Goal: Browse casually: Explore the website without a specific task or goal

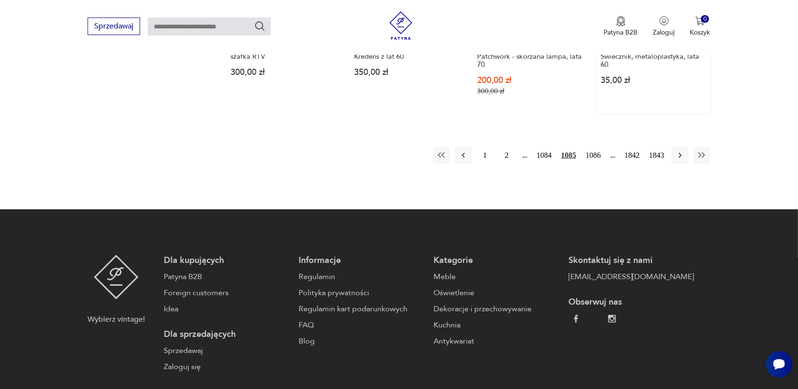
scroll to position [950, 0]
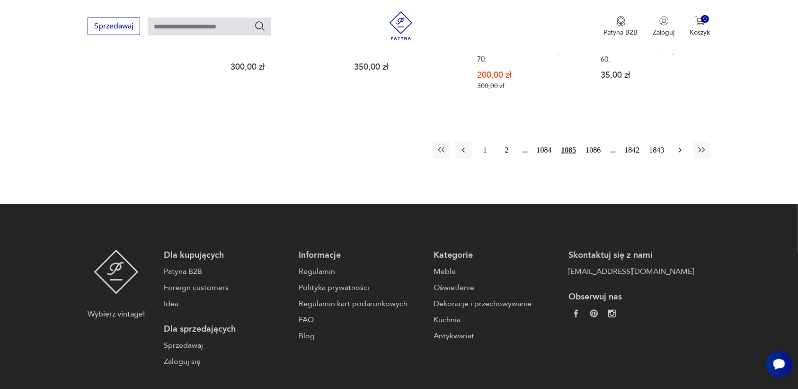
click at [677, 145] on icon "button" at bounding box center [679, 149] width 9 height 9
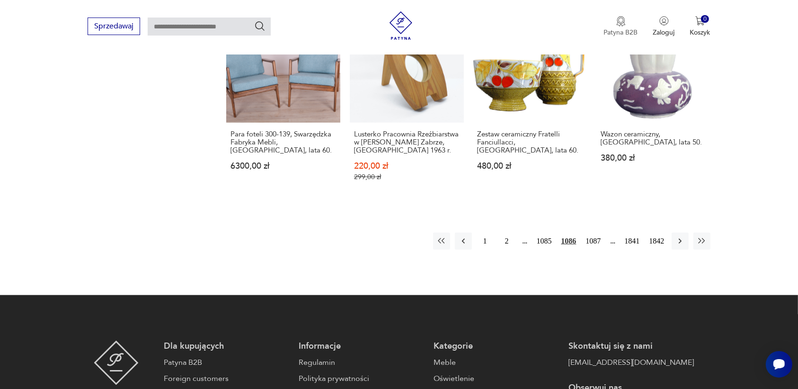
scroll to position [891, 0]
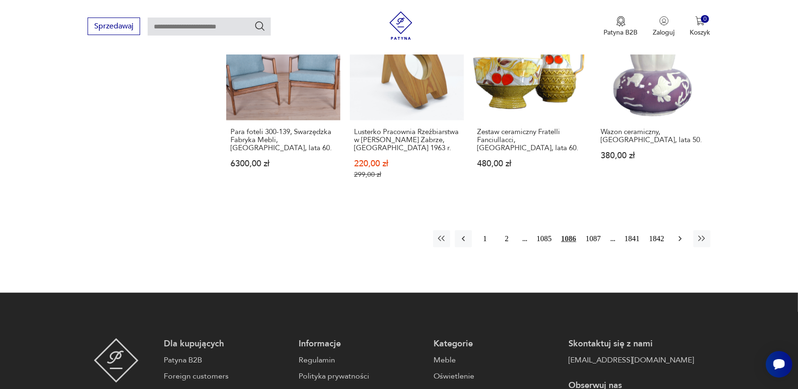
click at [679, 236] on icon "button" at bounding box center [679, 238] width 3 height 5
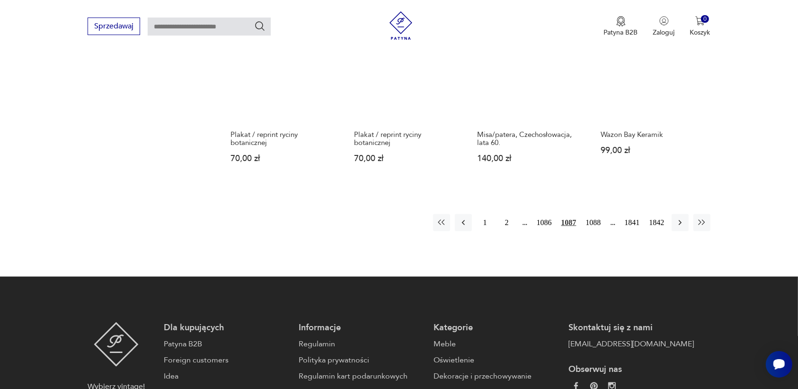
scroll to position [950, 0]
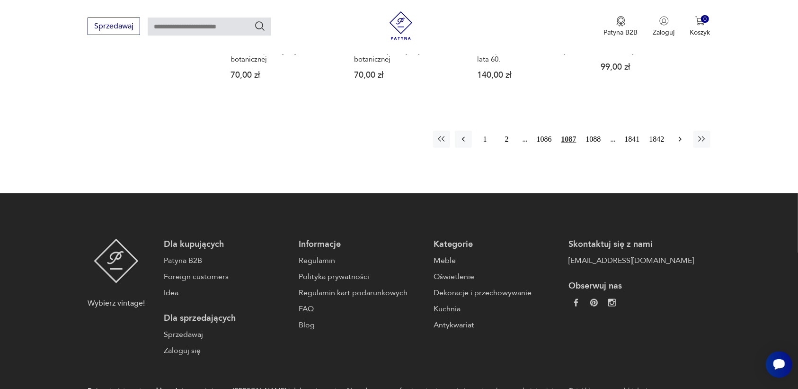
click at [679, 134] on icon "button" at bounding box center [679, 138] width 9 height 9
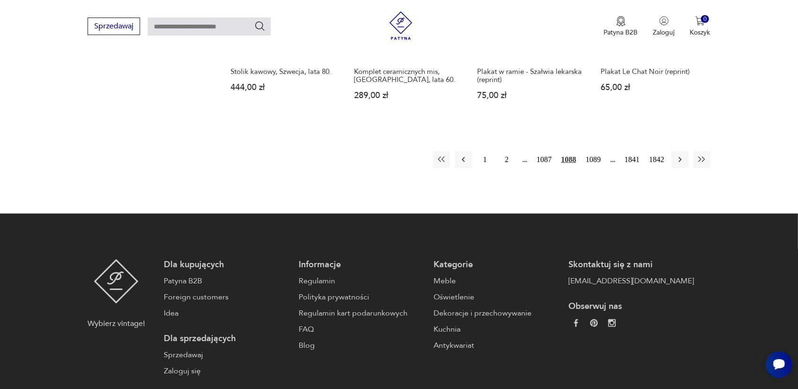
scroll to position [1009, 0]
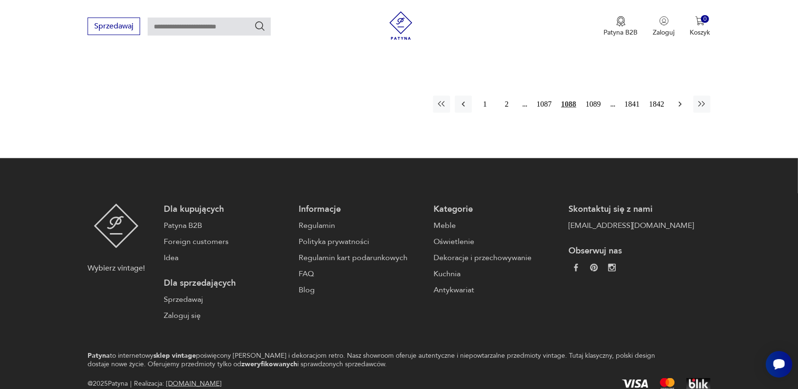
click at [680, 99] on icon "button" at bounding box center [679, 103] width 9 height 9
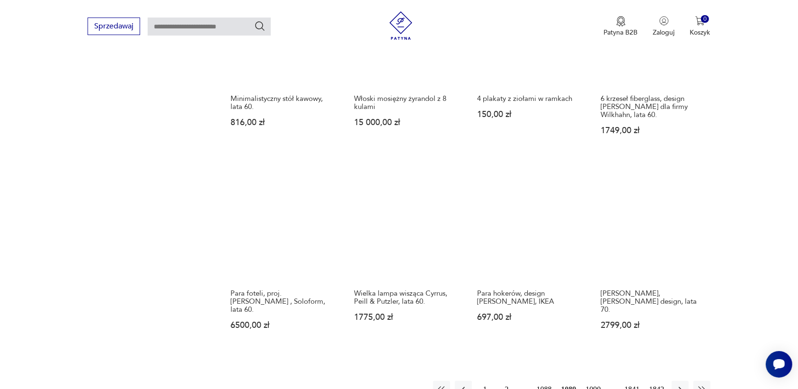
scroll to position [773, 0]
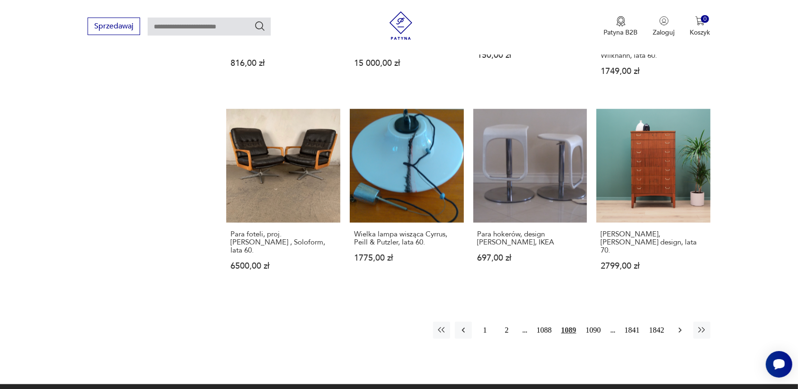
click at [678, 325] on icon "button" at bounding box center [679, 329] width 9 height 9
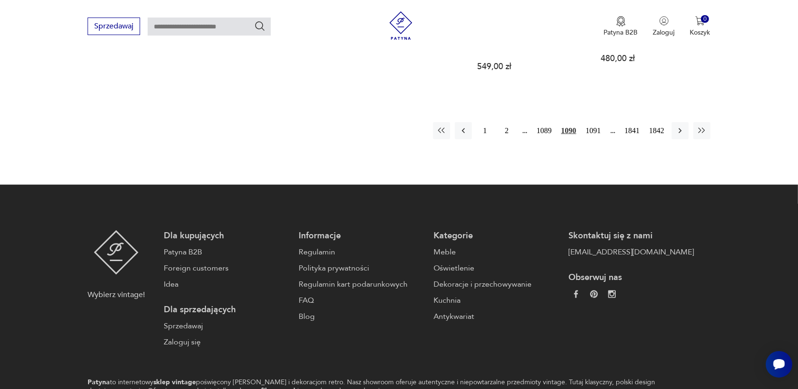
scroll to position [1009, 0]
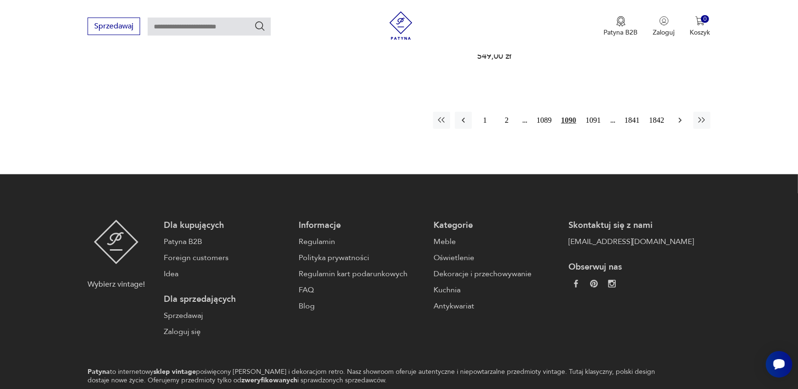
click at [681, 115] on icon "button" at bounding box center [679, 119] width 9 height 9
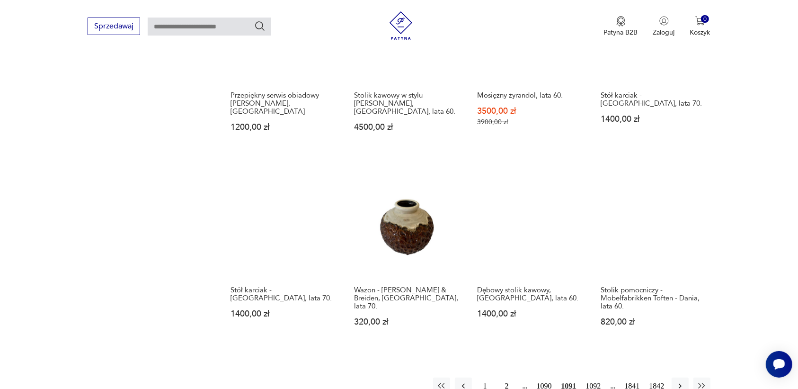
scroll to position [773, 0]
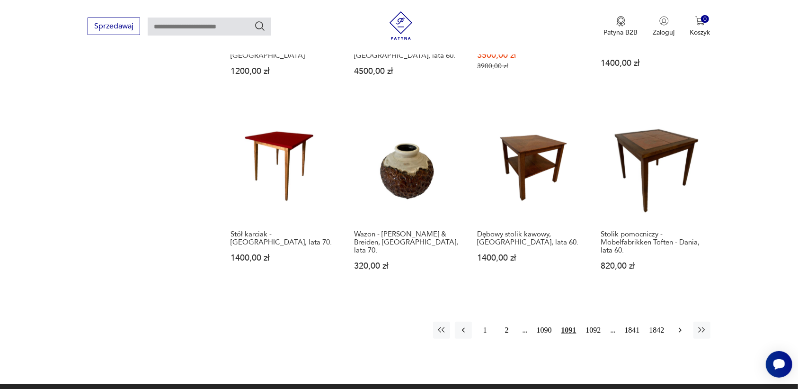
click at [677, 325] on icon "button" at bounding box center [679, 329] width 9 height 9
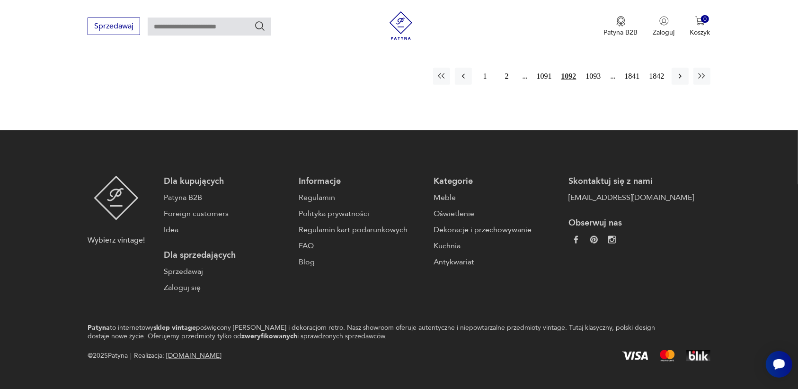
scroll to position [1020, 0]
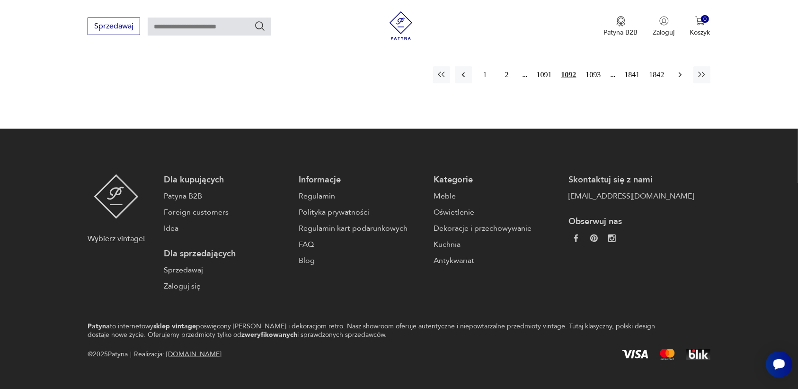
click at [677, 70] on icon "button" at bounding box center [679, 74] width 9 height 9
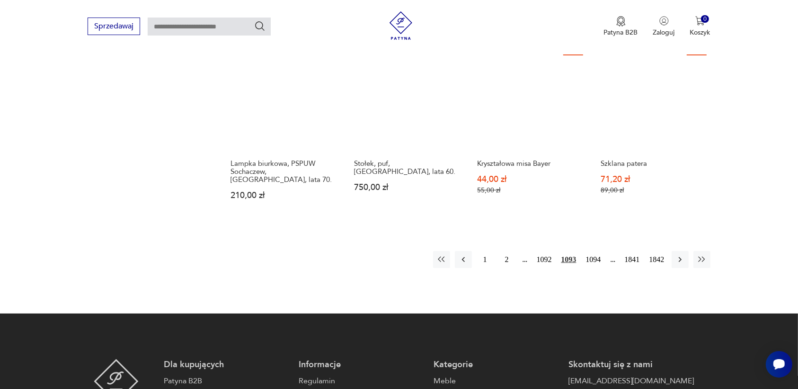
scroll to position [832, 0]
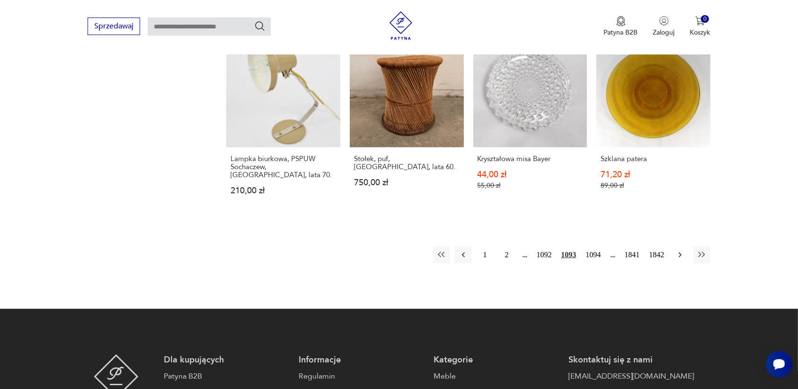
click at [678, 250] on icon "button" at bounding box center [679, 254] width 9 height 9
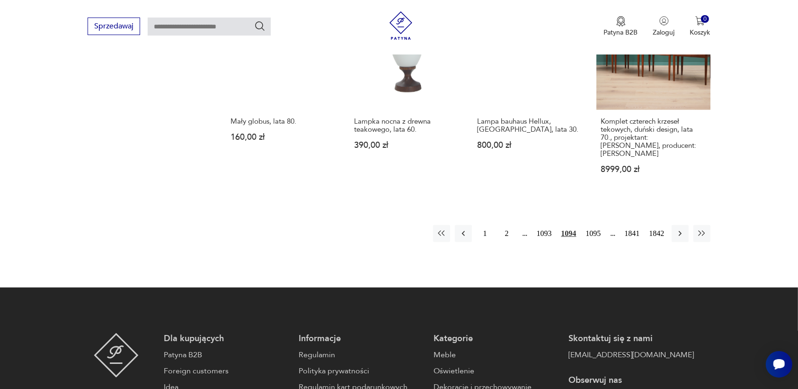
scroll to position [950, 0]
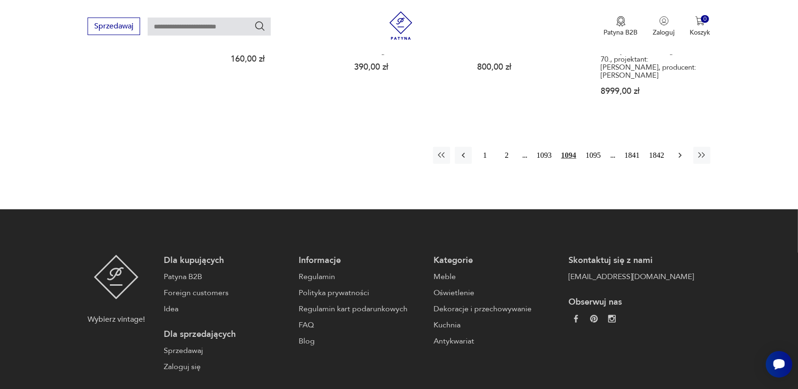
click at [677, 151] on icon "button" at bounding box center [679, 155] width 9 height 9
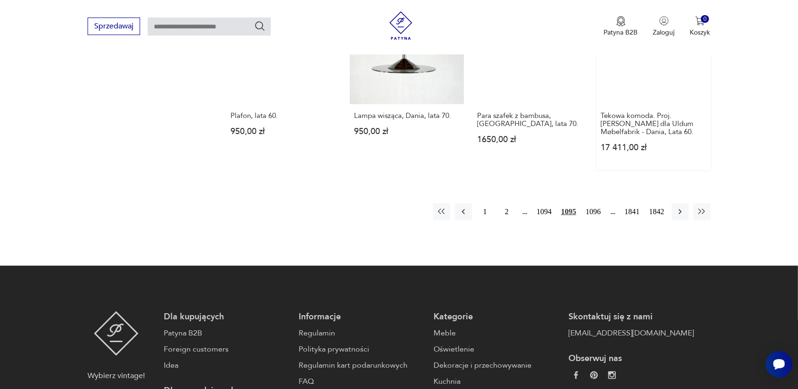
scroll to position [891, 0]
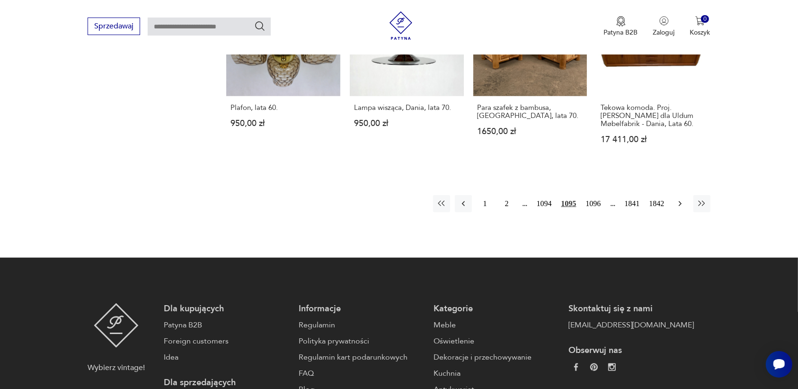
click at [678, 199] on icon "button" at bounding box center [679, 203] width 9 height 9
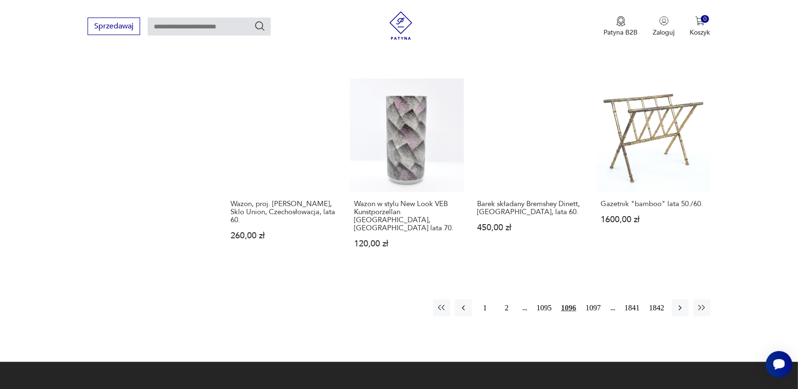
scroll to position [832, 0]
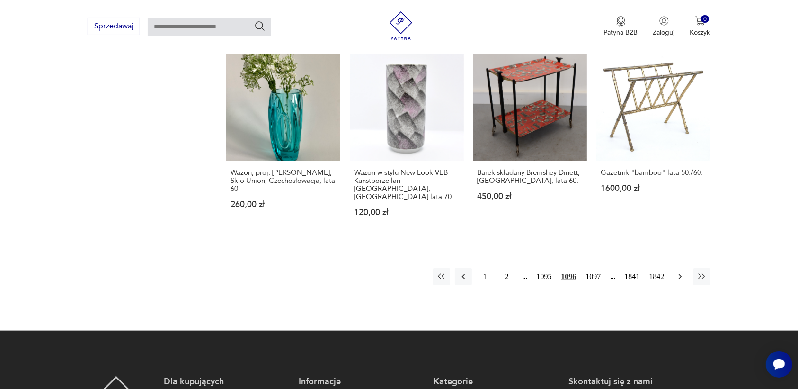
click at [677, 272] on icon "button" at bounding box center [679, 276] width 9 height 9
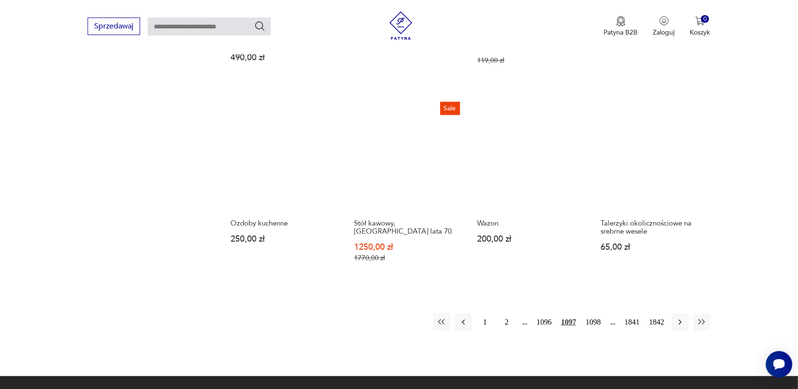
scroll to position [832, 0]
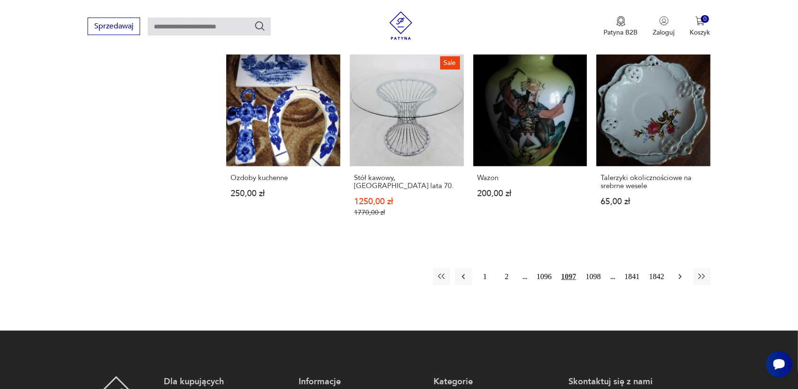
click at [680, 274] on icon "button" at bounding box center [679, 276] width 3 height 5
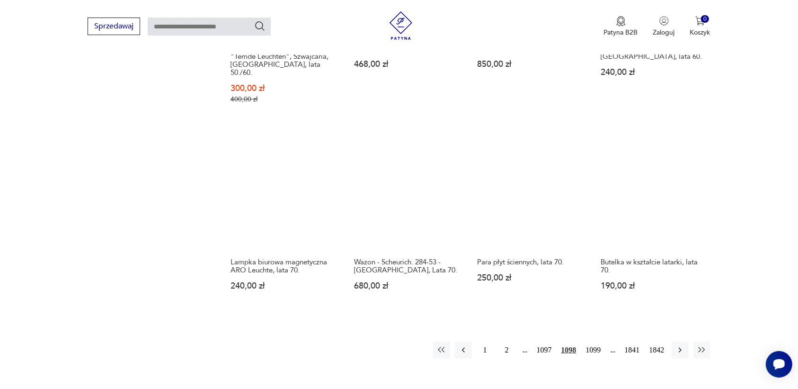
scroll to position [773, 0]
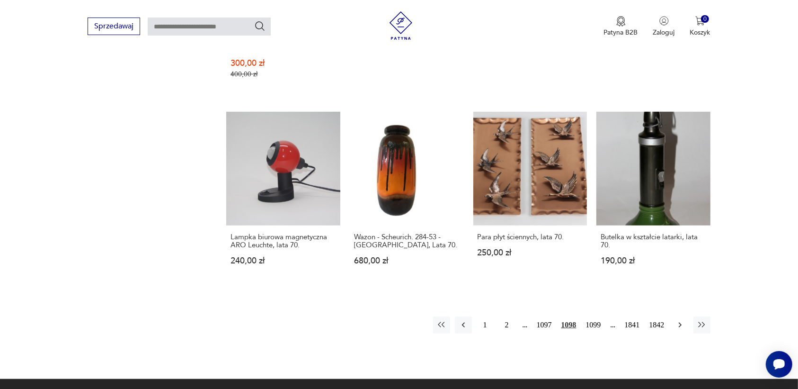
click at [682, 320] on icon "button" at bounding box center [679, 324] width 9 height 9
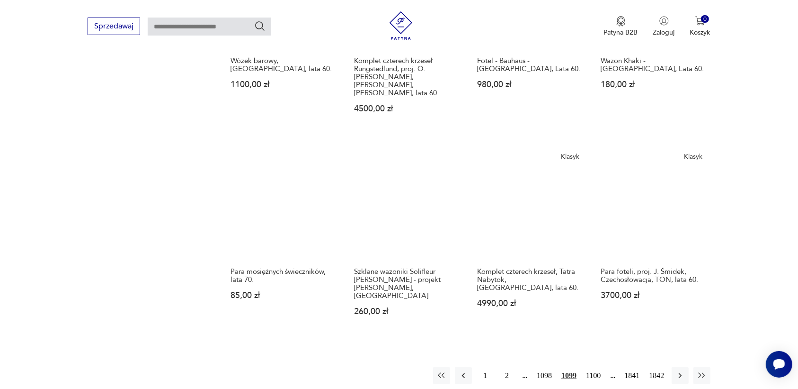
scroll to position [773, 0]
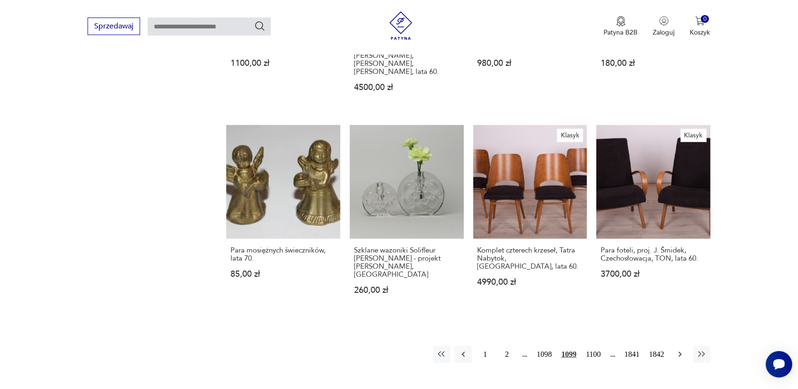
click at [676, 349] on icon "button" at bounding box center [679, 353] width 9 height 9
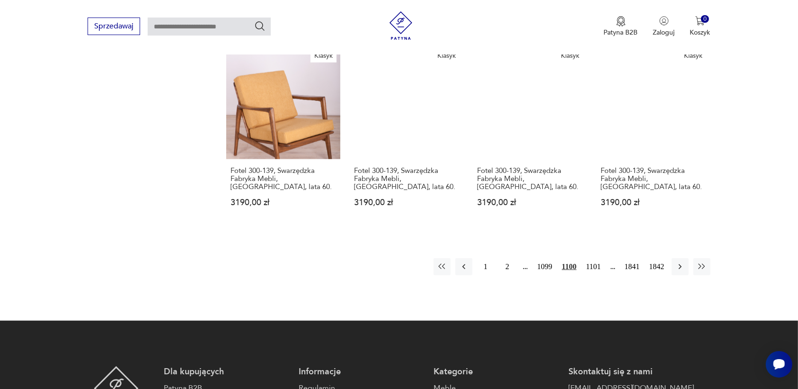
scroll to position [832, 0]
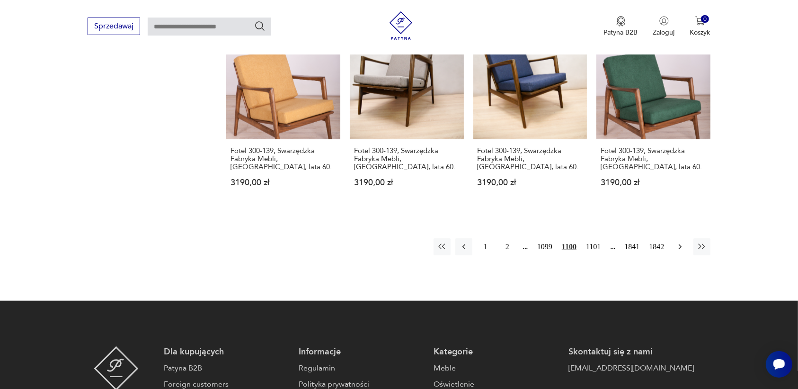
click at [677, 242] on icon "button" at bounding box center [679, 246] width 9 height 9
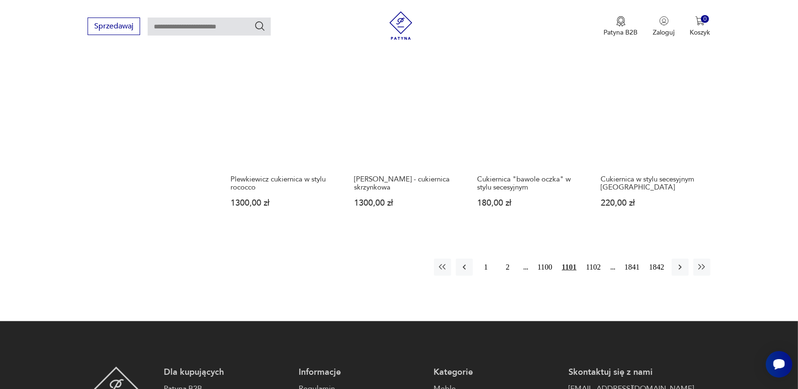
scroll to position [832, 0]
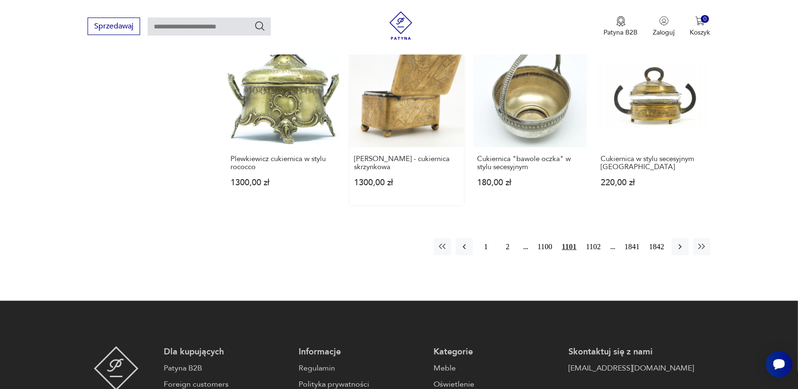
drag, startPoint x: 425, startPoint y: 126, endPoint x: 378, endPoint y: 104, distance: 52.1
drag, startPoint x: 378, startPoint y: 104, endPoint x: 678, endPoint y: 238, distance: 328.4
click at [678, 242] on icon "button" at bounding box center [679, 246] width 9 height 9
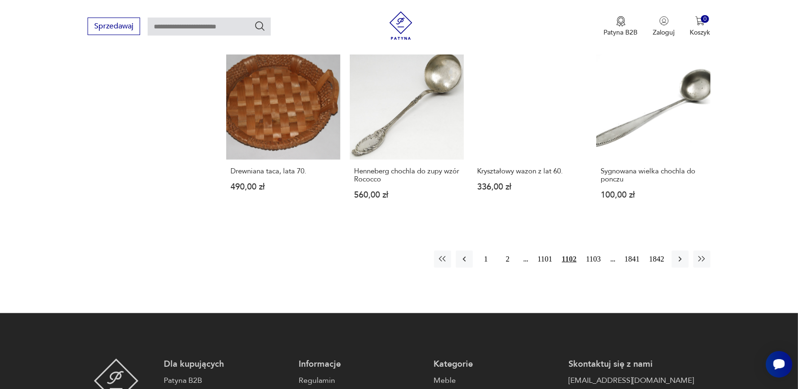
scroll to position [832, 0]
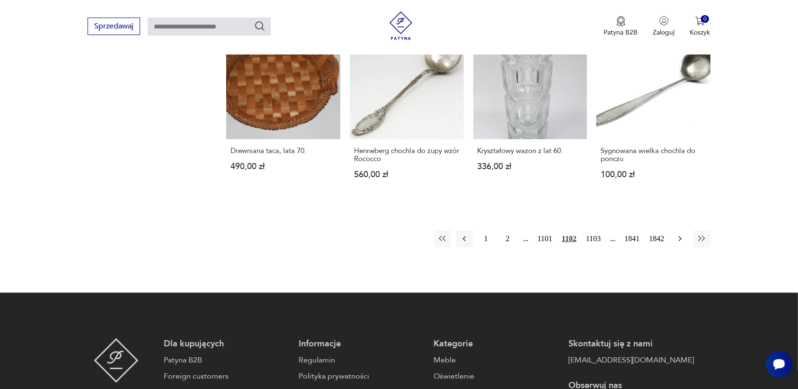
click at [680, 236] on icon "button" at bounding box center [679, 238] width 3 height 5
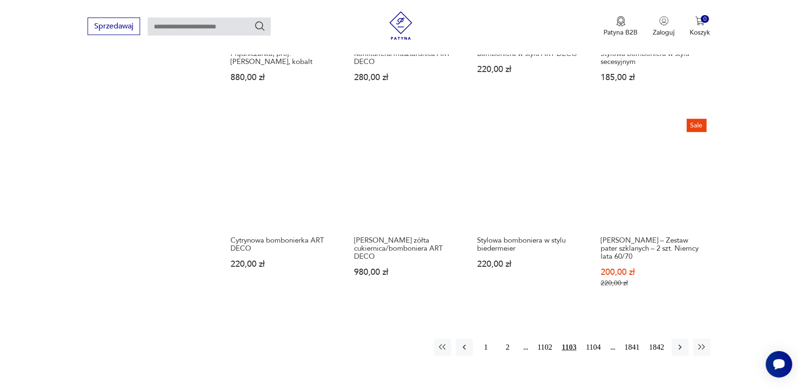
scroll to position [773, 0]
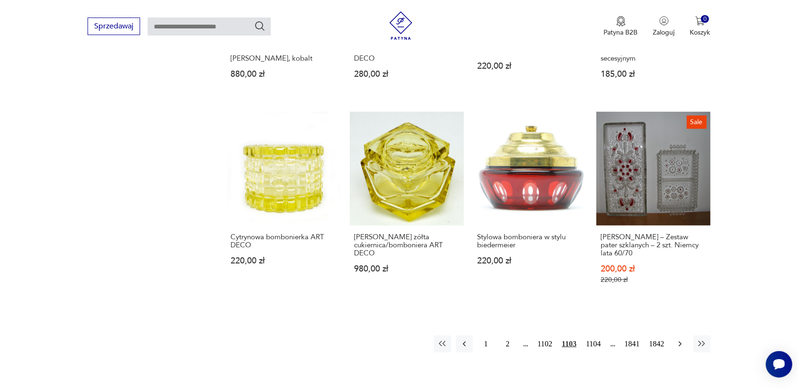
click at [680, 341] on icon "button" at bounding box center [679, 343] width 3 height 5
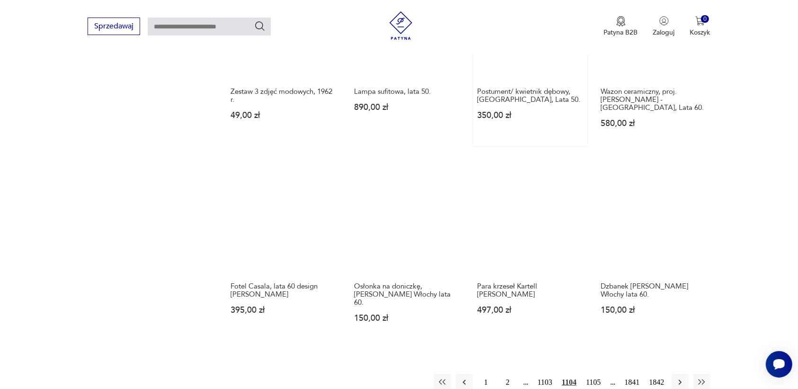
scroll to position [714, 0]
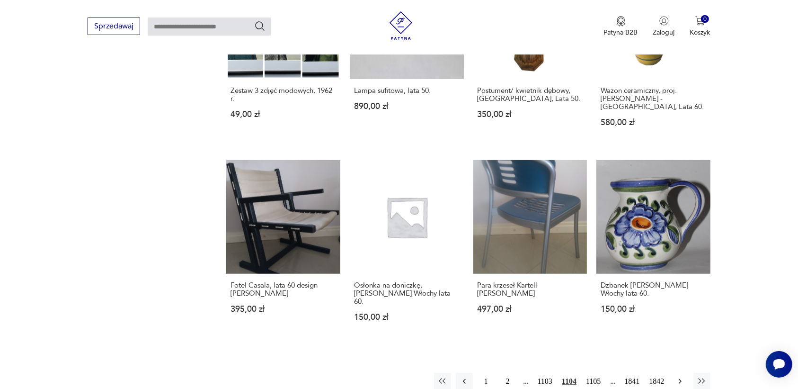
click at [680, 376] on icon "button" at bounding box center [679, 380] width 9 height 9
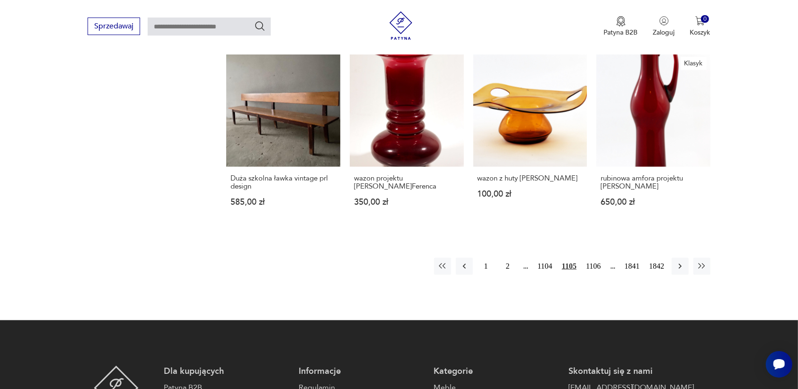
scroll to position [832, 0]
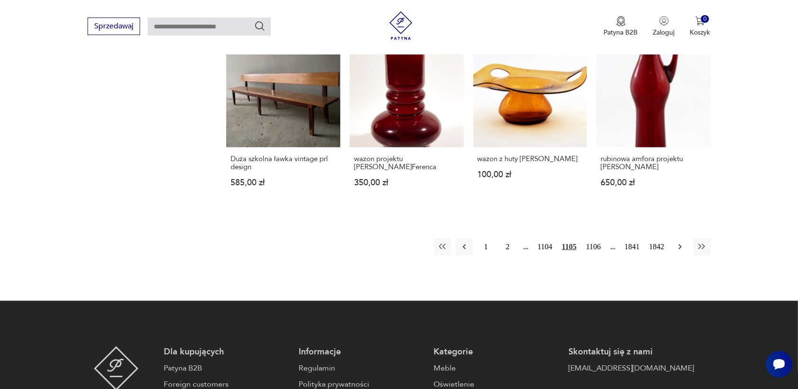
click at [678, 247] on icon "button" at bounding box center [679, 246] width 9 height 9
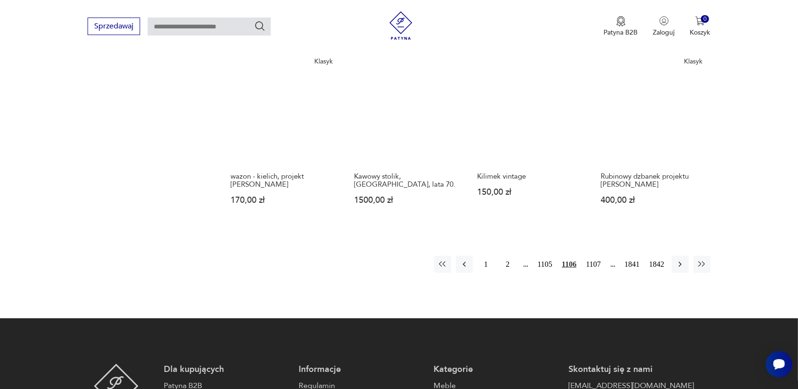
scroll to position [832, 0]
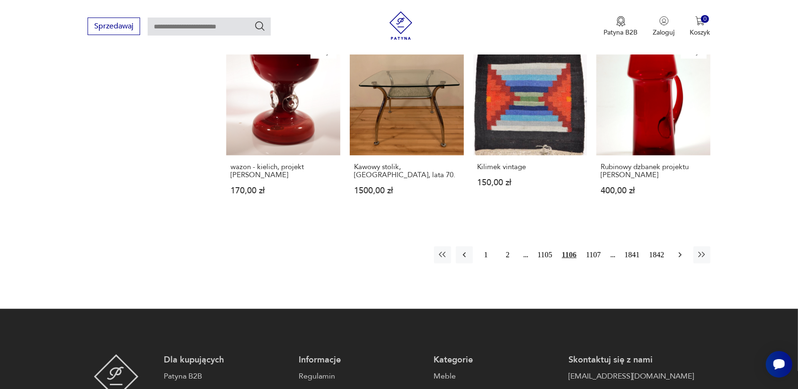
click at [677, 250] on icon "button" at bounding box center [679, 254] width 9 height 9
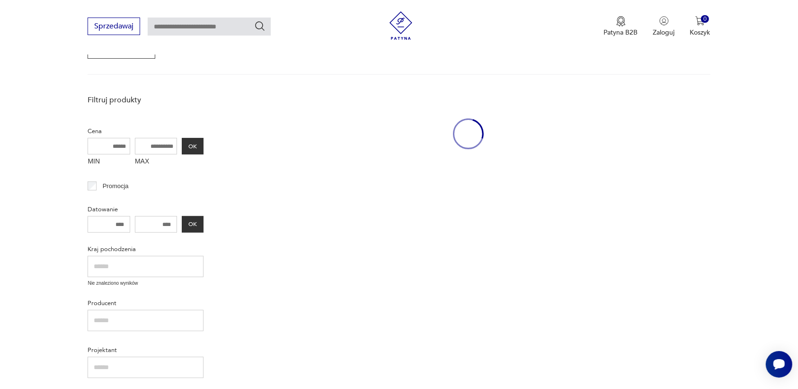
scroll to position [122, 0]
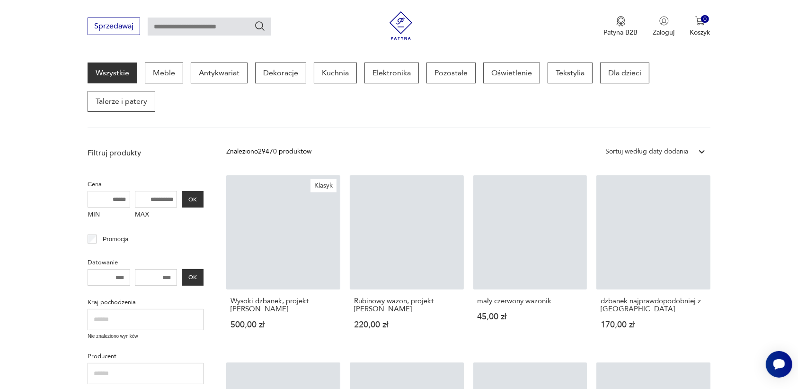
drag, startPoint x: 745, startPoint y: 258, endPoint x: 744, endPoint y: 263, distance: 5.1
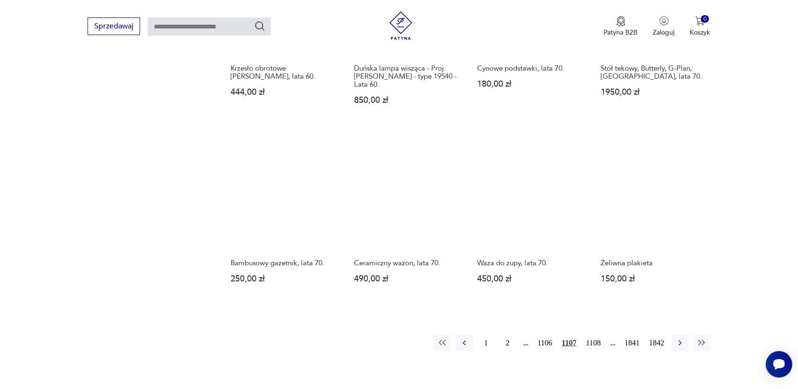
scroll to position [773, 0]
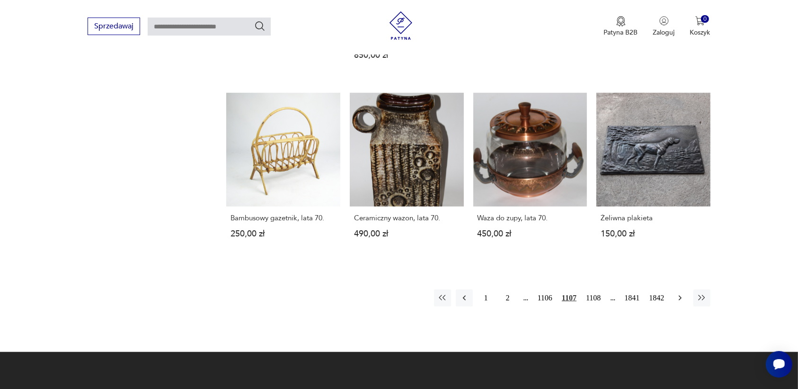
click at [681, 297] on icon "button" at bounding box center [679, 297] width 3 height 5
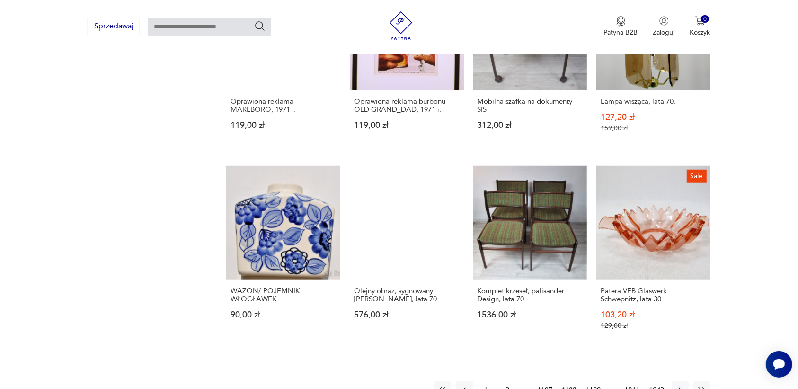
scroll to position [891, 0]
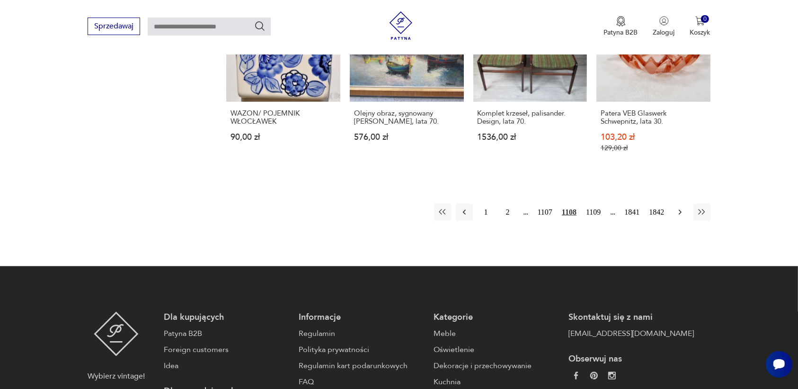
click at [680, 210] on icon "button" at bounding box center [679, 212] width 3 height 5
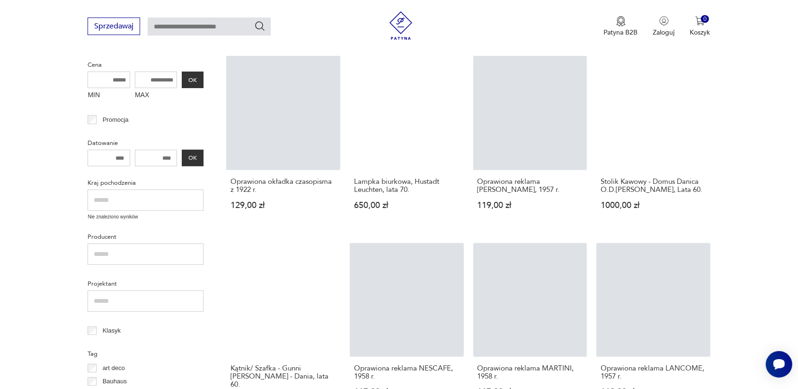
scroll to position [300, 0]
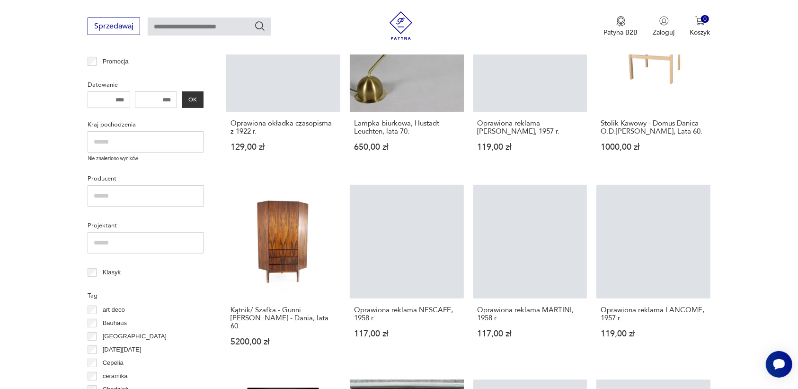
drag, startPoint x: 732, startPoint y: 232, endPoint x: 727, endPoint y: 232, distance: 5.2
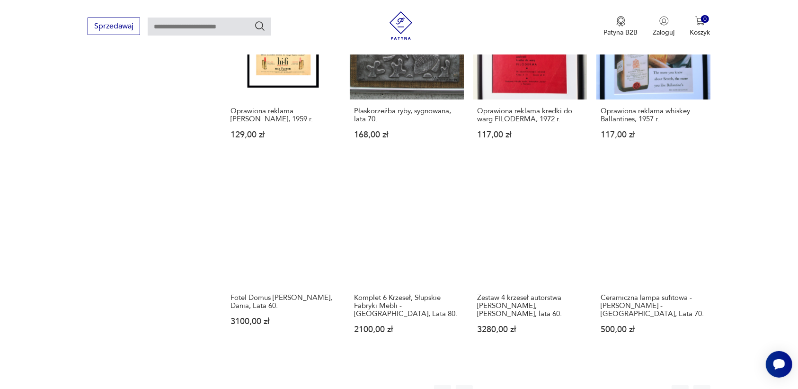
scroll to position [714, 0]
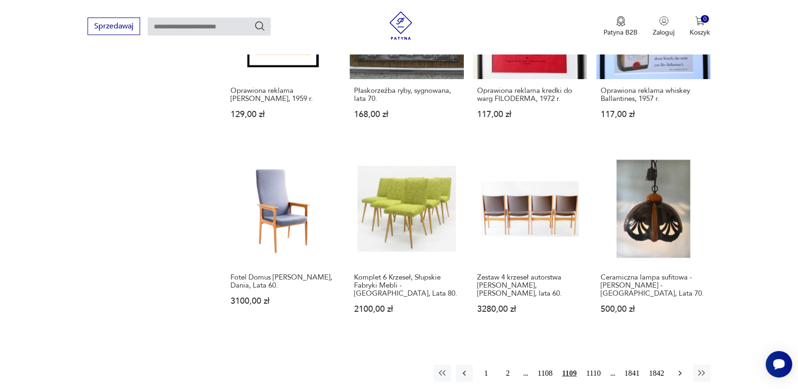
click at [676, 368] on icon "button" at bounding box center [679, 372] width 9 height 9
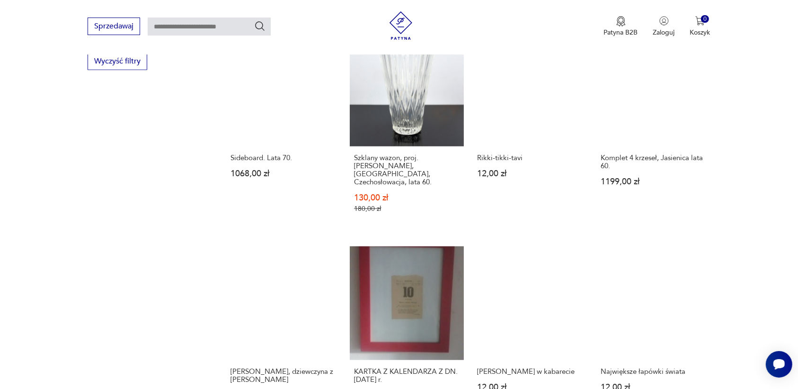
scroll to position [773, 0]
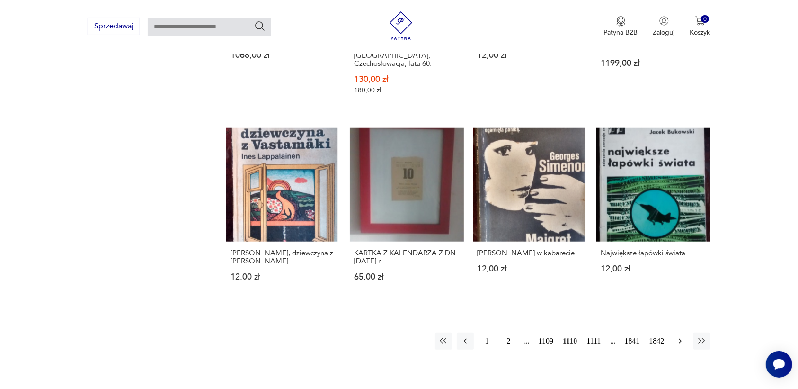
click at [681, 336] on icon "button" at bounding box center [679, 340] width 9 height 9
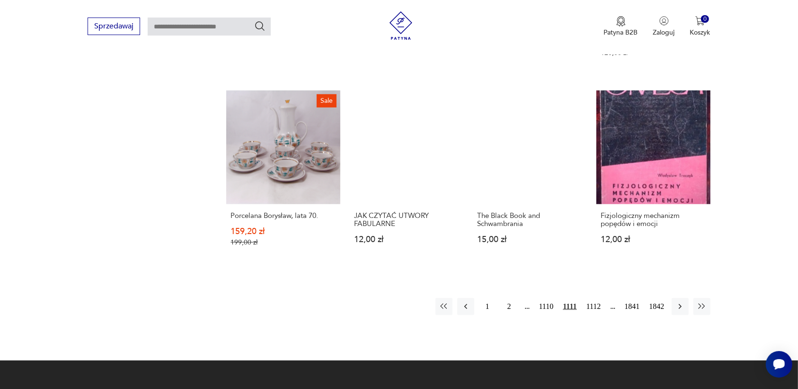
scroll to position [773, 0]
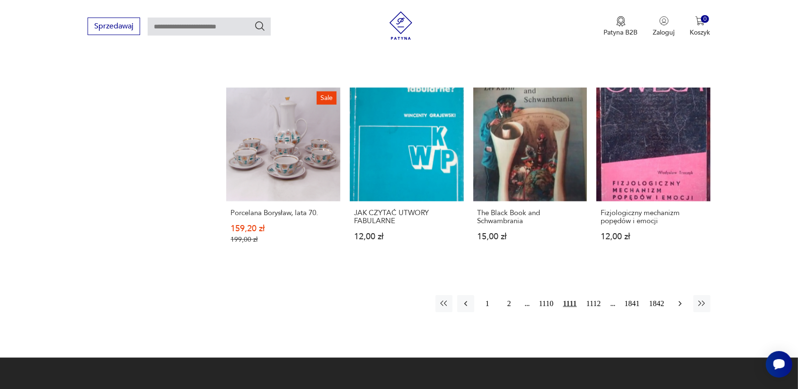
click at [678, 299] on icon "button" at bounding box center [679, 303] width 9 height 9
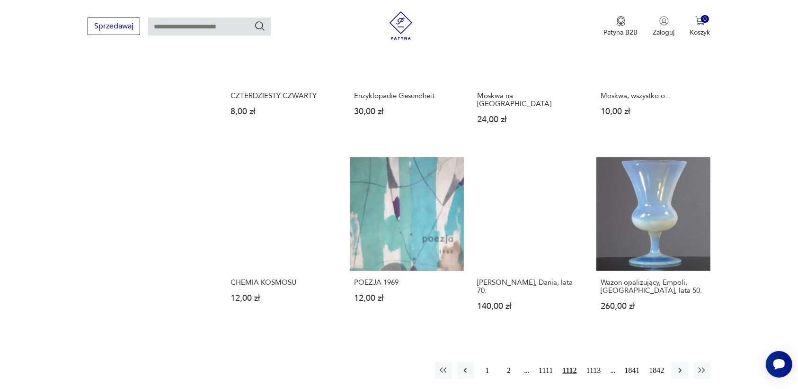
scroll to position [714, 0]
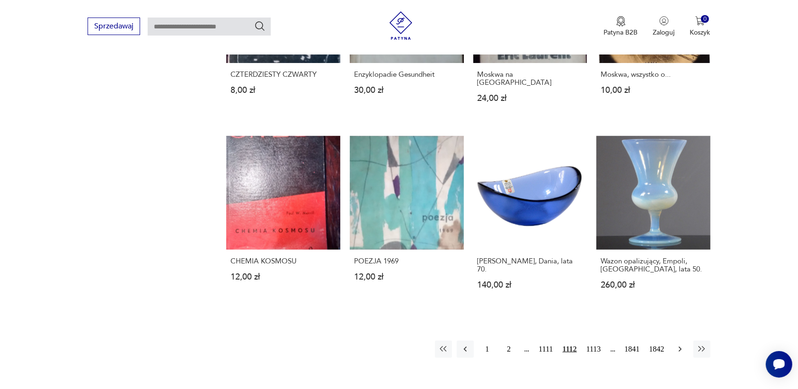
click at [680, 346] on icon "button" at bounding box center [679, 348] width 3 height 5
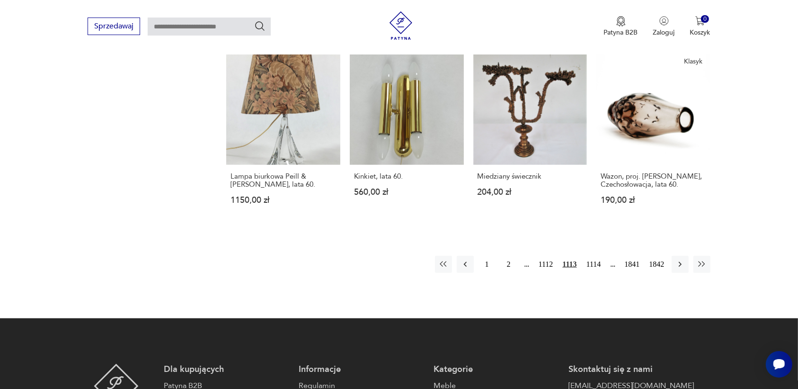
scroll to position [832, 0]
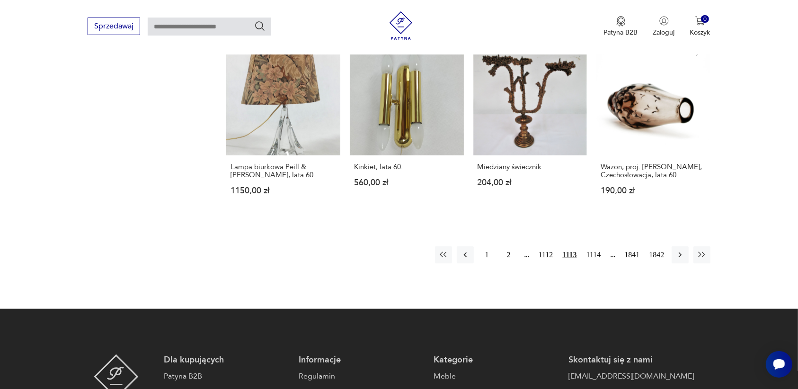
drag, startPoint x: 738, startPoint y: 289, endPoint x: 651, endPoint y: 227, distance: 107.0
drag, startPoint x: 651, startPoint y: 227, endPoint x: 710, endPoint y: 227, distance: 59.6
drag, startPoint x: 710, startPoint y: 227, endPoint x: 677, endPoint y: 246, distance: 38.2
click at [677, 250] on icon "button" at bounding box center [679, 254] width 9 height 9
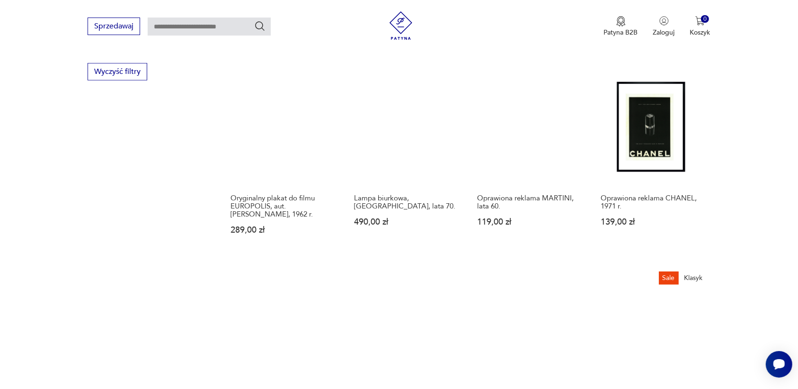
scroll to position [773, 0]
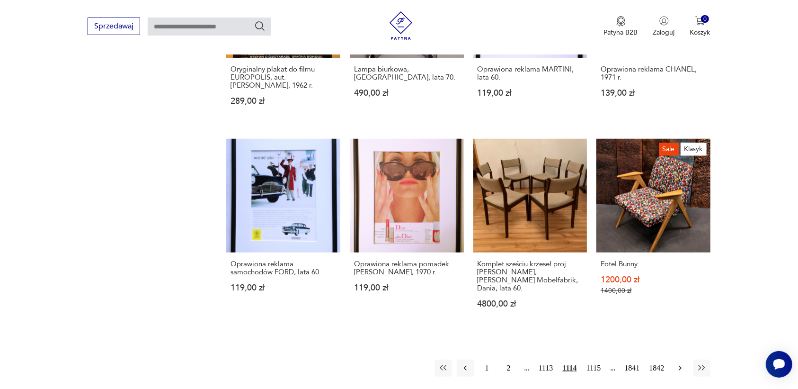
click at [678, 363] on icon "button" at bounding box center [679, 367] width 9 height 9
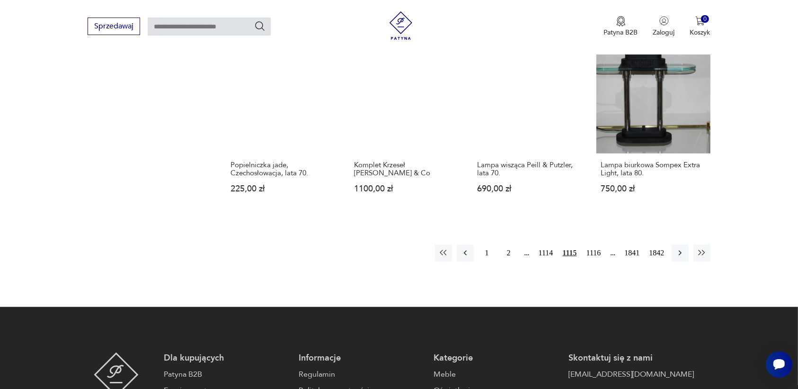
scroll to position [832, 0]
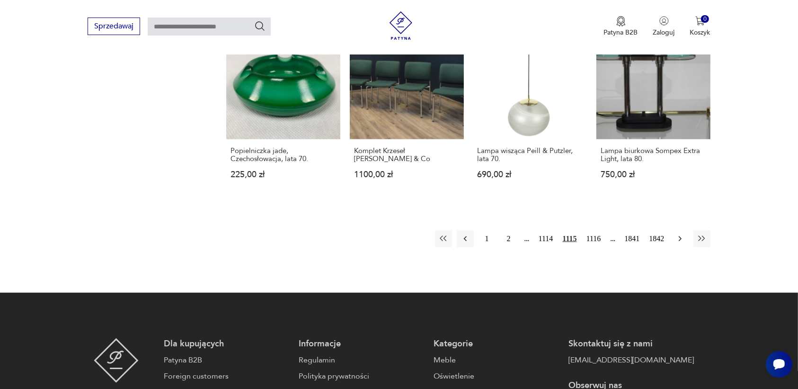
click at [679, 238] on icon "button" at bounding box center [679, 238] width 9 height 9
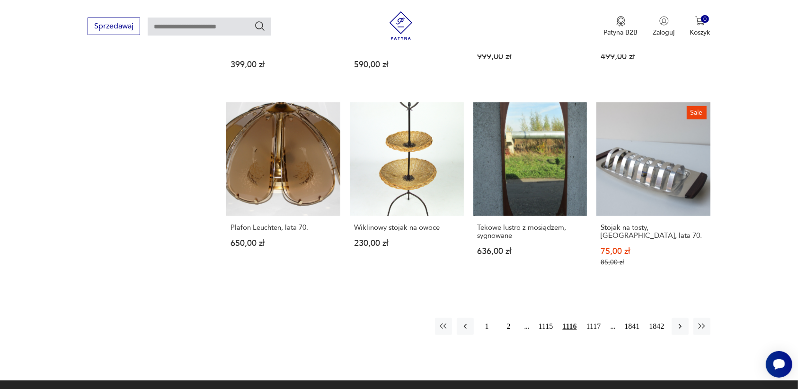
scroll to position [773, 0]
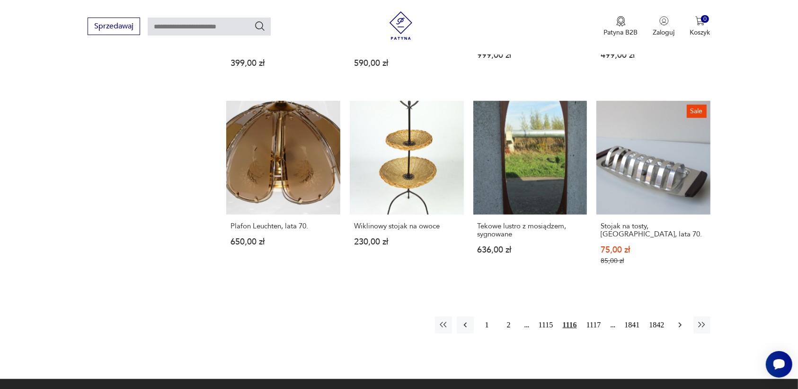
click at [680, 322] on icon "button" at bounding box center [679, 324] width 3 height 5
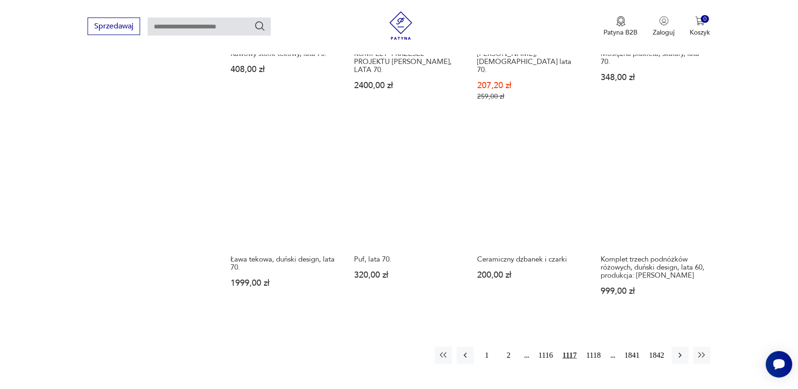
scroll to position [773, 0]
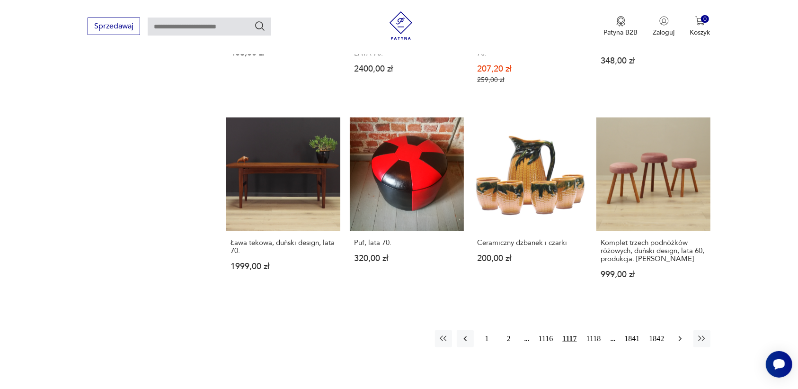
click at [680, 334] on icon "button" at bounding box center [679, 338] width 9 height 9
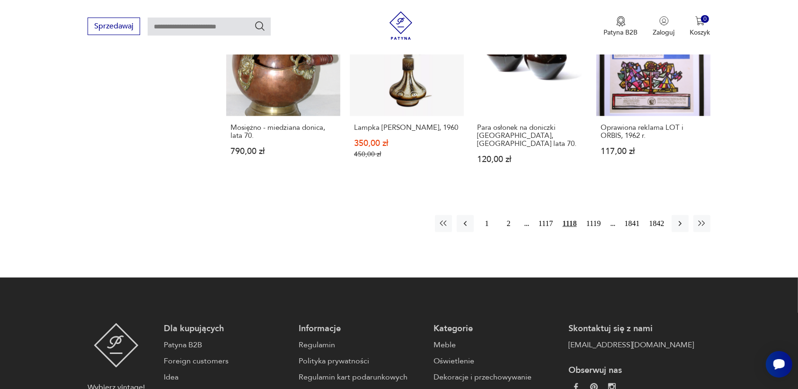
scroll to position [891, 0]
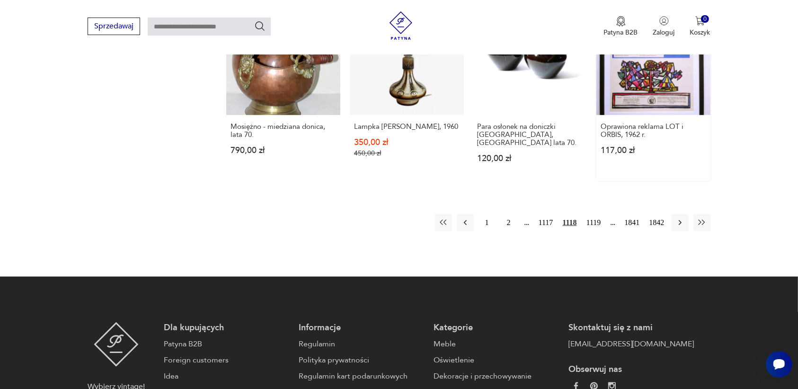
drag, startPoint x: 748, startPoint y: 227, endPoint x: 637, endPoint y: 133, distance: 145.7
drag, startPoint x: 637, startPoint y: 133, endPoint x: 629, endPoint y: 236, distance: 103.0
click at [678, 218] on icon "button" at bounding box center [679, 222] width 9 height 9
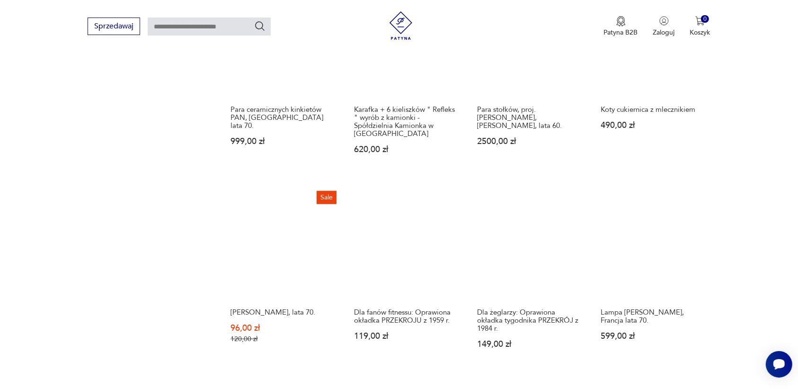
scroll to position [832, 0]
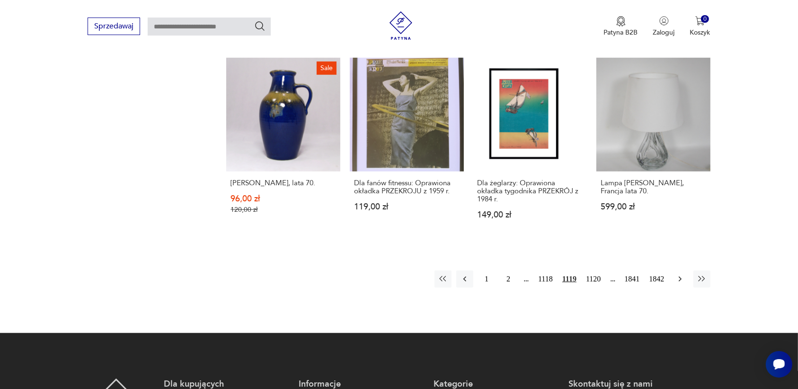
click at [681, 274] on icon "button" at bounding box center [679, 278] width 9 height 9
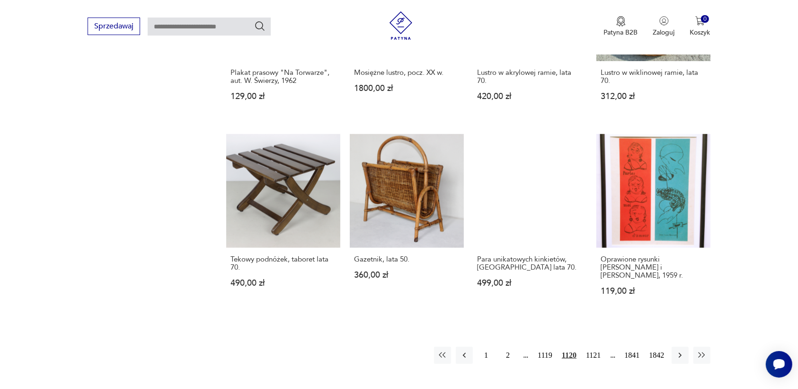
scroll to position [773, 0]
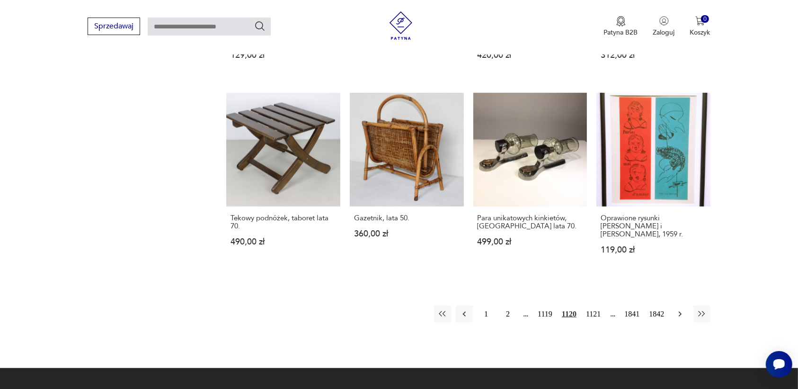
click at [678, 309] on icon "button" at bounding box center [679, 313] width 9 height 9
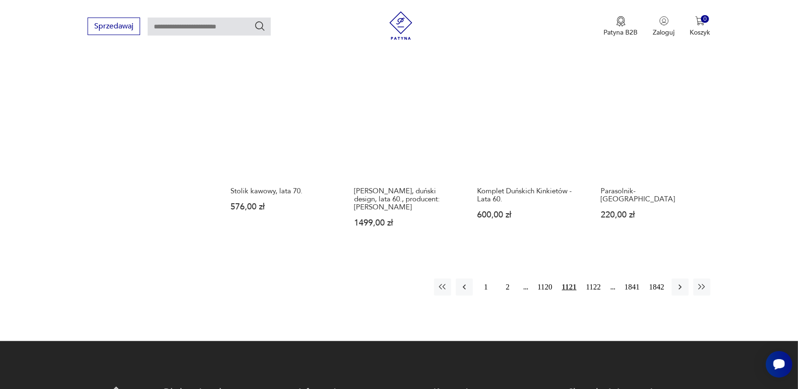
scroll to position [832, 0]
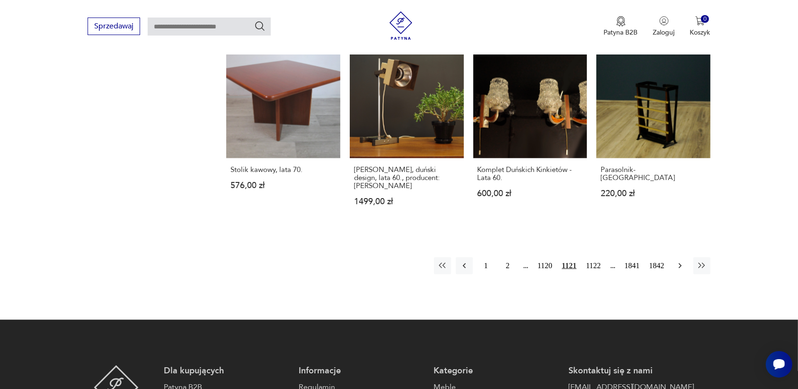
click at [680, 261] on icon "button" at bounding box center [679, 265] width 9 height 9
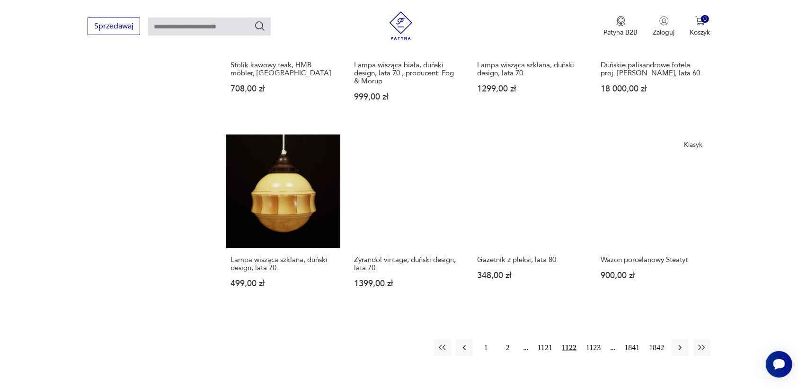
scroll to position [773, 0]
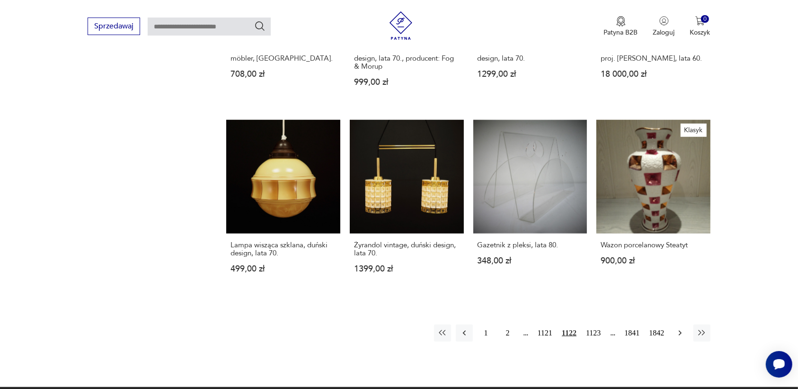
click at [681, 328] on icon "button" at bounding box center [679, 332] width 9 height 9
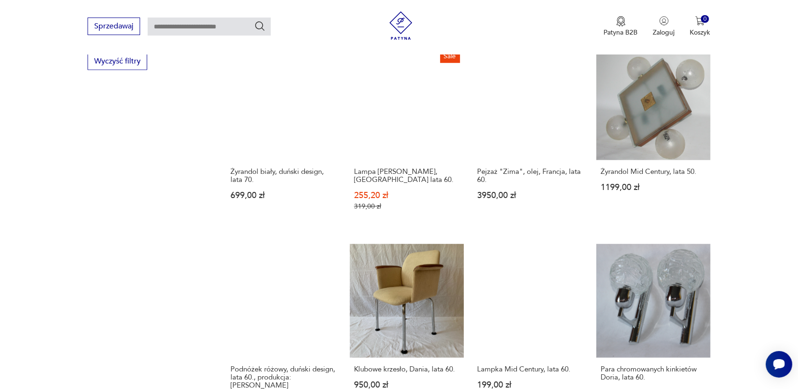
scroll to position [773, 0]
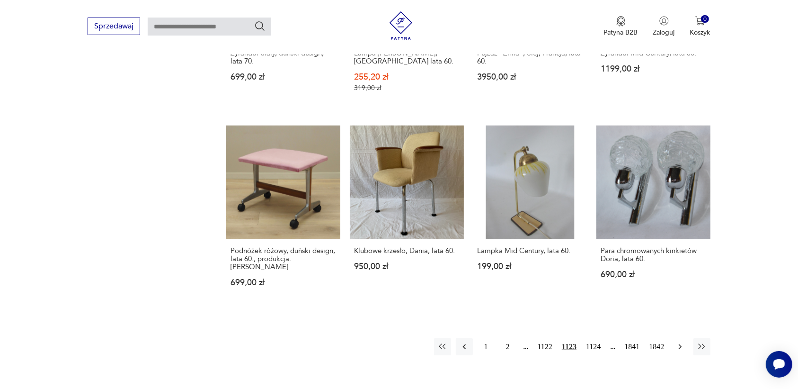
click at [677, 343] on icon "button" at bounding box center [679, 346] width 9 height 9
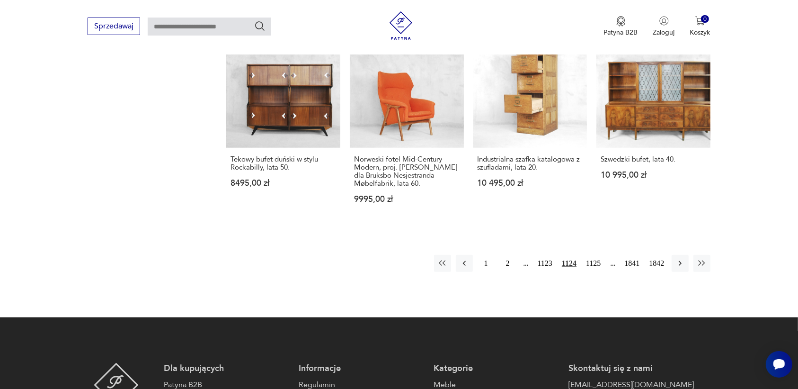
scroll to position [891, 0]
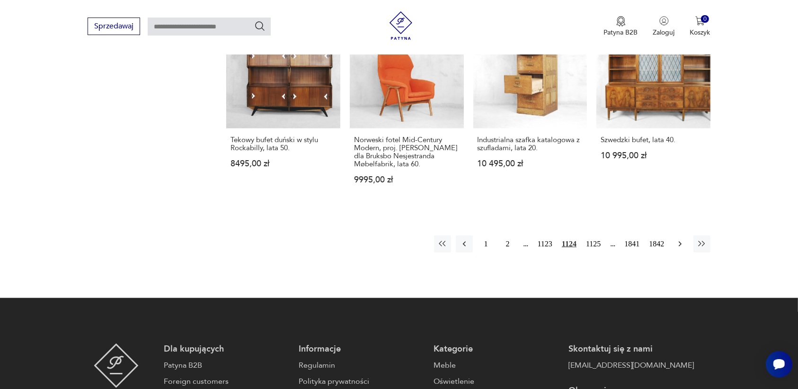
click at [678, 239] on icon "button" at bounding box center [679, 243] width 9 height 9
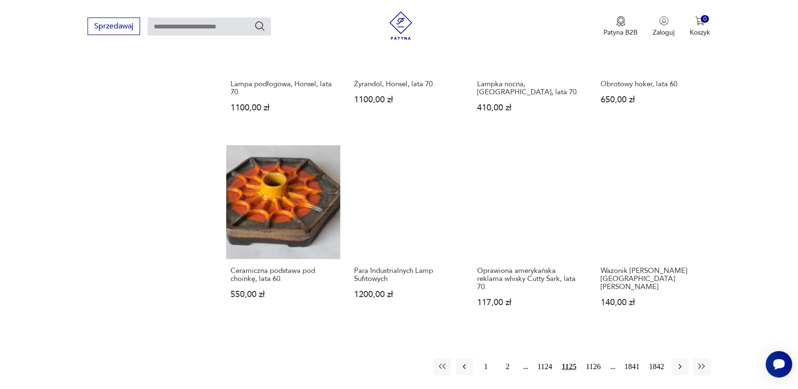
scroll to position [773, 0]
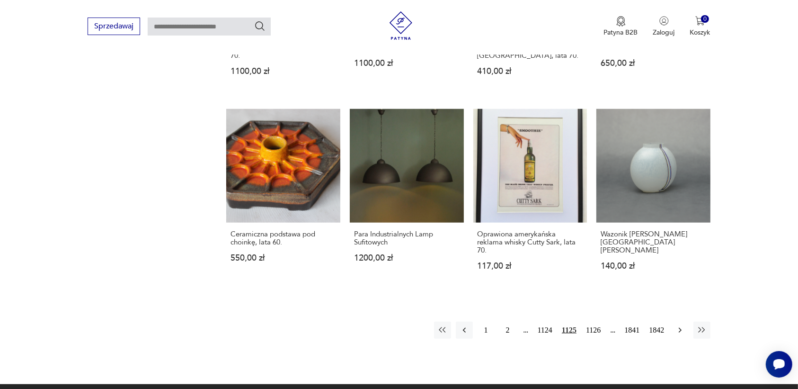
click at [678, 325] on icon "button" at bounding box center [679, 329] width 9 height 9
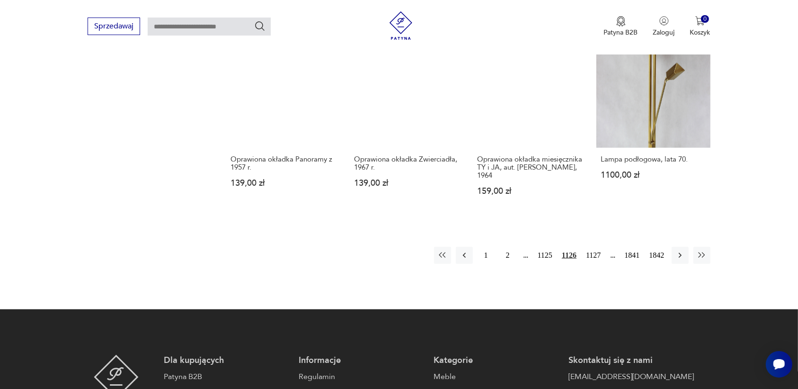
scroll to position [832, 0]
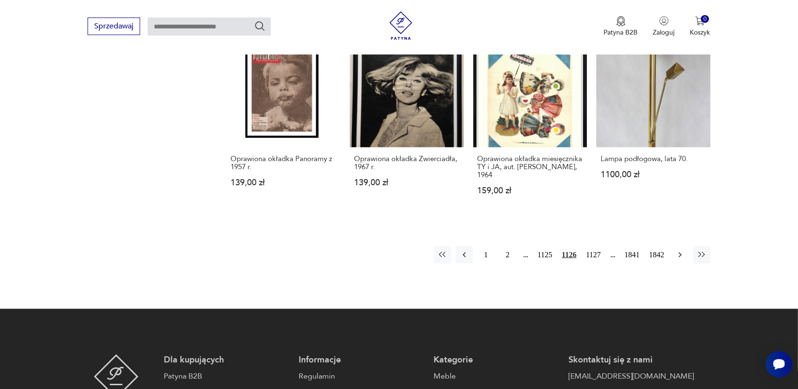
click at [678, 254] on icon "button" at bounding box center [679, 254] width 9 height 9
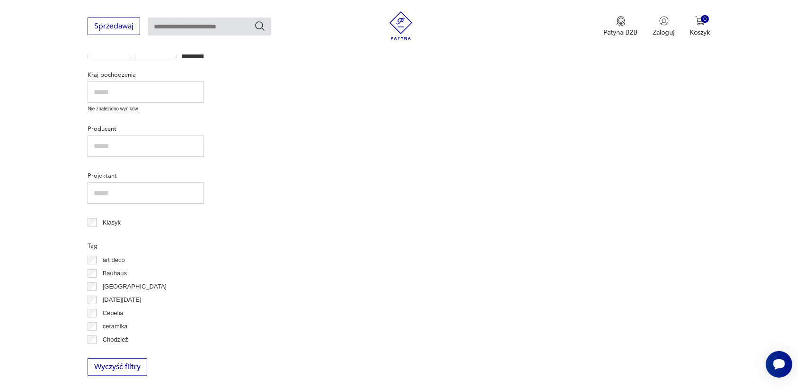
scroll to position [122, 0]
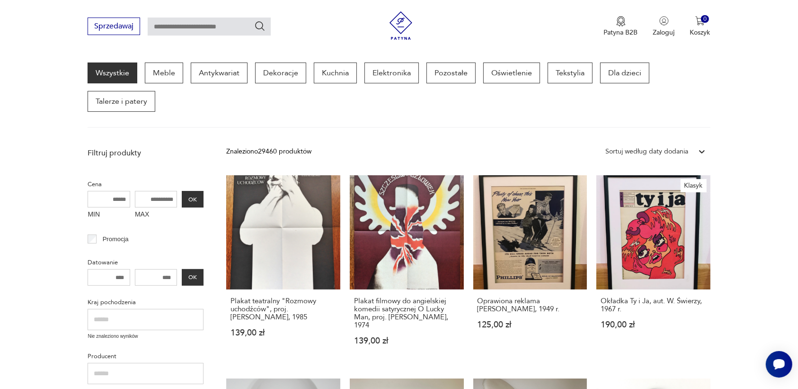
drag, startPoint x: 681, startPoint y: 311, endPoint x: 682, endPoint y: 299, distance: 12.9
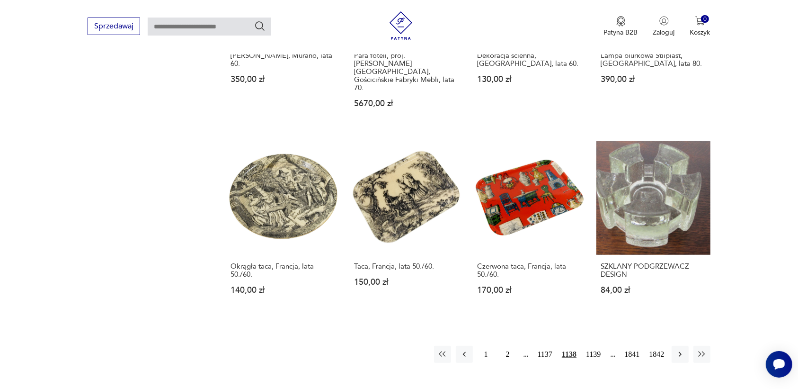
click at [569, 345] on button "1138" at bounding box center [568, 353] width 19 height 17
click at [680, 349] on icon "button" at bounding box center [679, 353] width 9 height 9
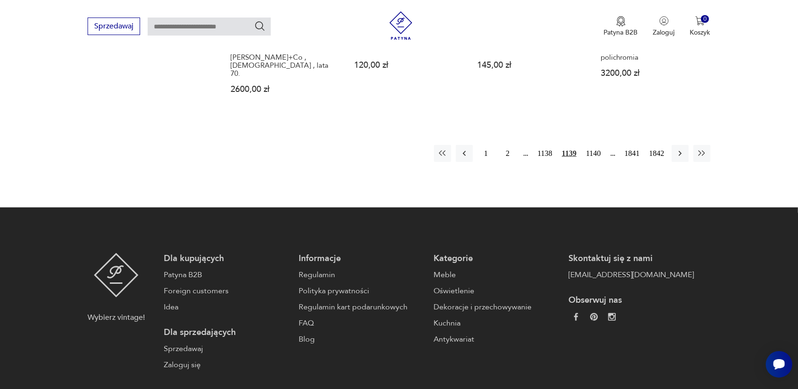
scroll to position [1009, 0]
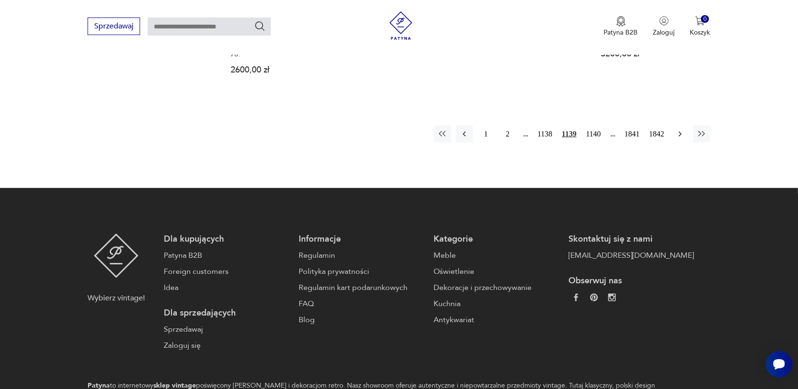
click at [680, 129] on icon "button" at bounding box center [679, 133] width 9 height 9
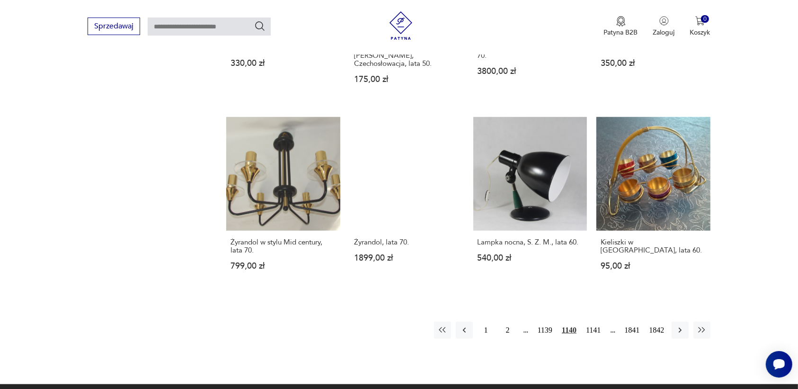
scroll to position [832, 0]
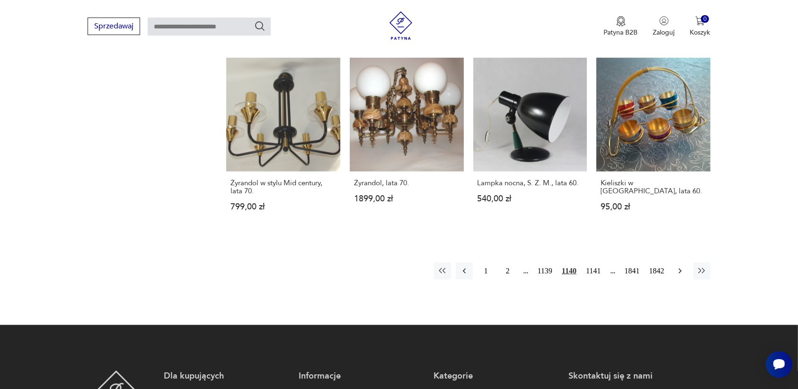
click at [677, 266] on icon "button" at bounding box center [679, 270] width 9 height 9
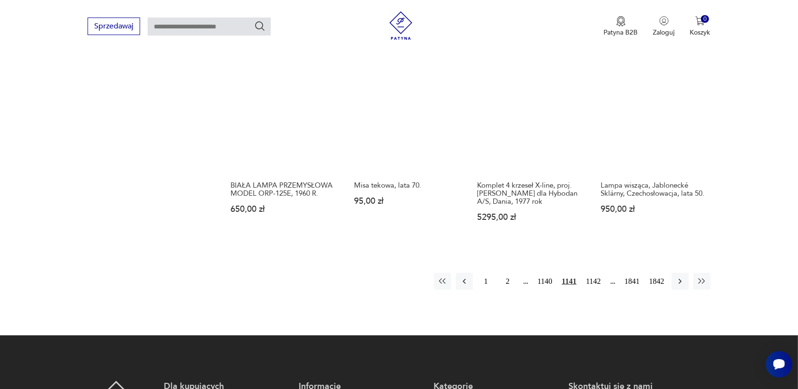
scroll to position [832, 0]
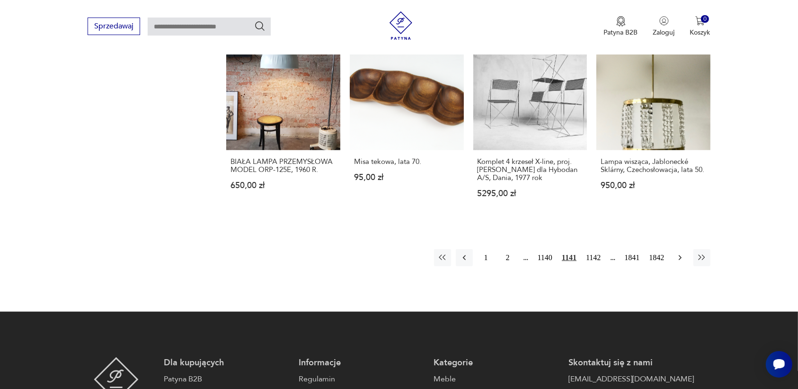
click at [678, 253] on icon "button" at bounding box center [679, 257] width 9 height 9
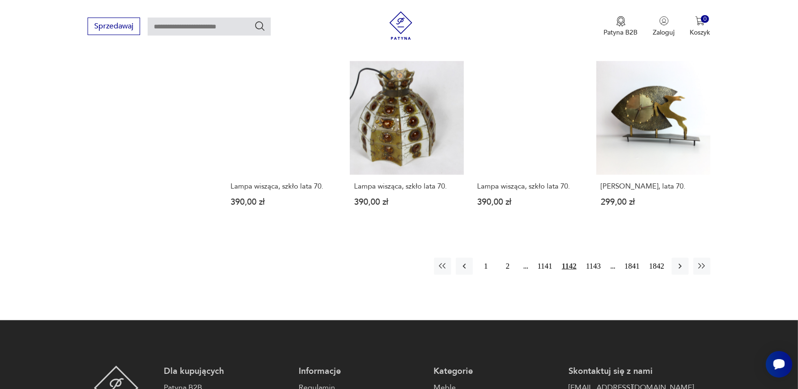
scroll to position [832, 0]
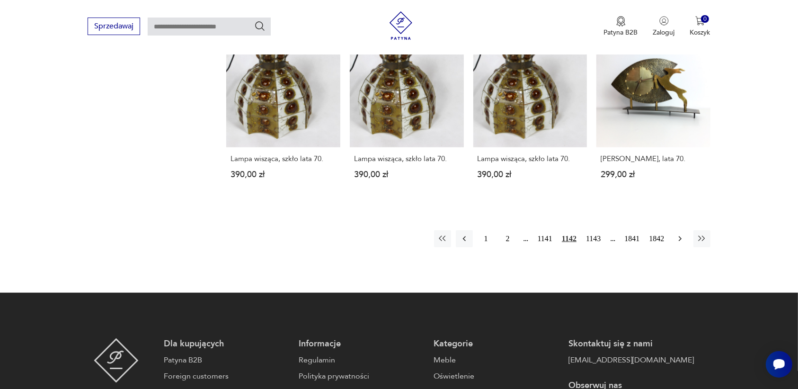
click at [680, 236] on icon "button" at bounding box center [679, 238] width 9 height 9
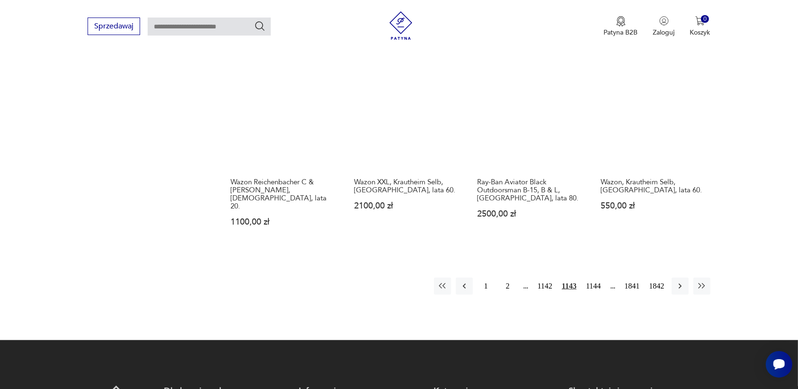
scroll to position [832, 0]
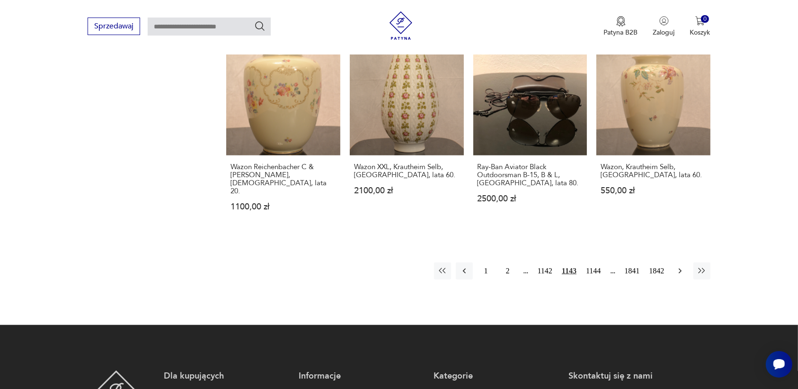
click at [681, 266] on icon "button" at bounding box center [679, 270] width 9 height 9
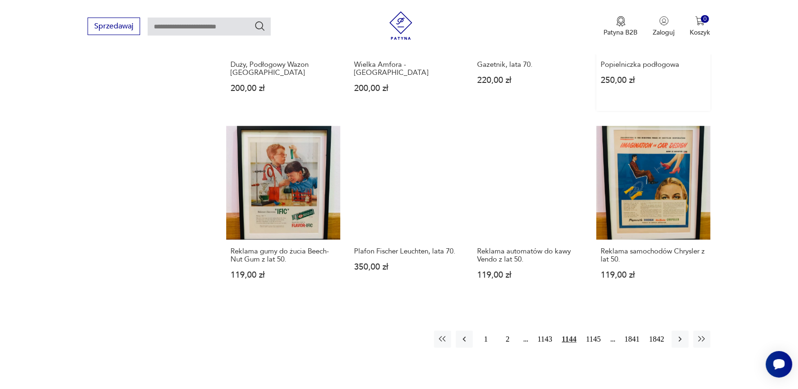
scroll to position [773, 0]
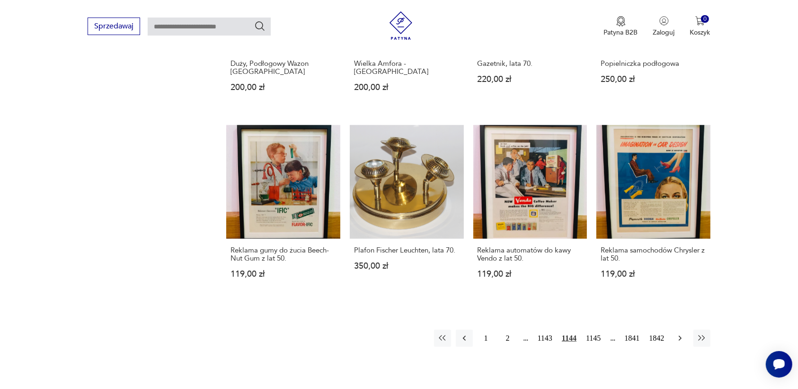
click at [680, 333] on icon "button" at bounding box center [679, 337] width 9 height 9
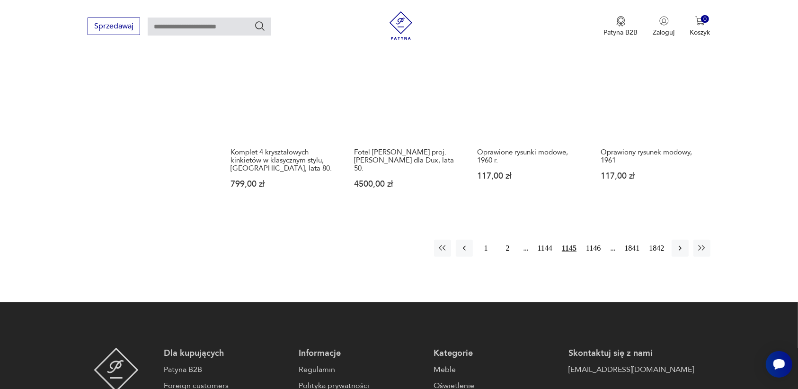
scroll to position [832, 0]
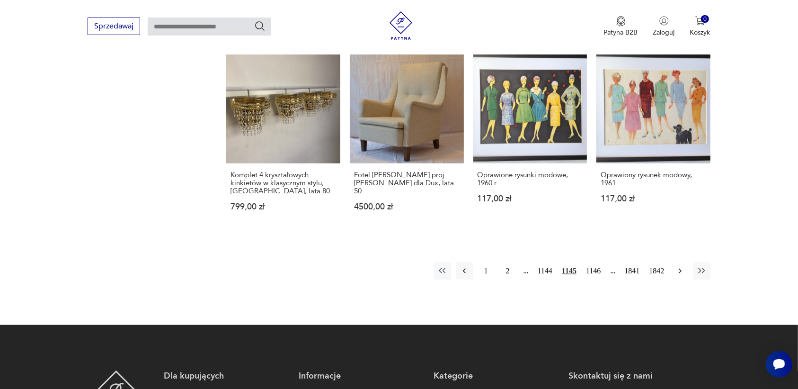
click at [679, 268] on icon "button" at bounding box center [679, 270] width 3 height 5
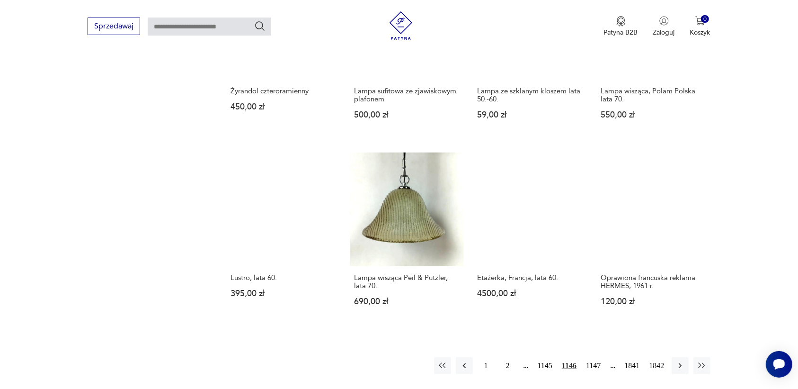
scroll to position [714, 0]
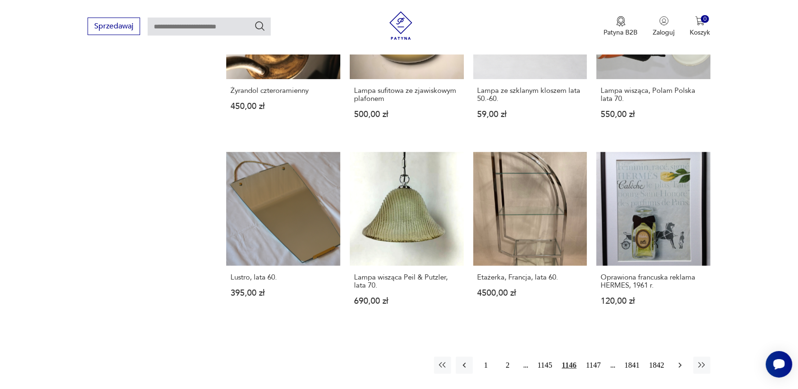
click at [679, 360] on icon "button" at bounding box center [679, 364] width 9 height 9
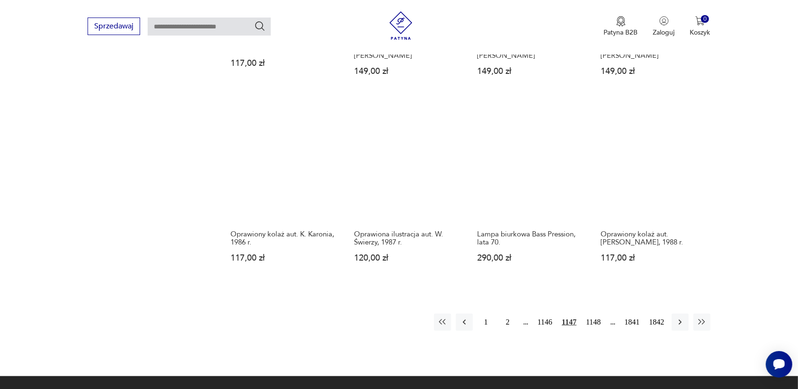
scroll to position [773, 0]
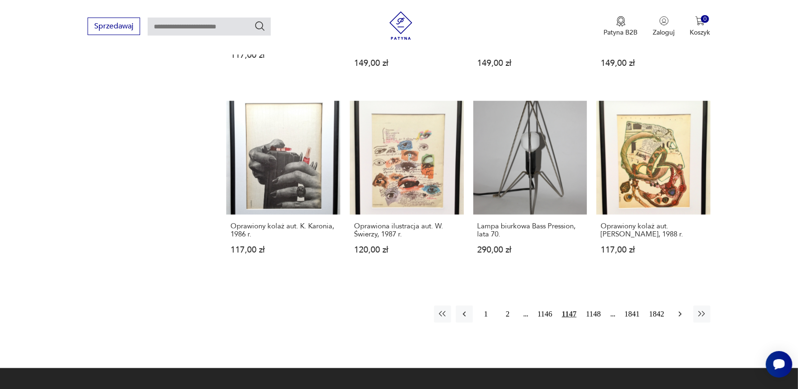
click at [678, 315] on icon "button" at bounding box center [679, 313] width 9 height 9
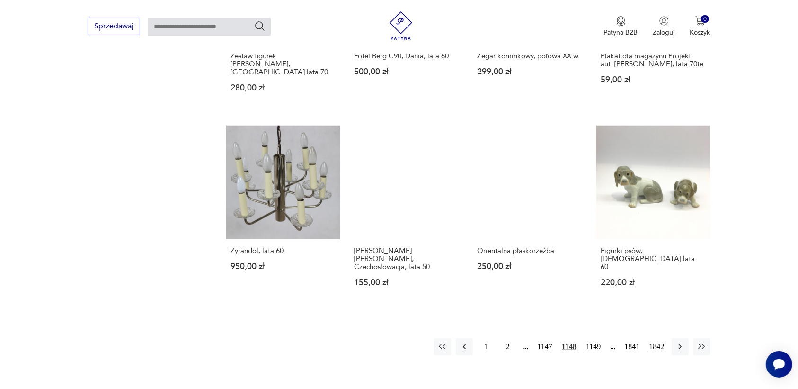
scroll to position [773, 0]
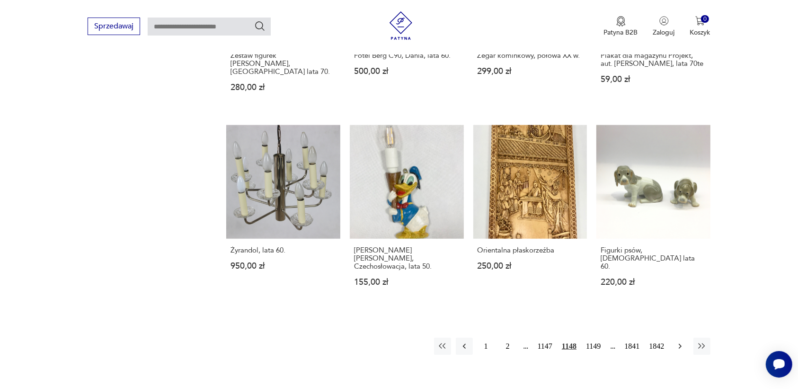
click at [677, 341] on icon "button" at bounding box center [679, 345] width 9 height 9
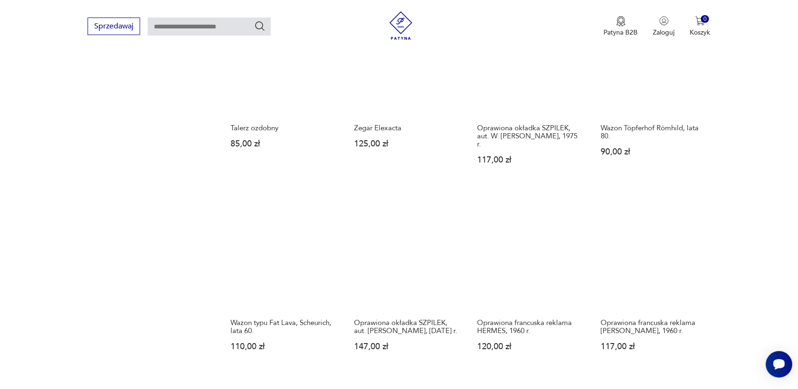
scroll to position [714, 0]
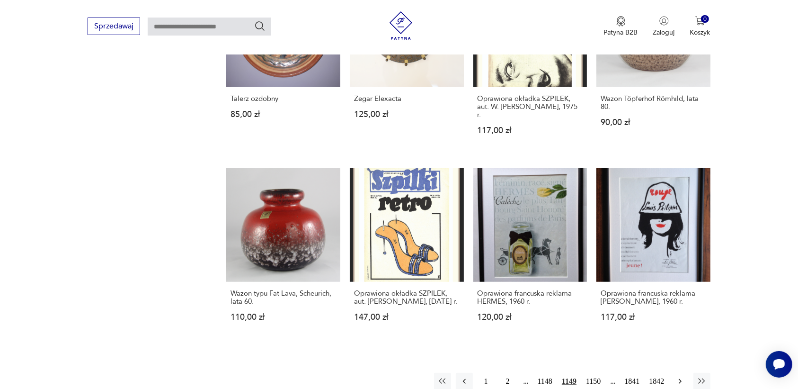
click at [680, 379] on icon "button" at bounding box center [679, 381] width 3 height 5
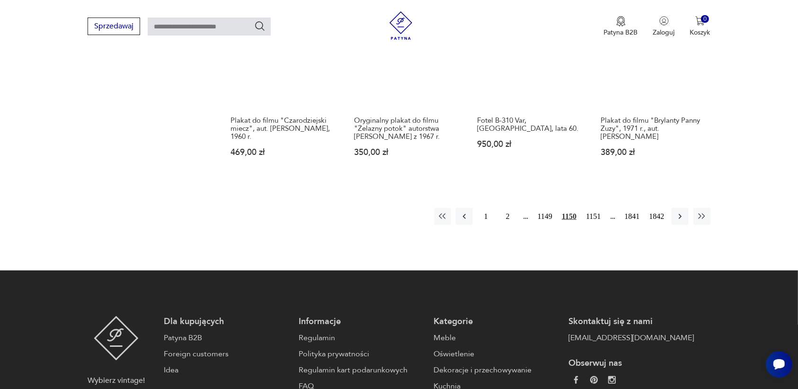
scroll to position [891, 0]
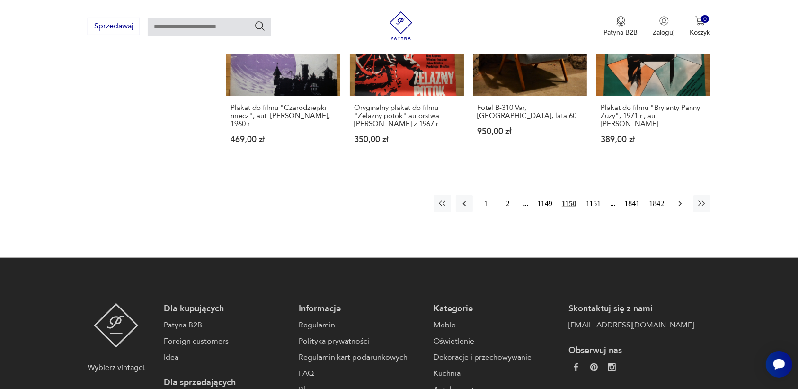
click at [678, 199] on icon "button" at bounding box center [679, 203] width 9 height 9
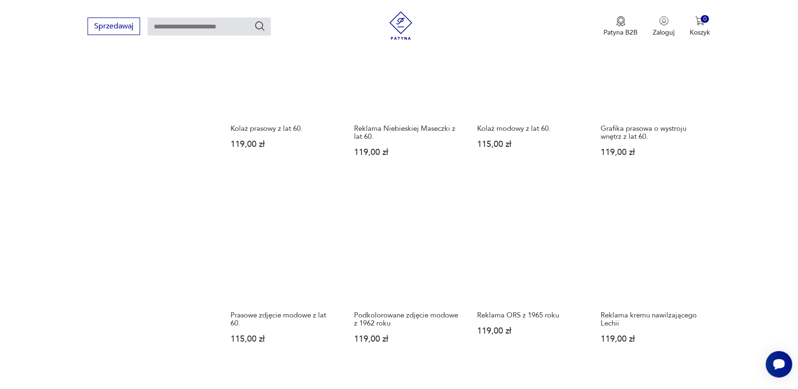
scroll to position [714, 0]
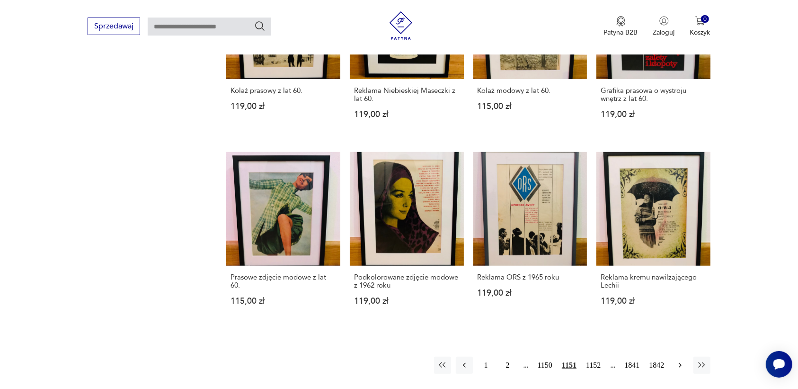
click at [677, 360] on icon "button" at bounding box center [679, 364] width 9 height 9
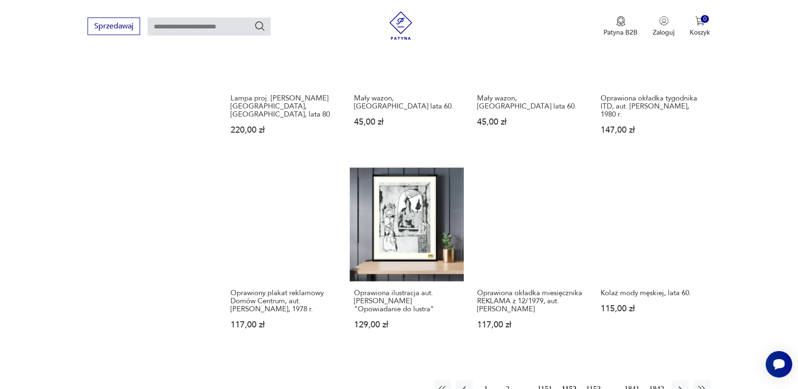
scroll to position [773, 0]
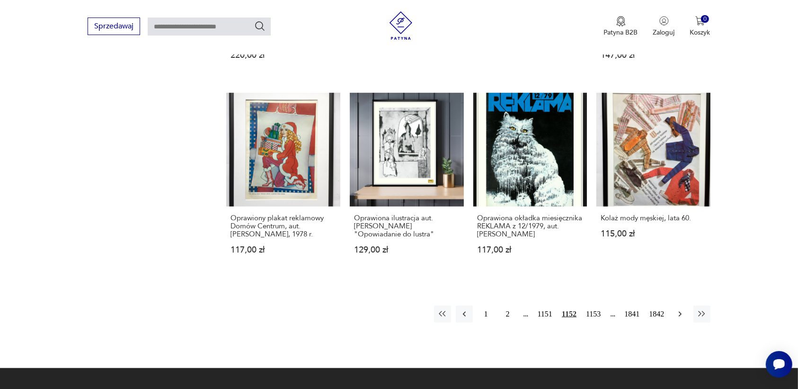
click at [680, 311] on icon "button" at bounding box center [679, 313] width 3 height 5
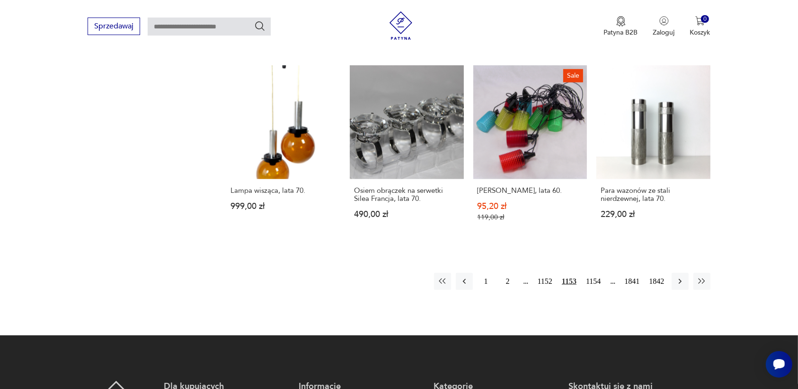
scroll to position [832, 0]
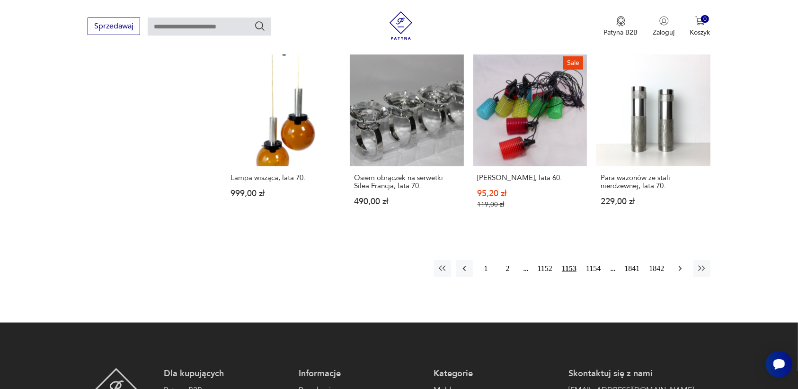
click at [678, 264] on icon "button" at bounding box center [679, 268] width 9 height 9
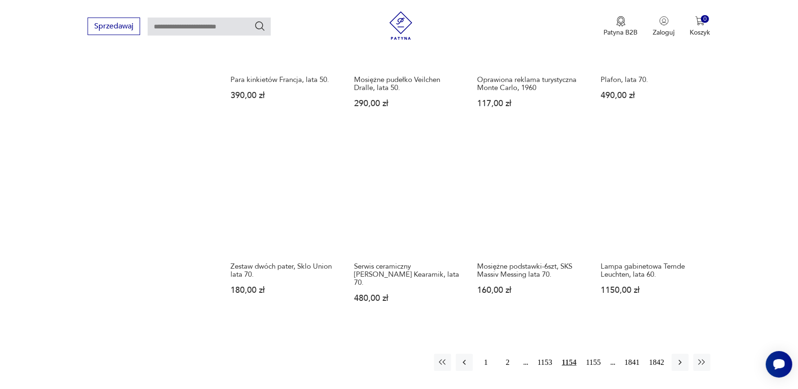
scroll to position [773, 0]
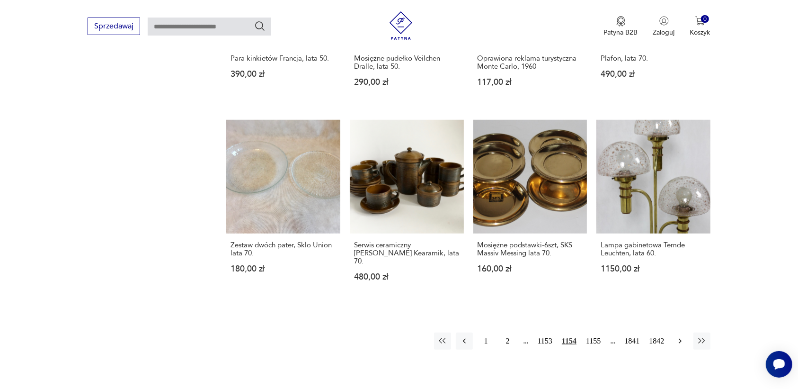
click at [675, 336] on icon "button" at bounding box center [679, 340] width 9 height 9
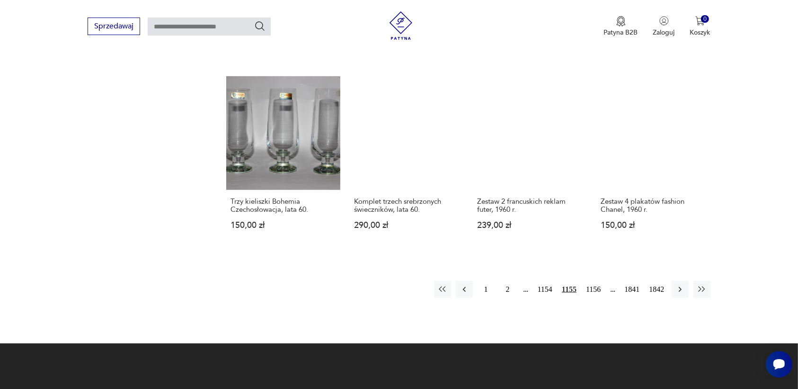
scroll to position [832, 0]
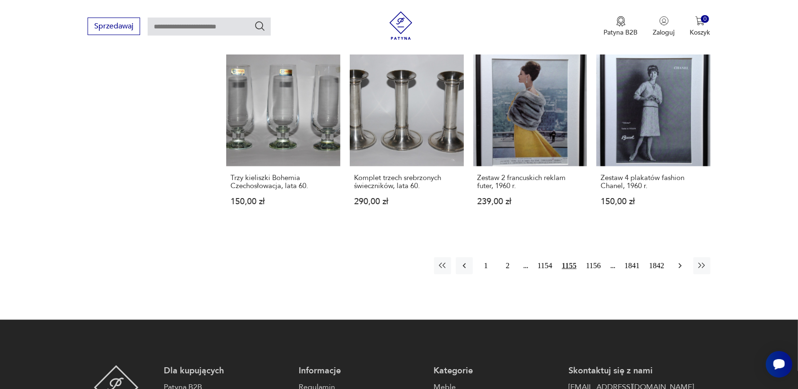
click at [680, 257] on button "button" at bounding box center [680, 265] width 17 height 17
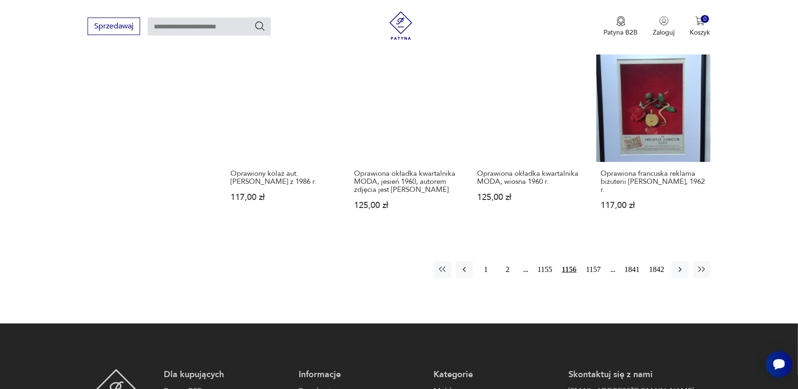
scroll to position [832, 0]
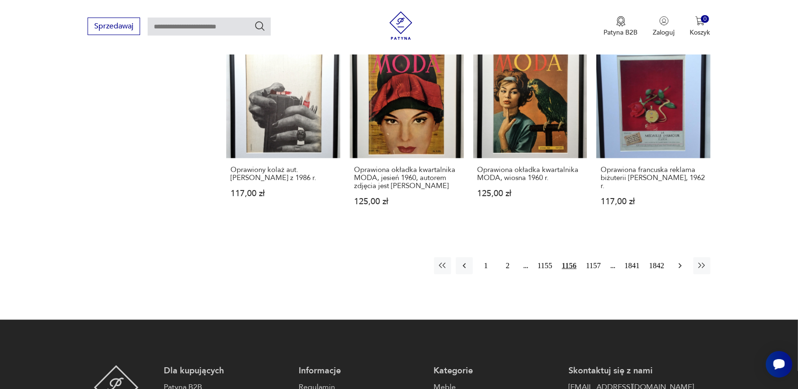
click at [677, 261] on icon "button" at bounding box center [679, 265] width 9 height 9
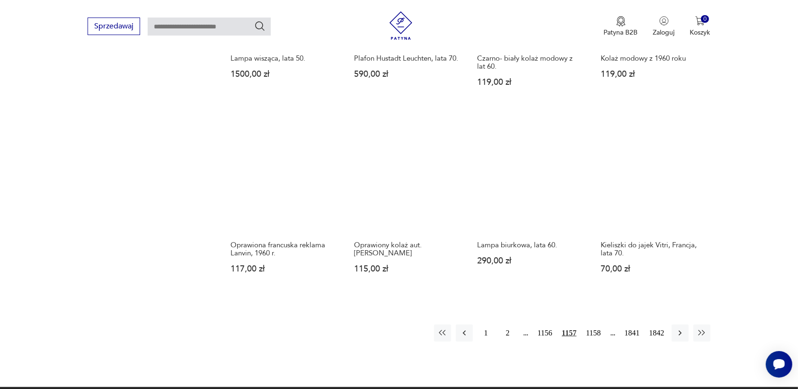
scroll to position [832, 0]
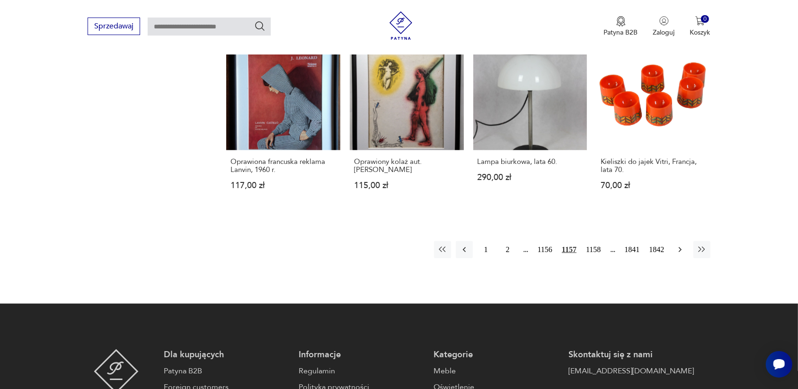
click at [680, 247] on icon "button" at bounding box center [679, 249] width 3 height 5
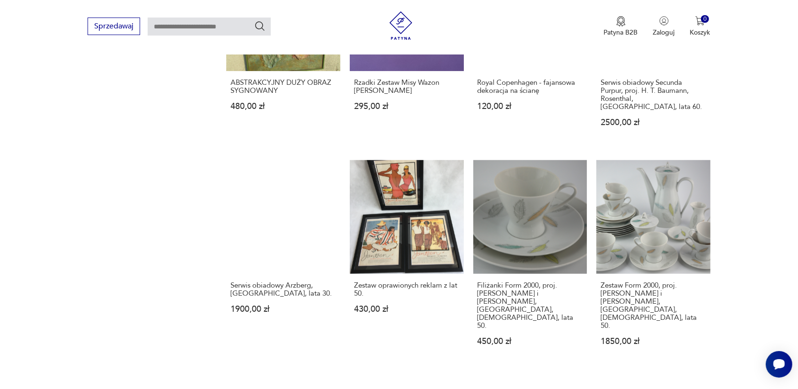
scroll to position [773, 0]
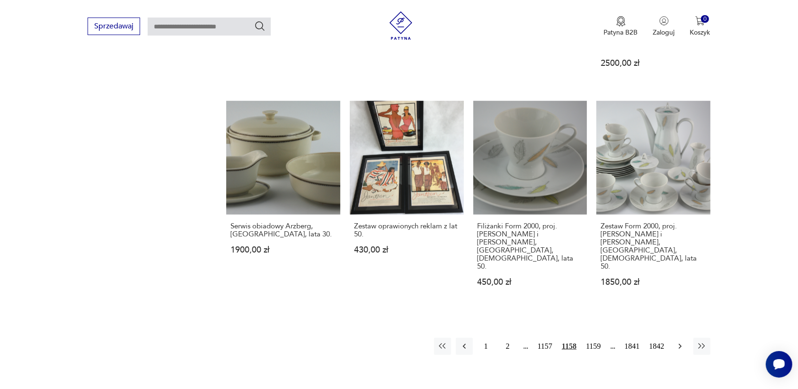
click at [681, 341] on icon "button" at bounding box center [679, 345] width 9 height 9
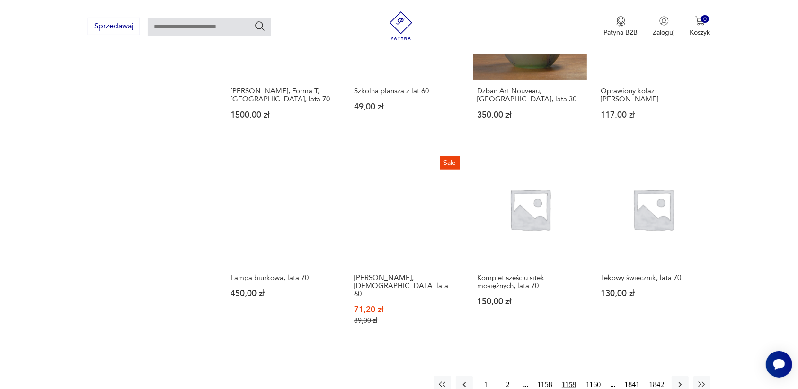
scroll to position [832, 0]
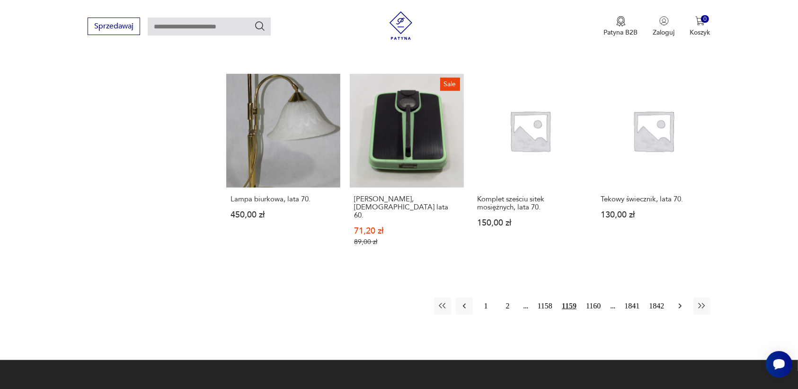
click at [678, 301] on icon "button" at bounding box center [679, 305] width 9 height 9
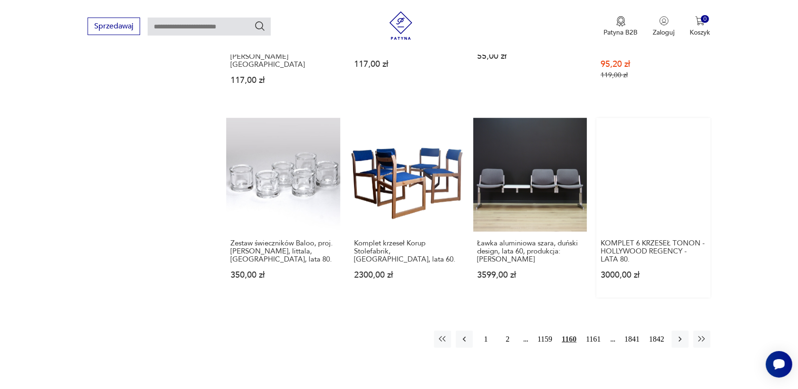
scroll to position [832, 0]
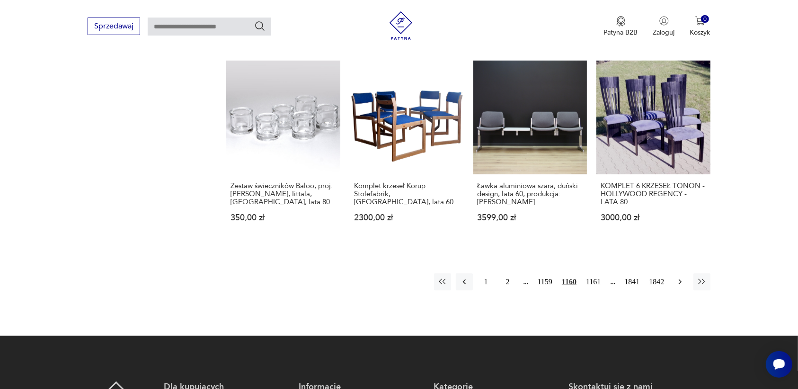
click at [680, 277] on icon "button" at bounding box center [679, 281] width 9 height 9
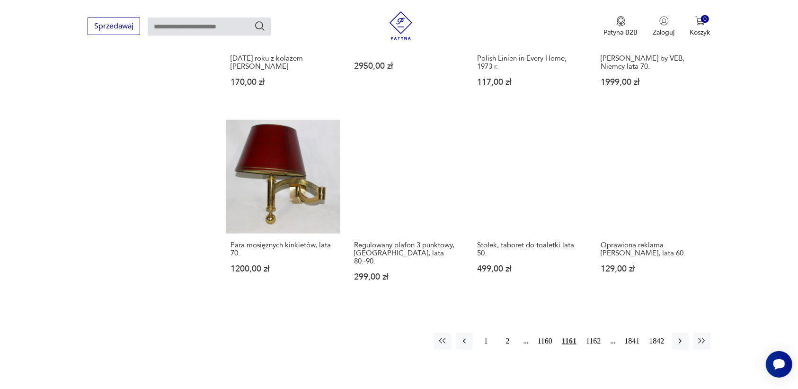
scroll to position [773, 0]
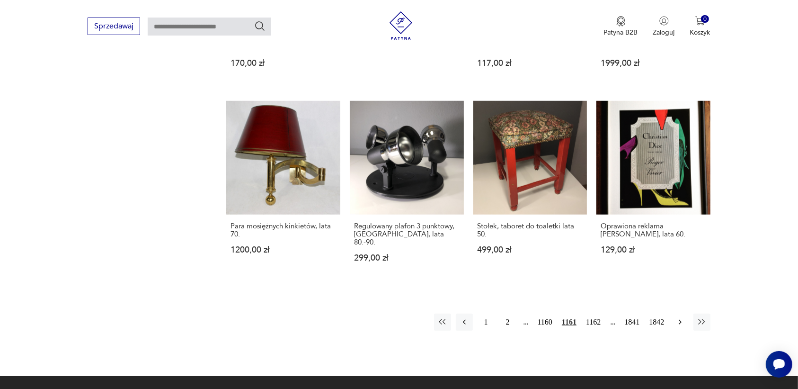
click at [680, 317] on icon "button" at bounding box center [679, 321] width 9 height 9
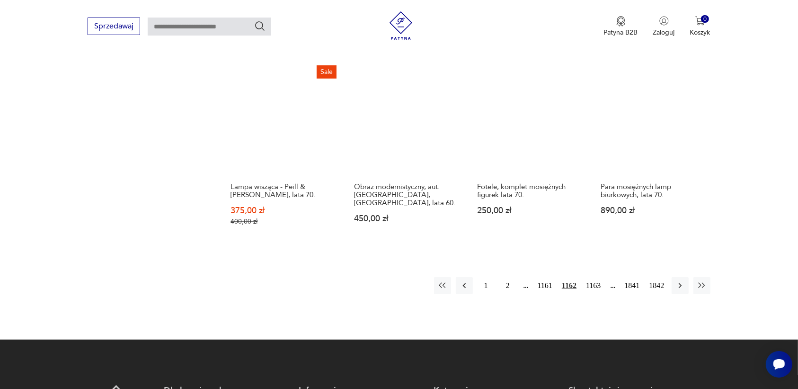
scroll to position [891, 0]
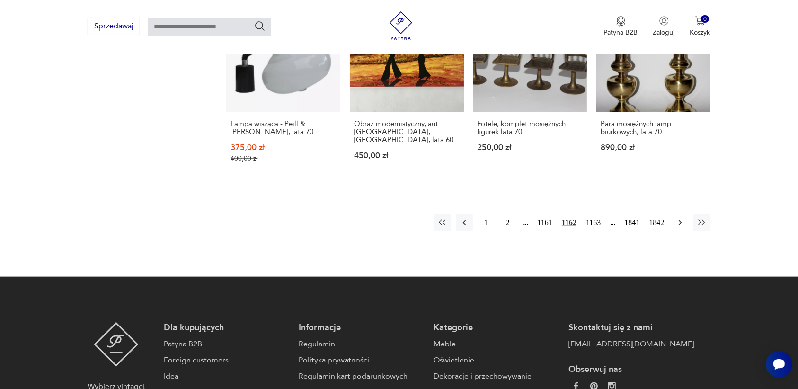
click at [677, 218] on icon "button" at bounding box center [679, 222] width 9 height 9
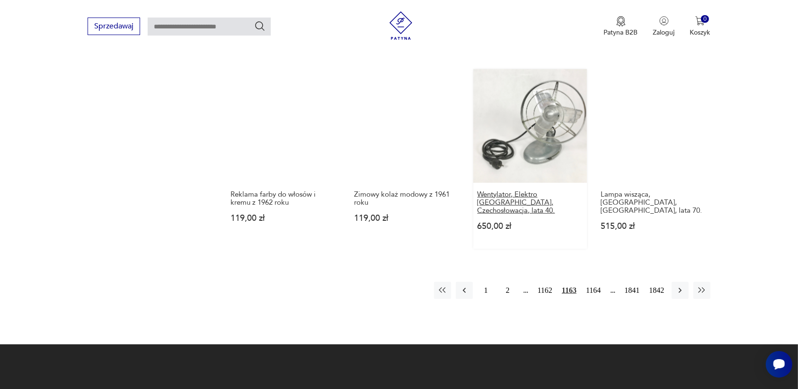
scroll to position [832, 0]
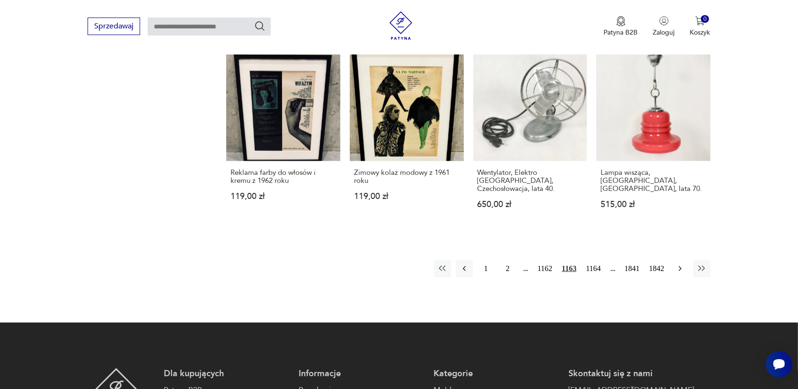
click at [679, 266] on icon "button" at bounding box center [679, 268] width 3 height 5
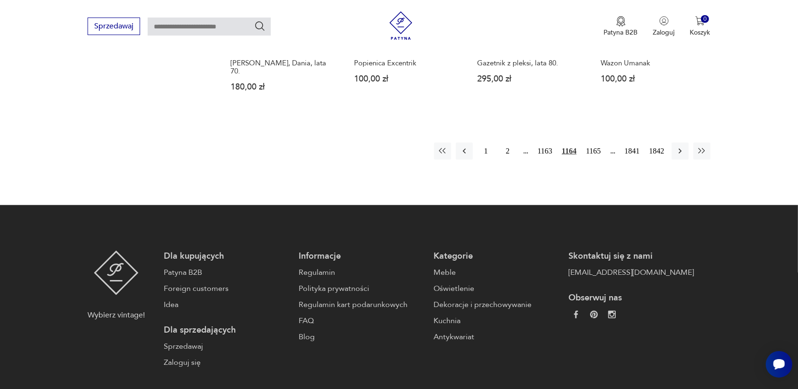
scroll to position [950, 0]
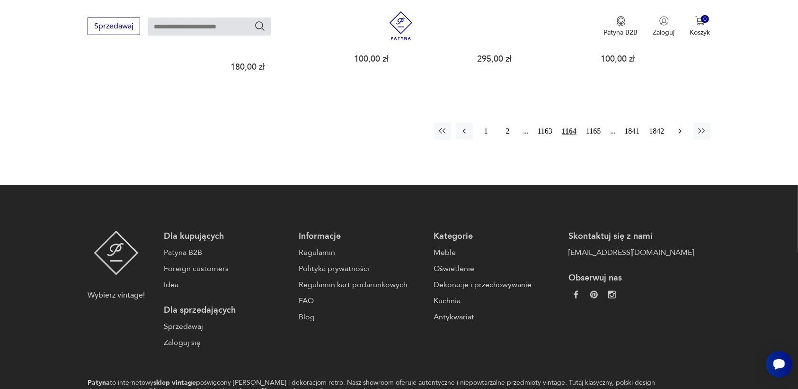
click at [677, 126] on icon "button" at bounding box center [679, 130] width 9 height 9
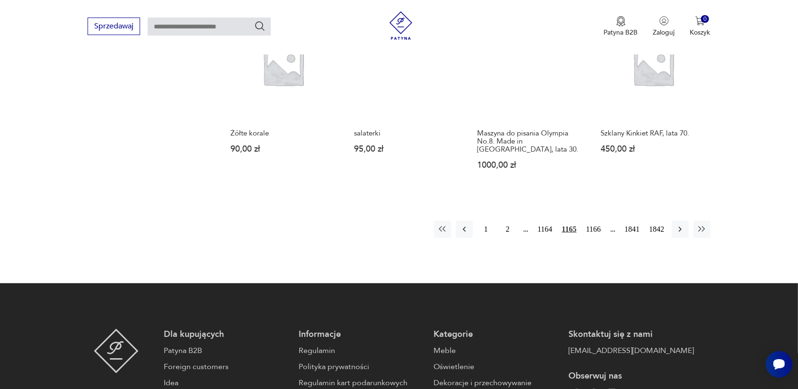
scroll to position [832, 0]
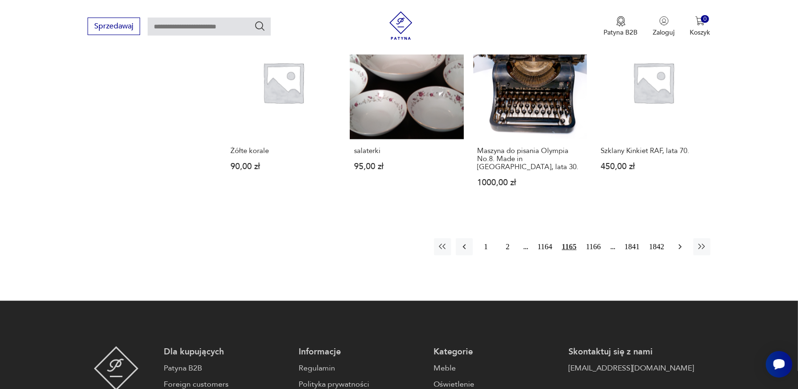
click at [677, 242] on icon "button" at bounding box center [679, 246] width 9 height 9
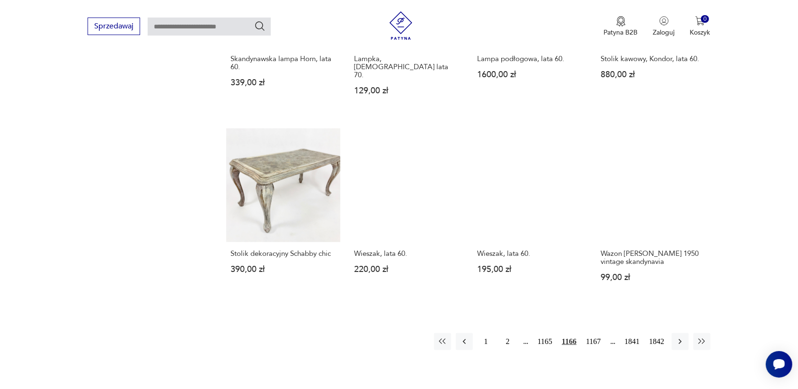
scroll to position [773, 0]
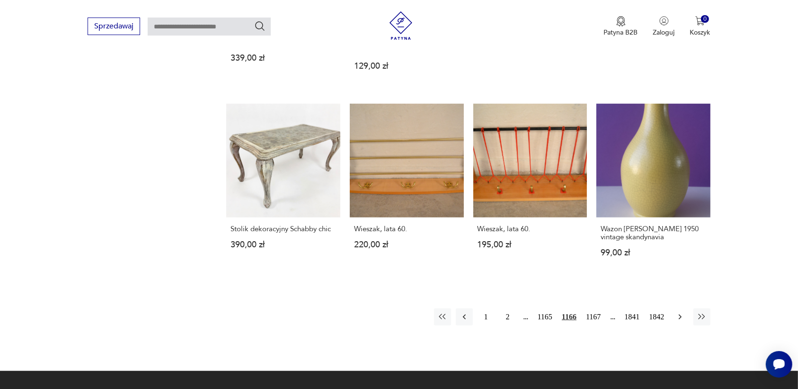
click at [679, 312] on icon "button" at bounding box center [679, 316] width 9 height 9
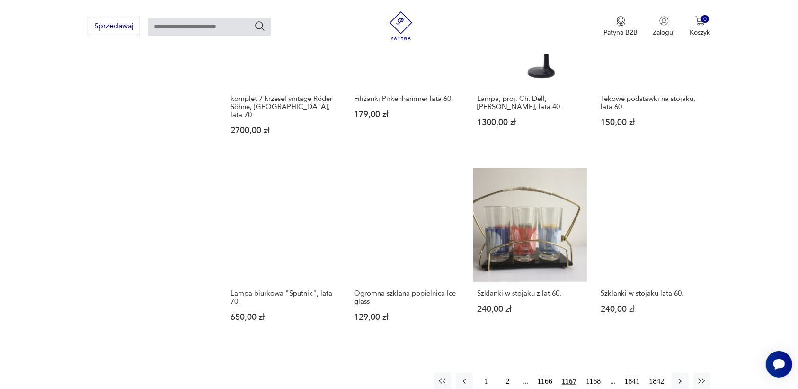
scroll to position [773, 0]
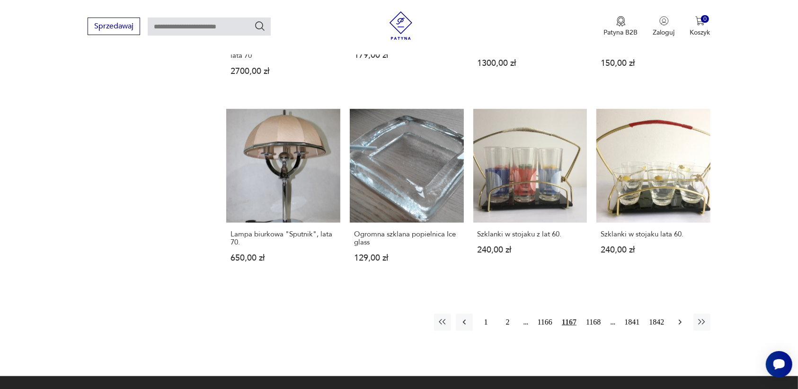
click at [681, 317] on icon "button" at bounding box center [679, 321] width 9 height 9
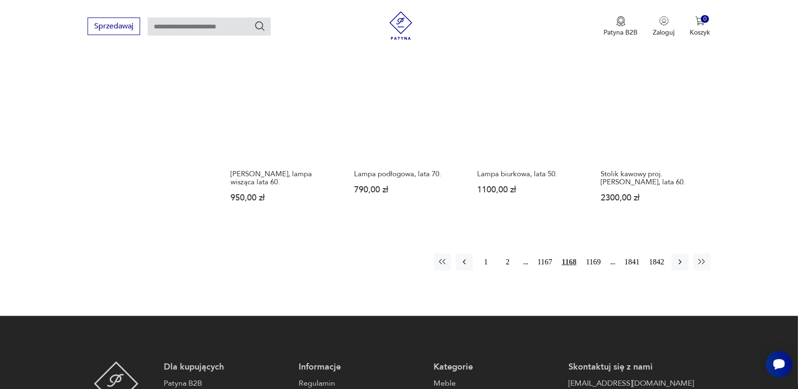
scroll to position [832, 0]
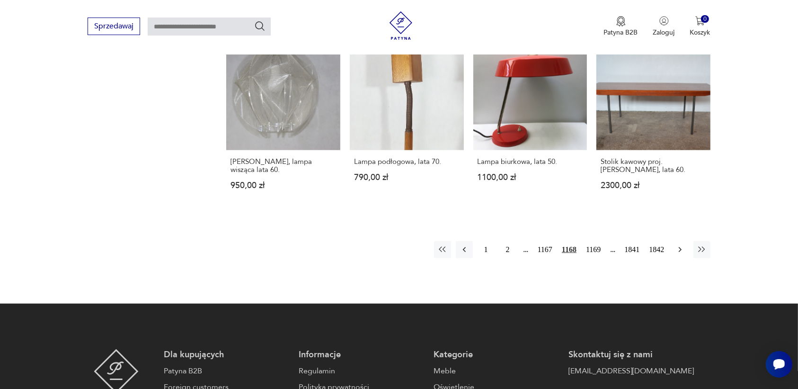
click at [678, 247] on icon "button" at bounding box center [679, 249] width 9 height 9
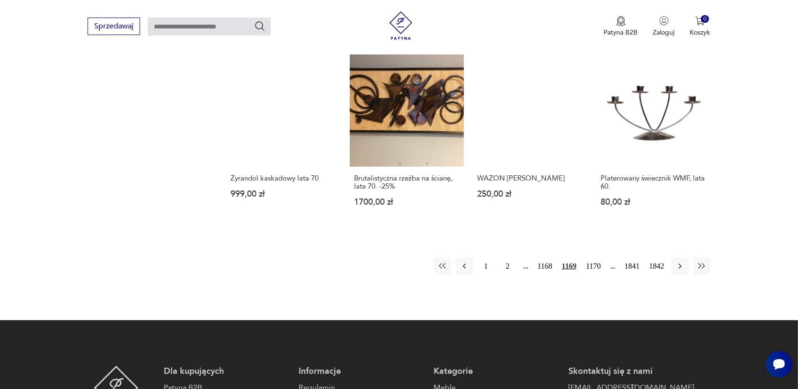
scroll to position [832, 0]
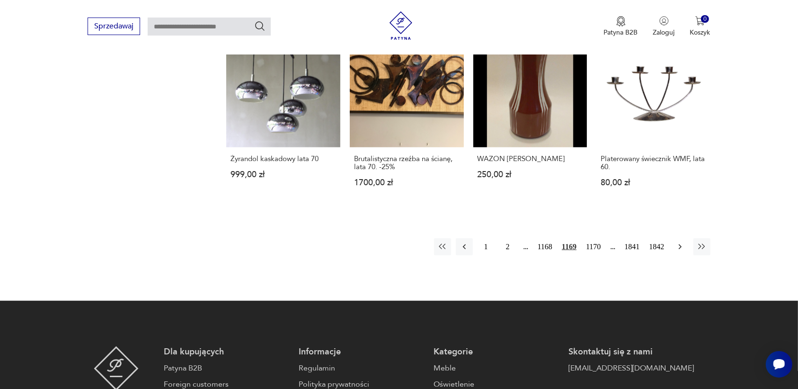
click at [679, 242] on icon "button" at bounding box center [679, 246] width 9 height 9
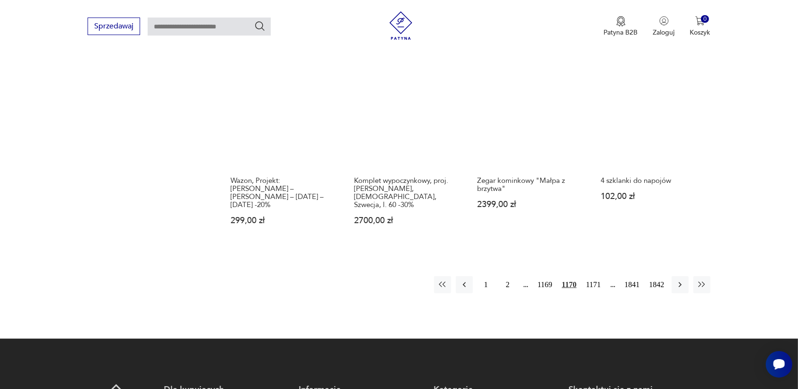
scroll to position [832, 0]
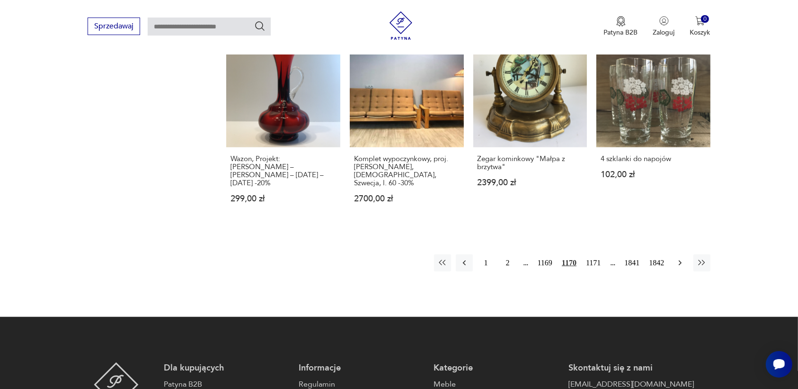
click at [681, 258] on icon "button" at bounding box center [679, 262] width 9 height 9
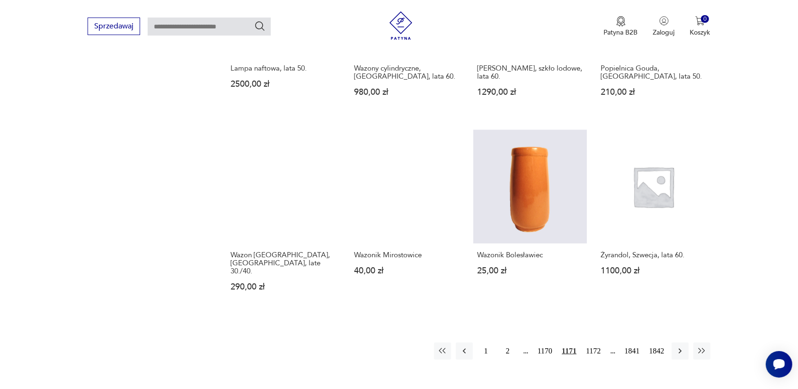
scroll to position [832, 0]
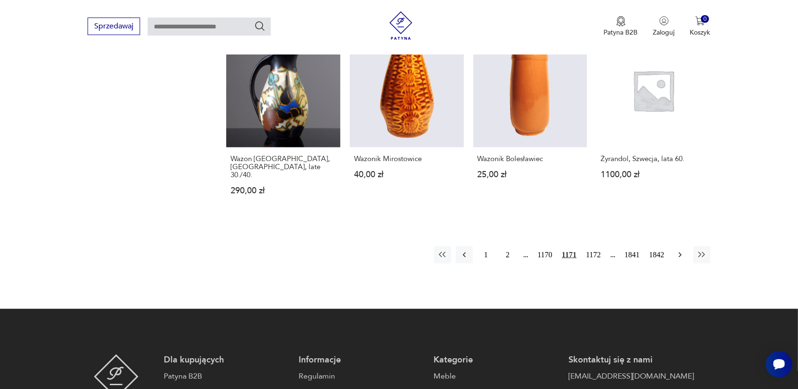
click at [678, 250] on icon "button" at bounding box center [679, 254] width 9 height 9
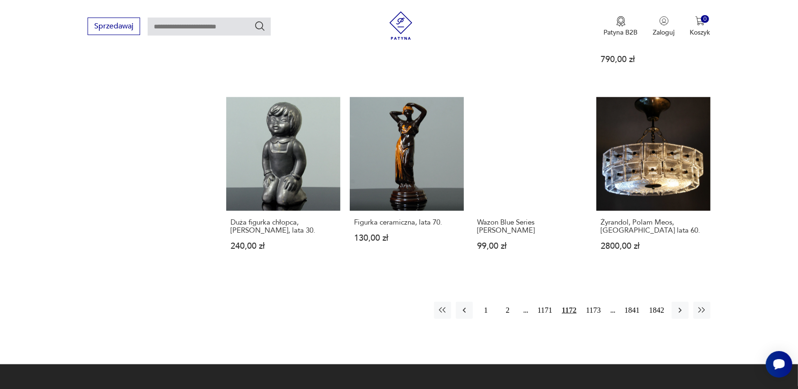
scroll to position [832, 0]
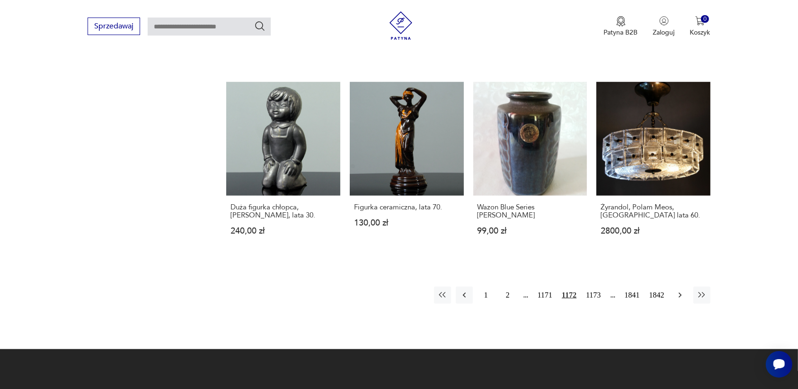
click at [680, 290] on icon "button" at bounding box center [679, 294] width 9 height 9
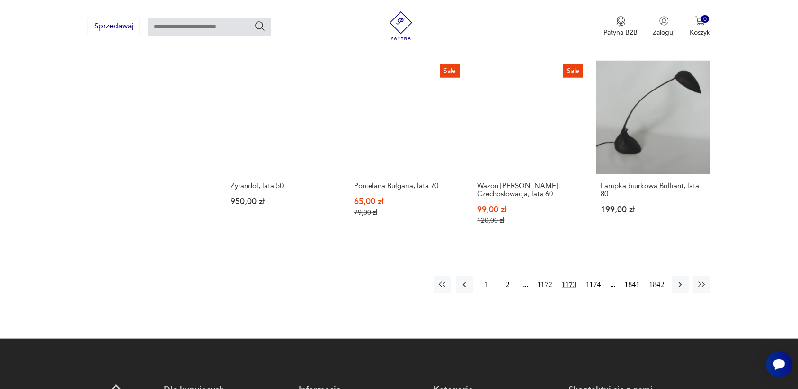
scroll to position [832, 0]
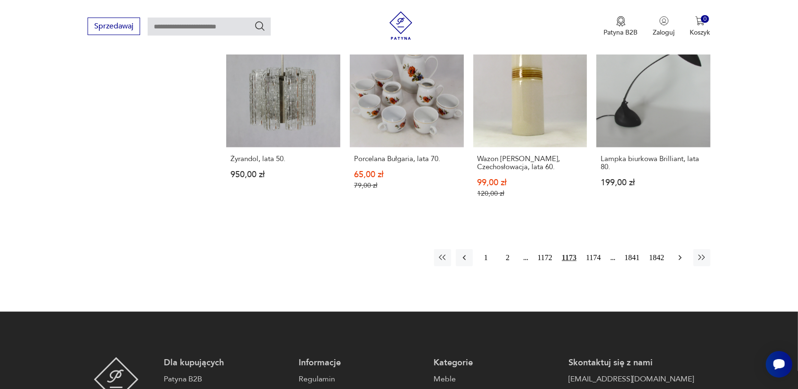
click at [678, 253] on icon "button" at bounding box center [679, 257] width 9 height 9
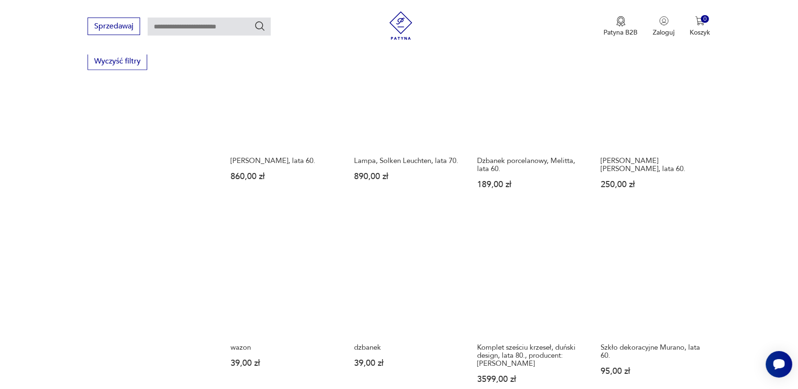
scroll to position [832, 0]
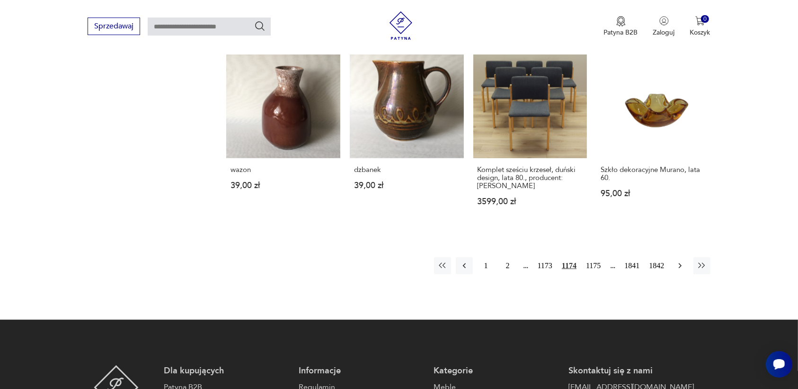
click at [679, 266] on icon "button" at bounding box center [679, 265] width 3 height 5
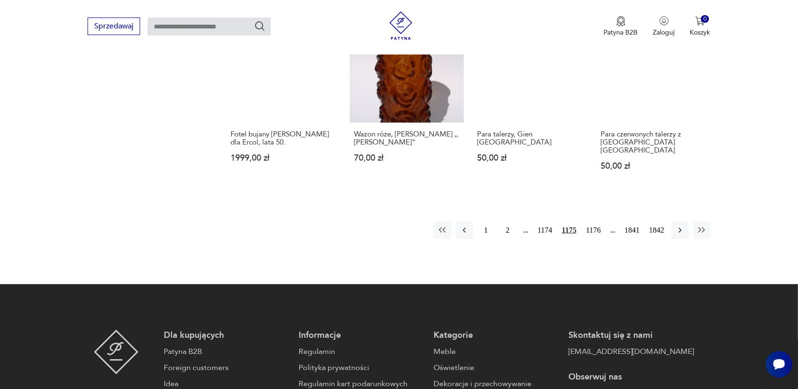
scroll to position [891, 0]
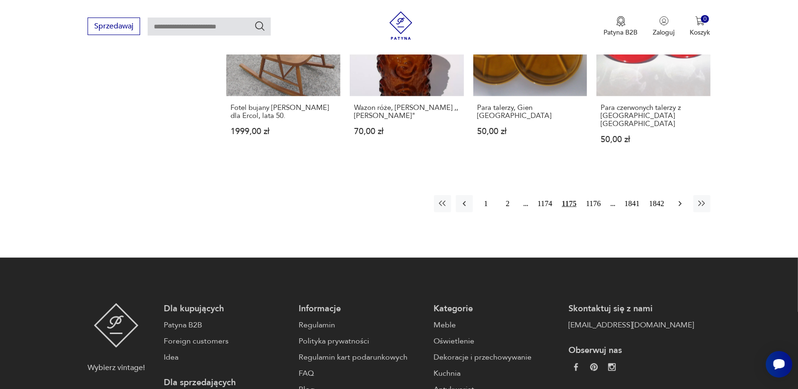
click at [684, 199] on icon "button" at bounding box center [679, 203] width 9 height 9
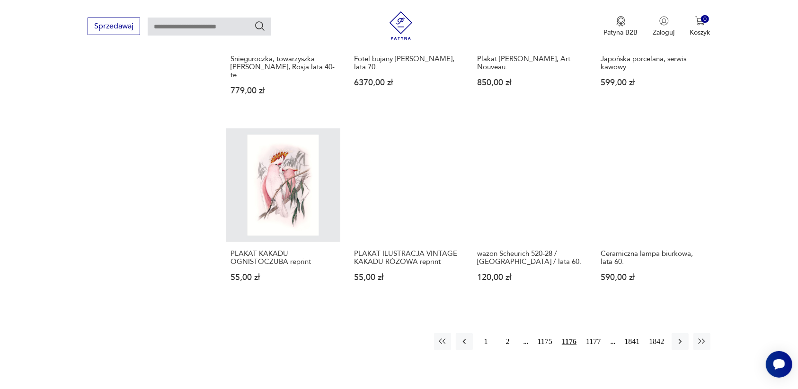
scroll to position [773, 0]
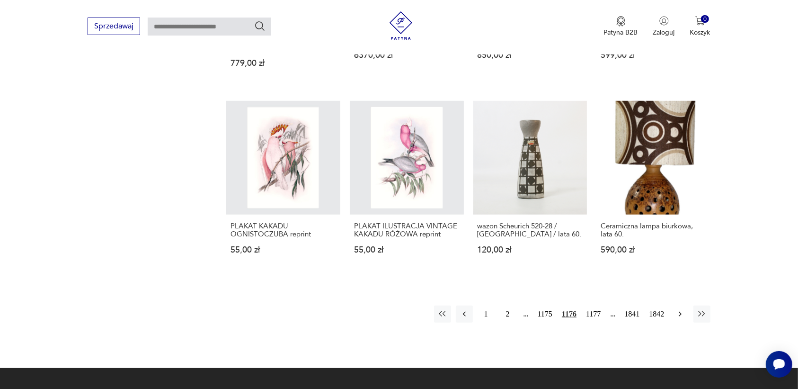
click at [680, 309] on icon "button" at bounding box center [679, 313] width 9 height 9
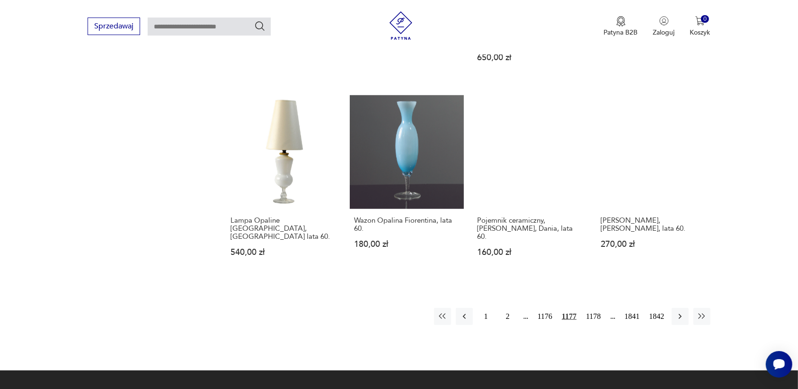
scroll to position [773, 0]
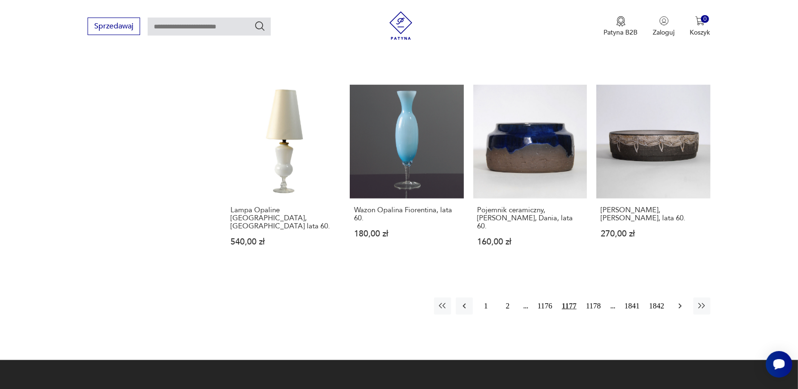
click at [677, 301] on icon "button" at bounding box center [679, 305] width 9 height 9
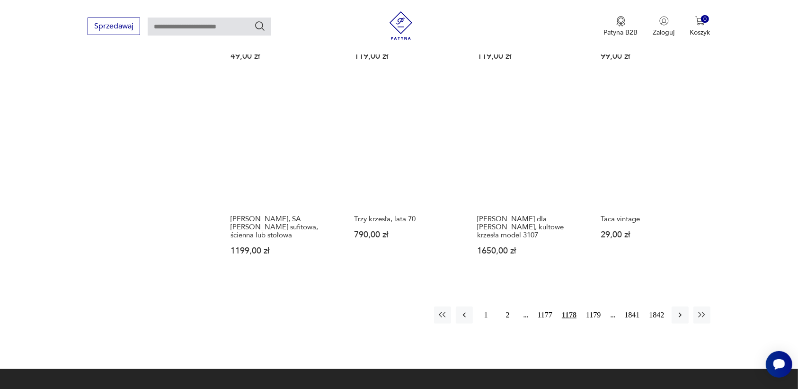
scroll to position [773, 0]
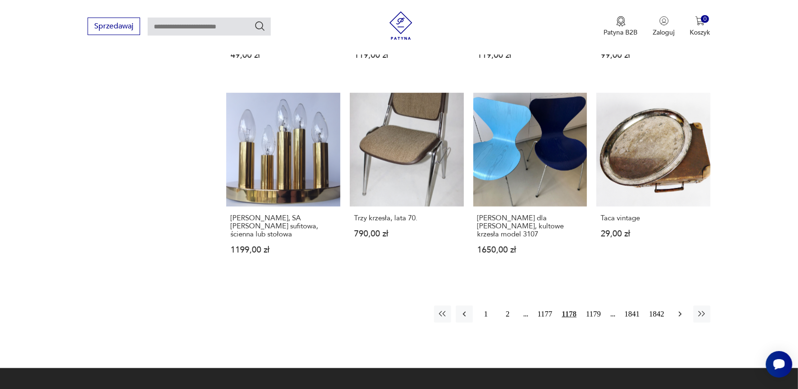
click at [680, 311] on icon "button" at bounding box center [679, 313] width 3 height 5
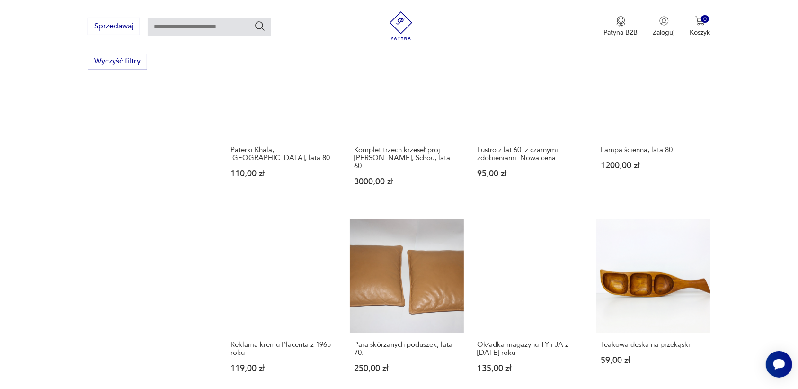
scroll to position [832, 0]
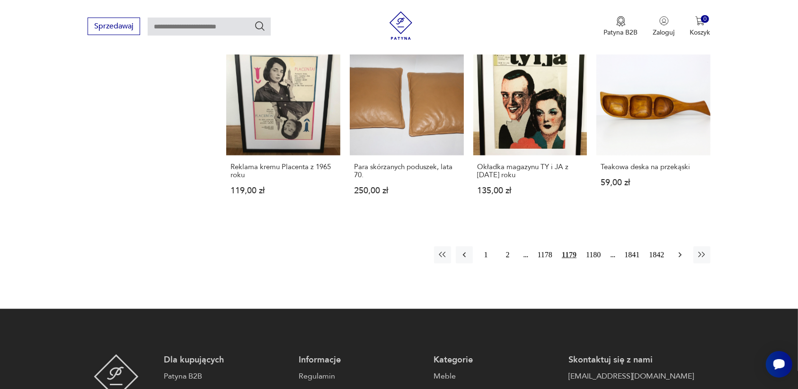
click at [681, 252] on icon "button" at bounding box center [679, 254] width 3 height 5
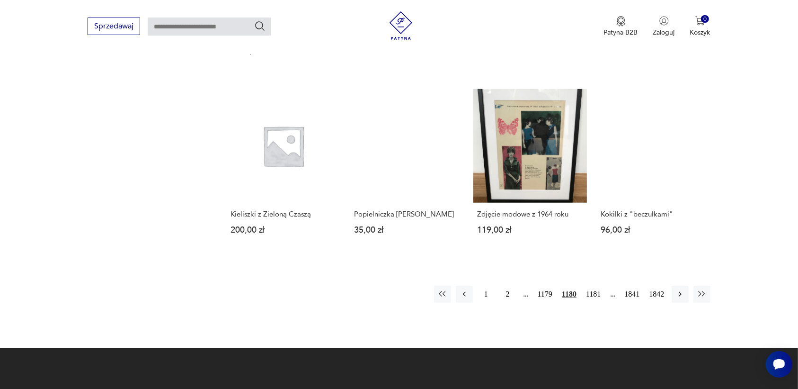
scroll to position [832, 0]
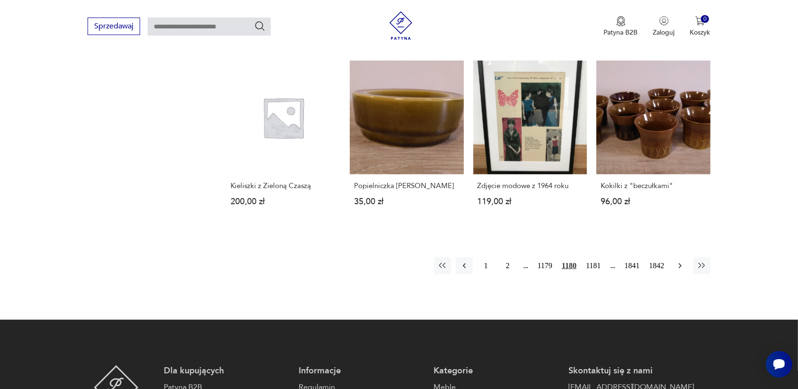
click at [680, 261] on icon "button" at bounding box center [679, 265] width 9 height 9
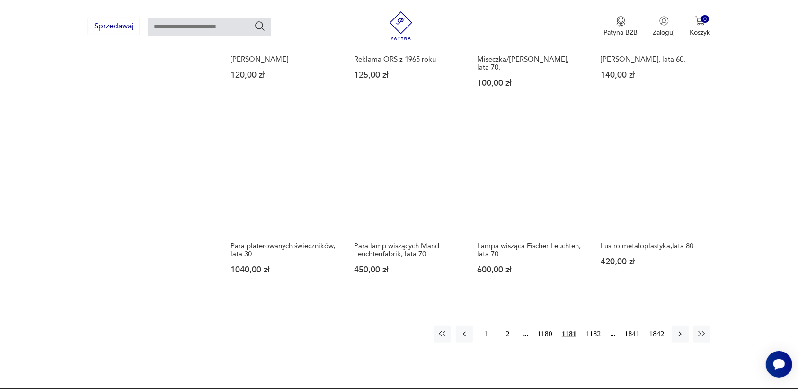
scroll to position [773, 0]
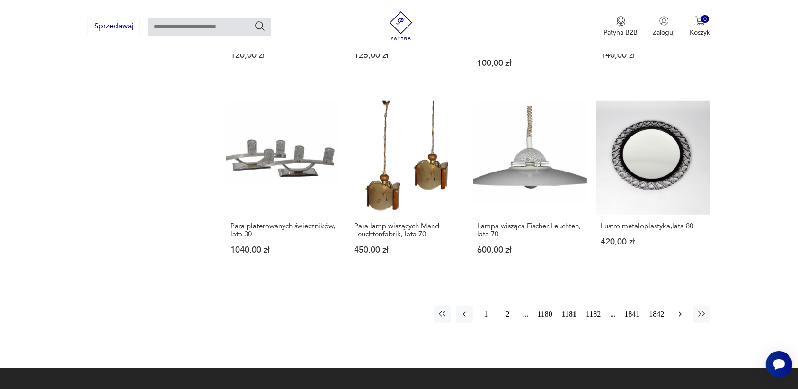
click at [677, 313] on icon "button" at bounding box center [679, 313] width 9 height 9
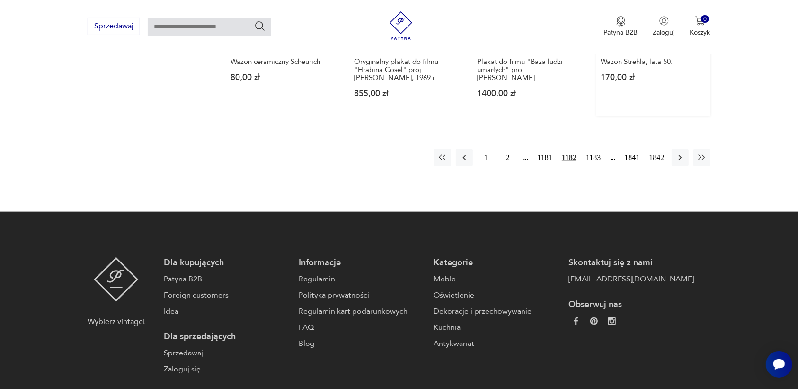
scroll to position [950, 0]
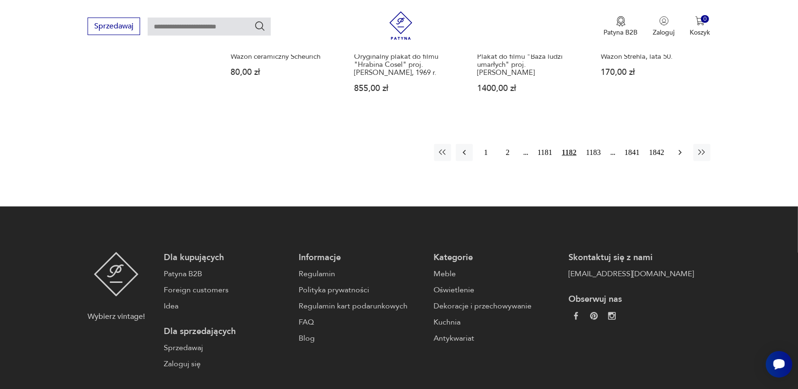
click at [677, 148] on icon "button" at bounding box center [679, 152] width 9 height 9
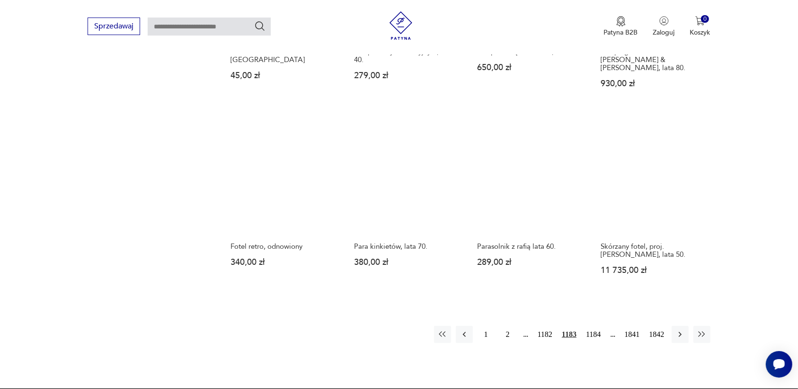
scroll to position [773, 0]
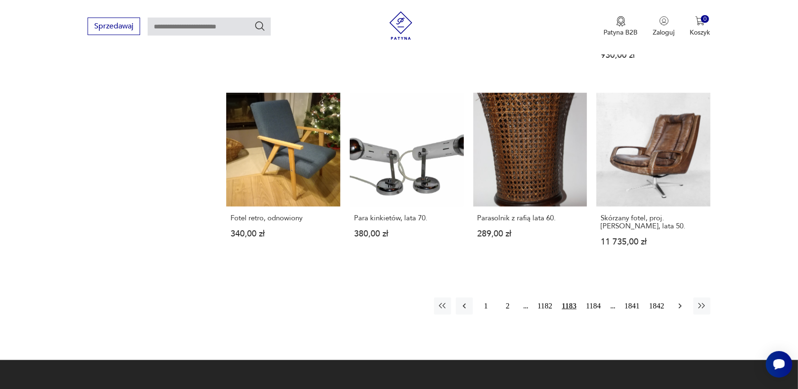
click at [679, 303] on icon "button" at bounding box center [679, 305] width 3 height 5
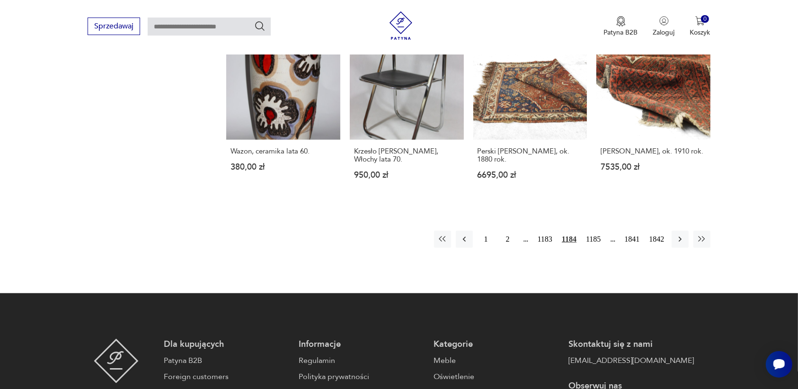
scroll to position [832, 0]
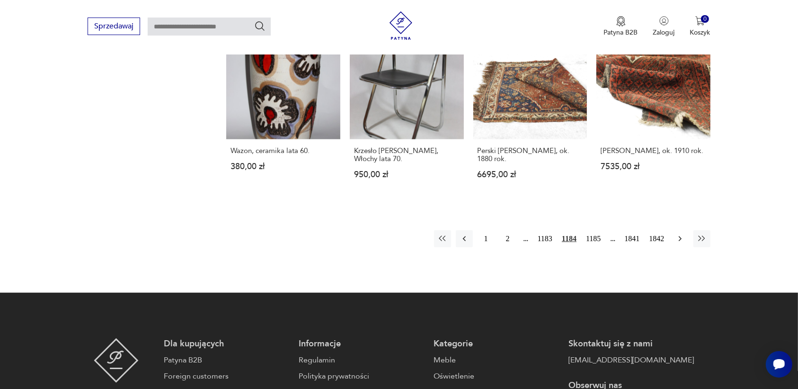
click at [680, 243] on icon "button" at bounding box center [679, 238] width 9 height 9
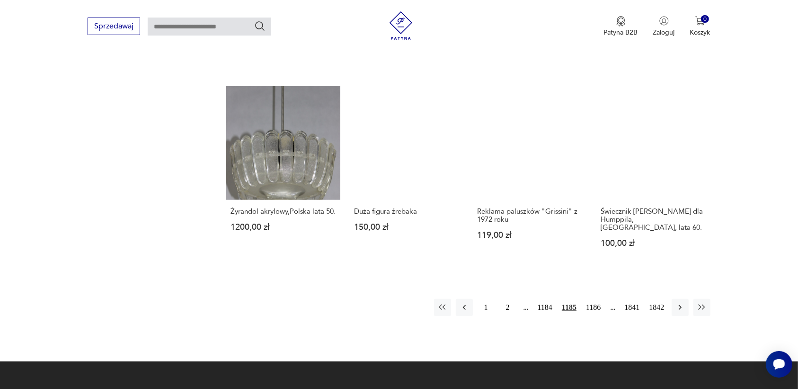
scroll to position [773, 0]
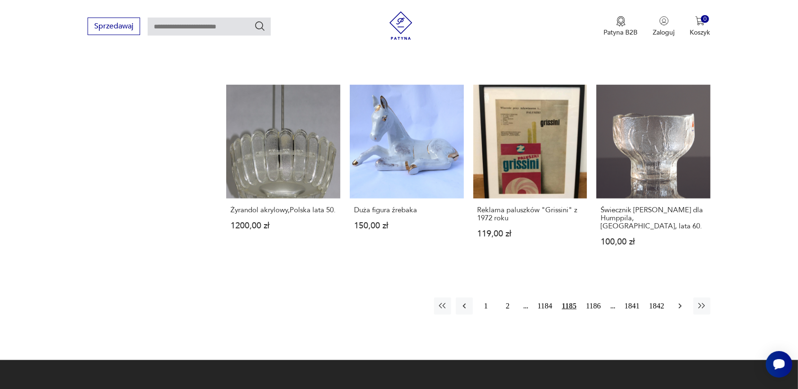
click at [679, 303] on icon "button" at bounding box center [679, 305] width 3 height 5
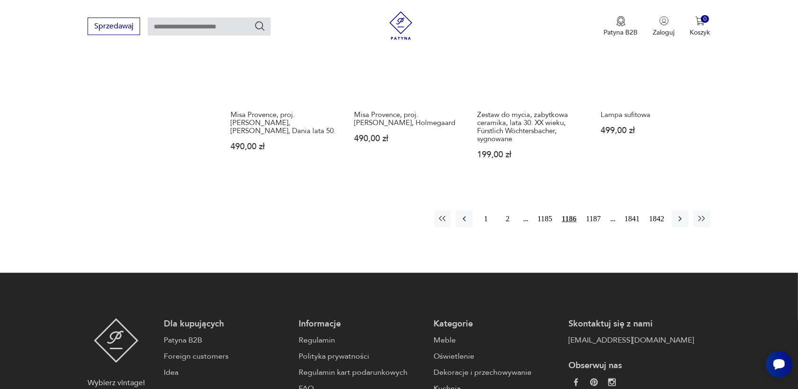
scroll to position [891, 0]
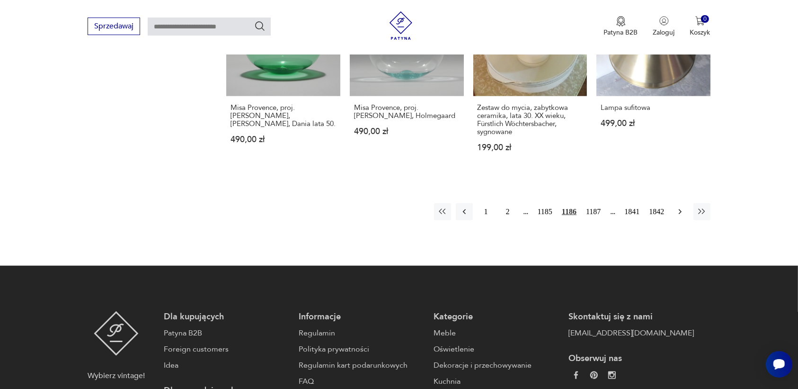
click at [680, 207] on icon "button" at bounding box center [679, 211] width 9 height 9
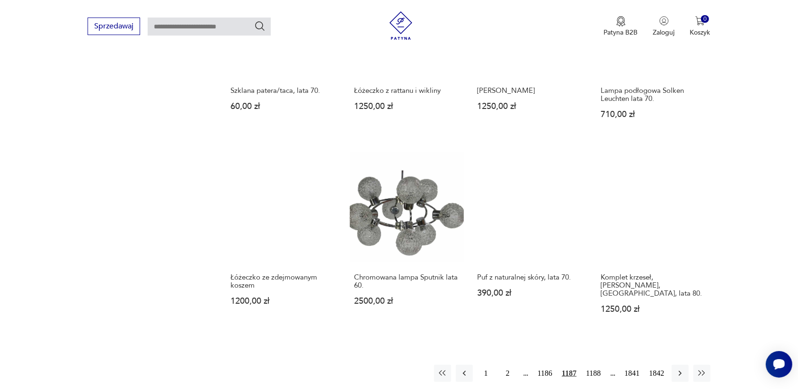
scroll to position [773, 0]
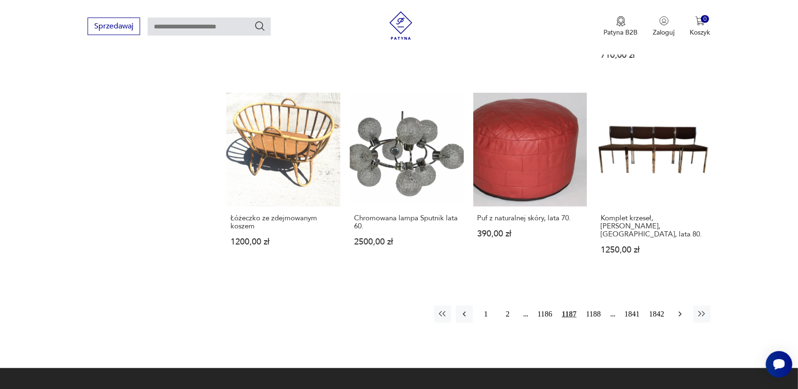
click at [678, 309] on icon "button" at bounding box center [679, 313] width 9 height 9
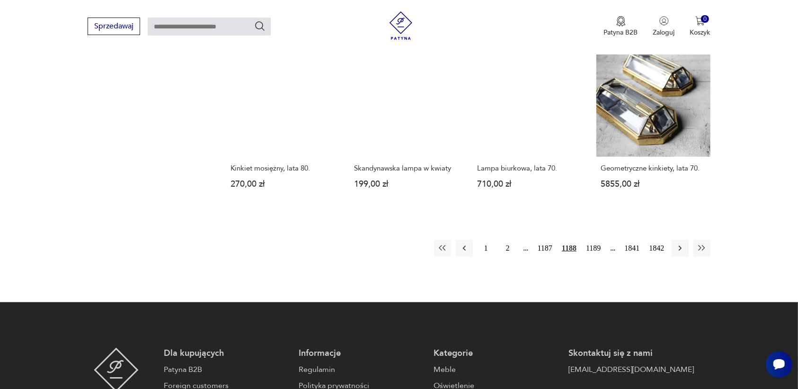
scroll to position [773, 0]
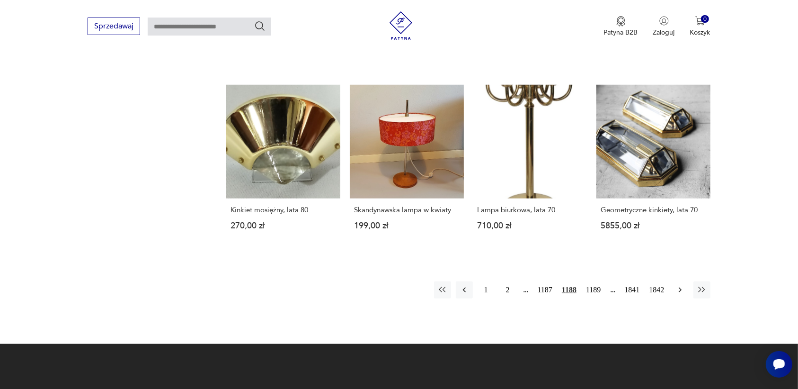
click at [677, 285] on icon "button" at bounding box center [679, 289] width 9 height 9
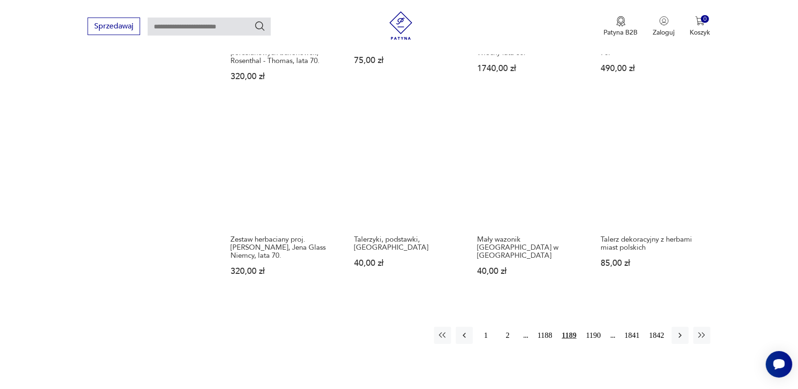
scroll to position [773, 0]
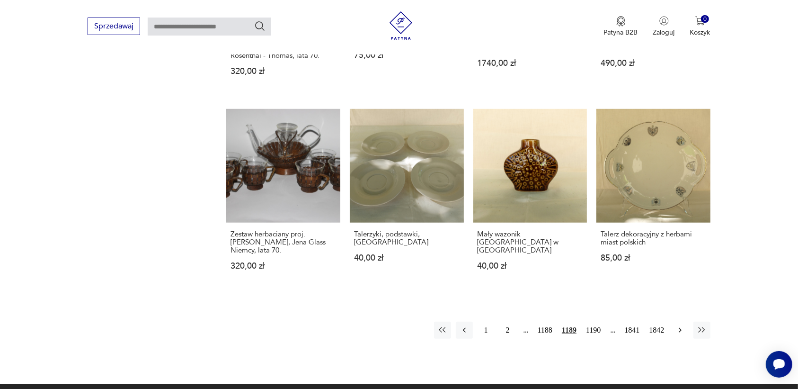
click at [680, 325] on icon "button" at bounding box center [679, 329] width 9 height 9
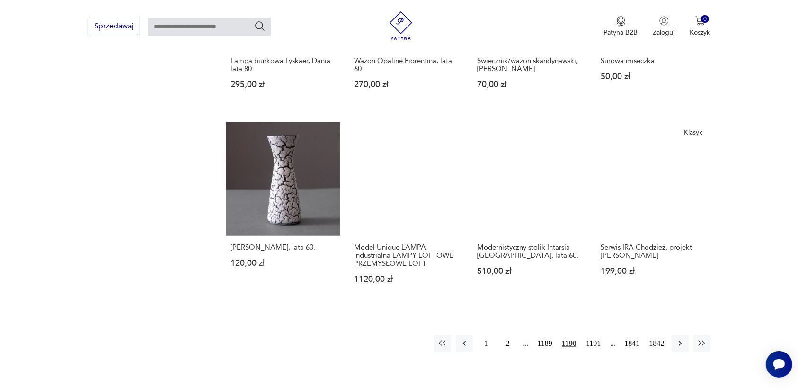
scroll to position [773, 0]
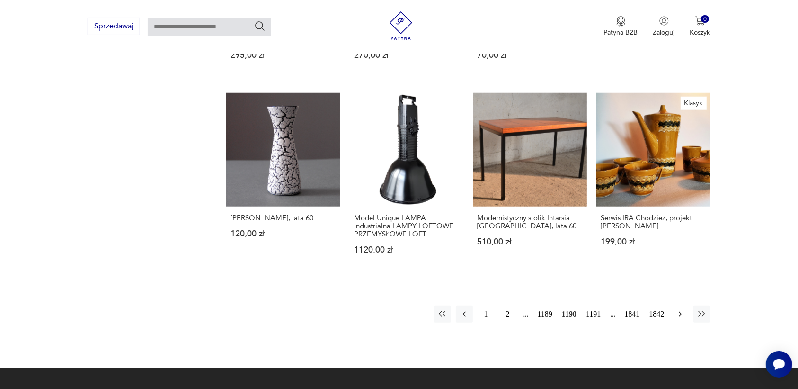
click at [681, 309] on icon "button" at bounding box center [679, 313] width 9 height 9
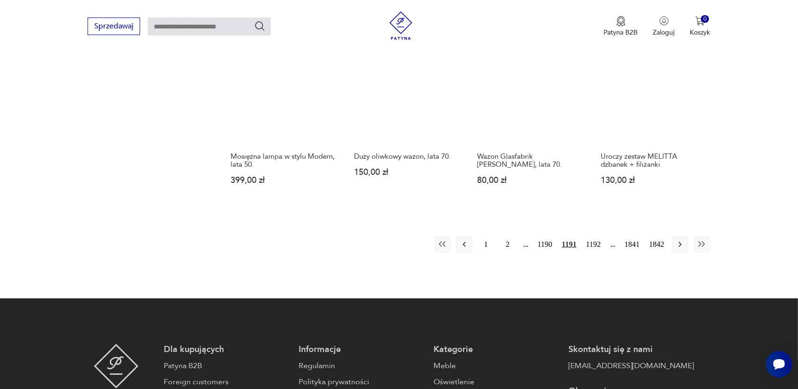
scroll to position [891, 0]
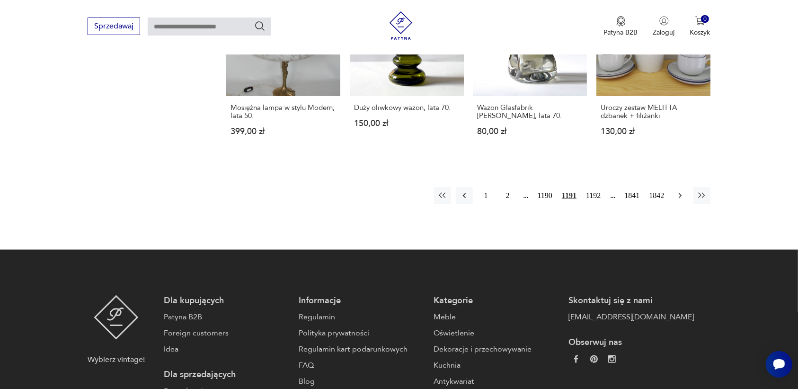
click at [679, 191] on icon "button" at bounding box center [679, 195] width 9 height 9
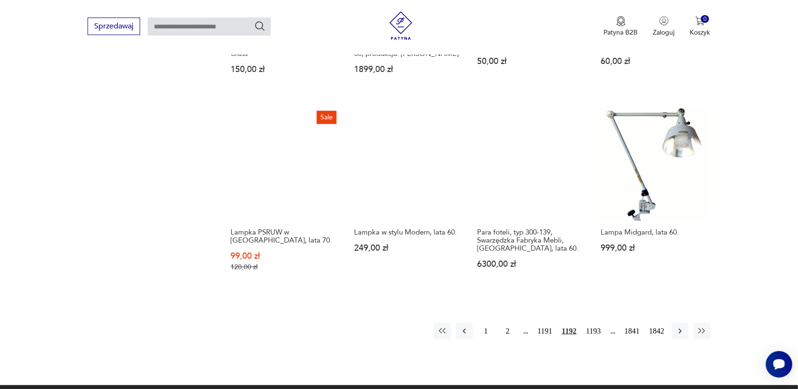
scroll to position [773, 0]
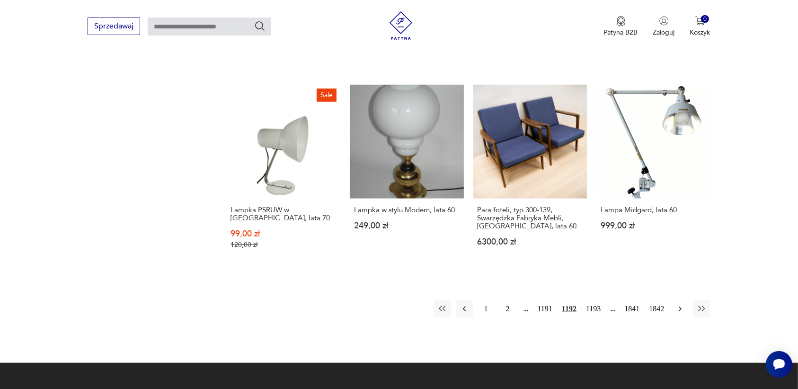
click at [677, 306] on icon "button" at bounding box center [679, 308] width 9 height 9
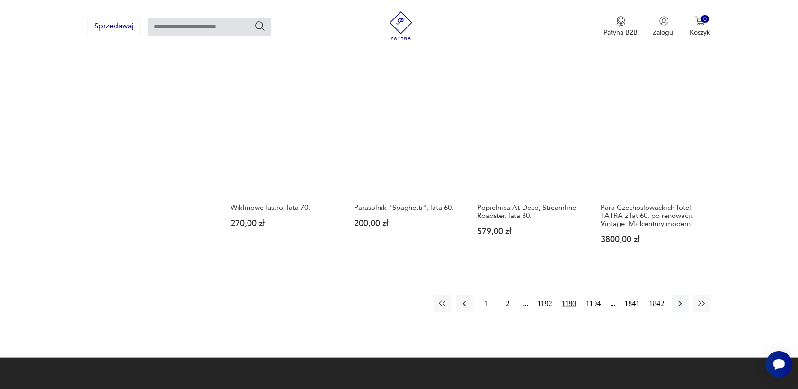
scroll to position [832, 0]
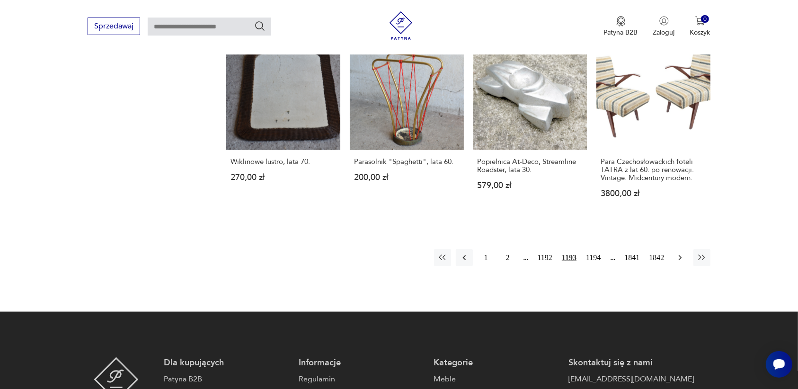
click at [677, 255] on icon "button" at bounding box center [679, 257] width 9 height 9
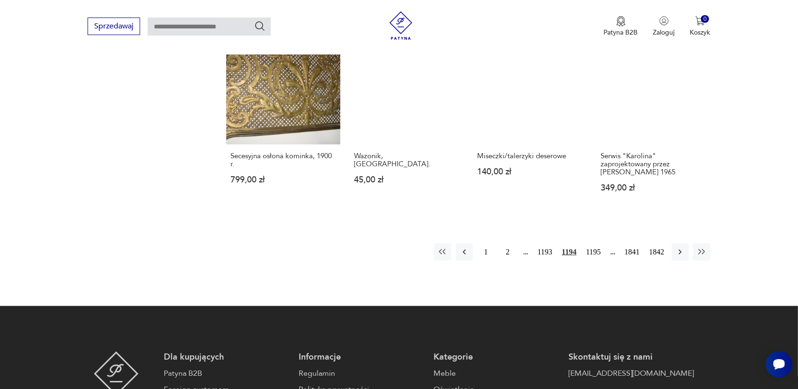
scroll to position [832, 0]
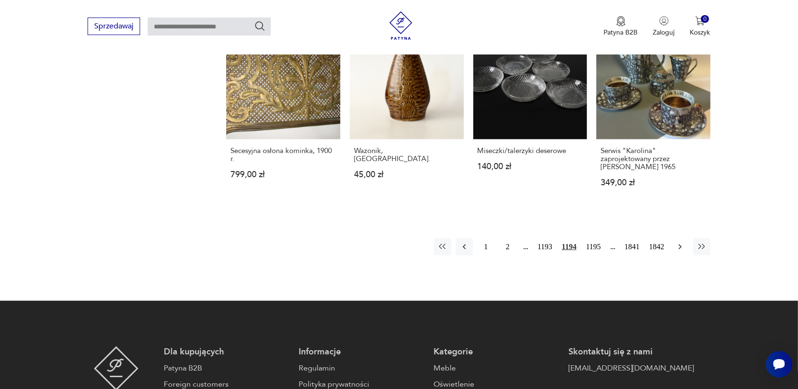
click at [682, 251] on icon "button" at bounding box center [679, 246] width 9 height 9
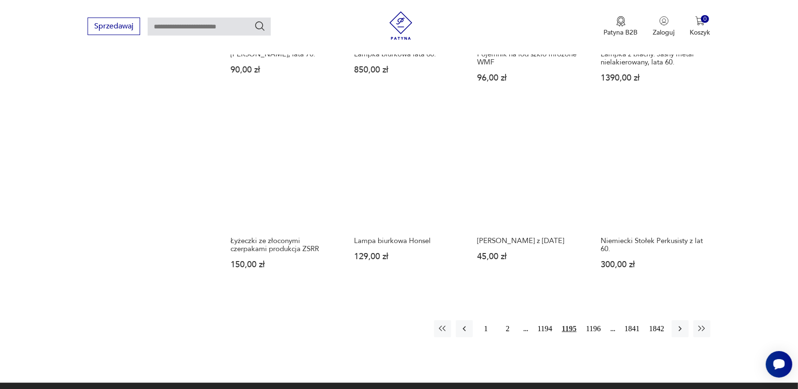
scroll to position [773, 0]
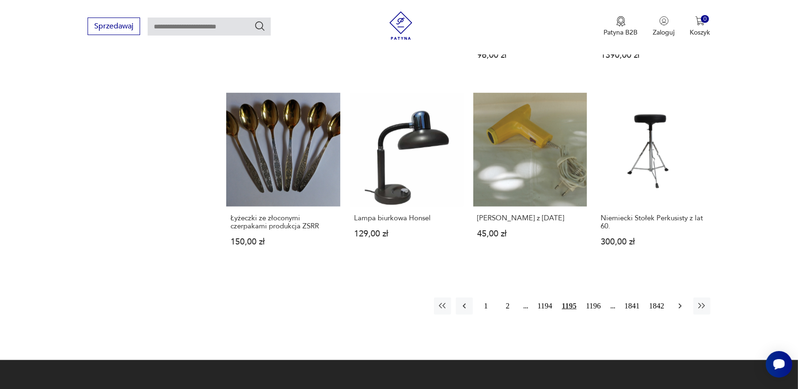
click at [678, 301] on icon "button" at bounding box center [679, 305] width 9 height 9
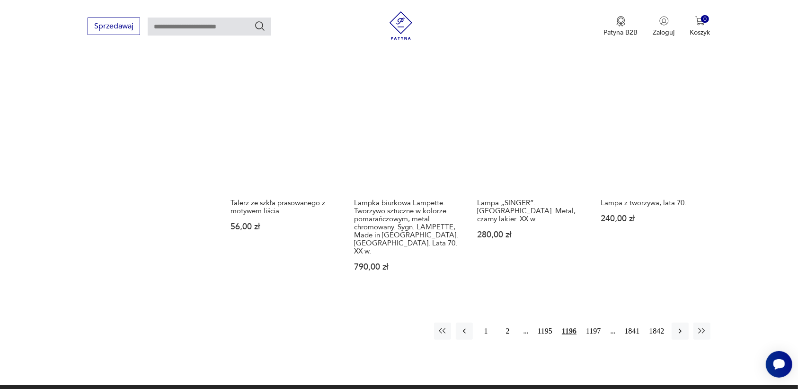
scroll to position [832, 0]
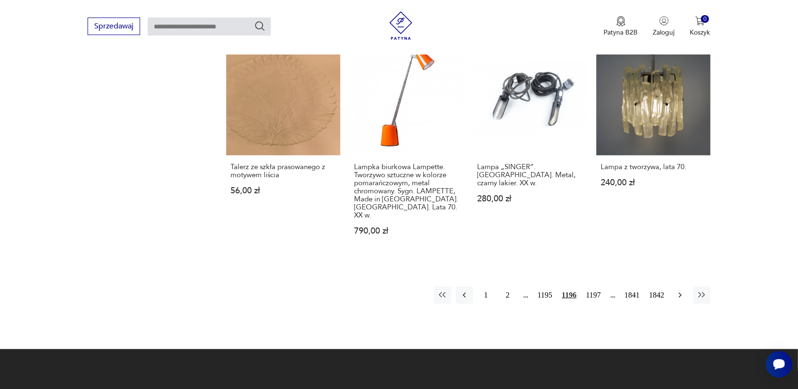
click at [679, 290] on icon "button" at bounding box center [679, 294] width 9 height 9
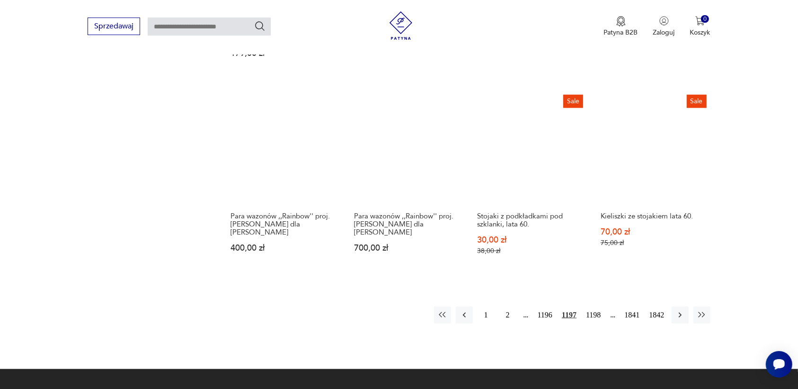
scroll to position [832, 0]
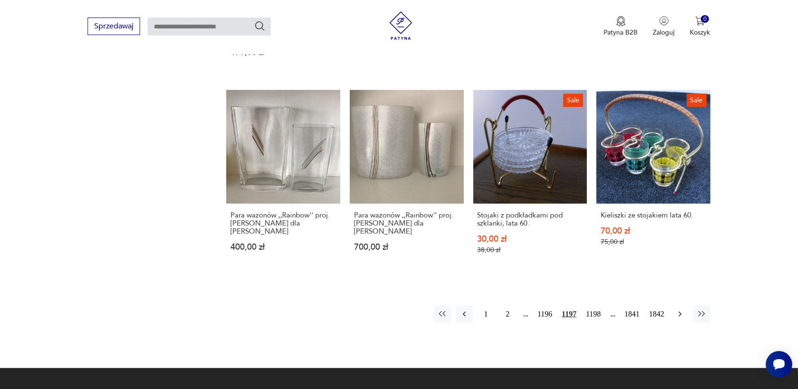
click at [677, 309] on icon "button" at bounding box center [679, 313] width 9 height 9
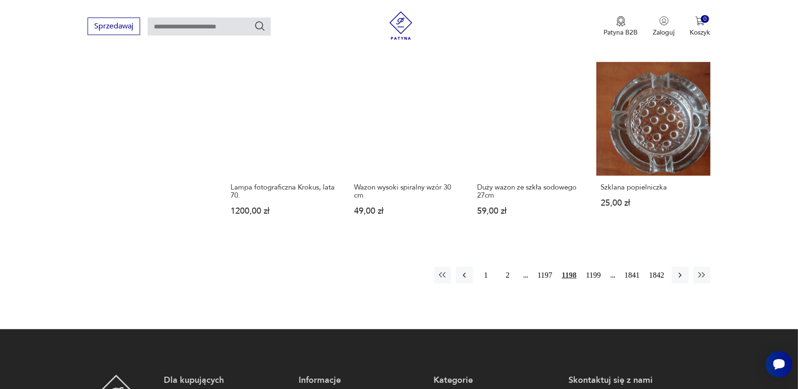
scroll to position [832, 0]
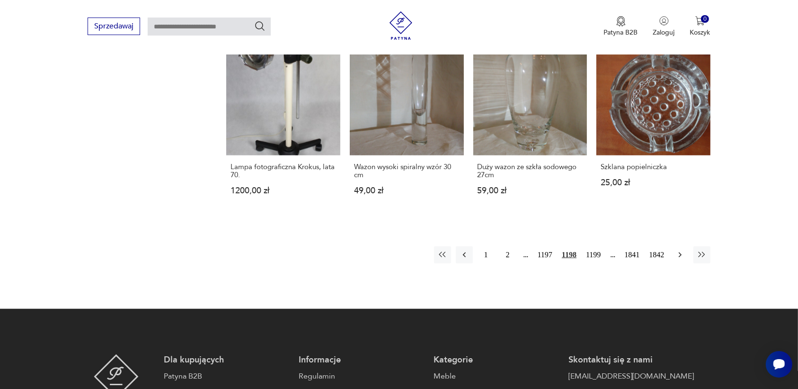
click at [680, 254] on icon "button" at bounding box center [679, 254] width 3 height 5
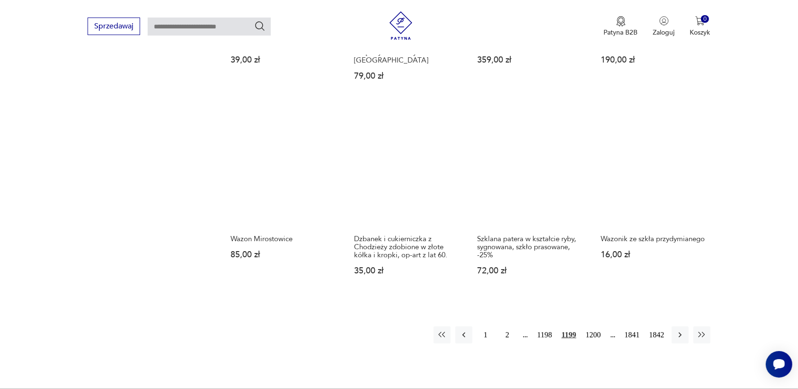
scroll to position [832, 0]
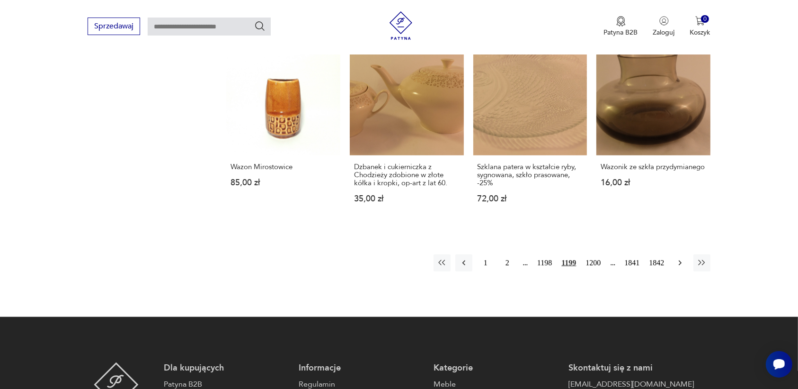
click at [680, 258] on icon "button" at bounding box center [679, 262] width 9 height 9
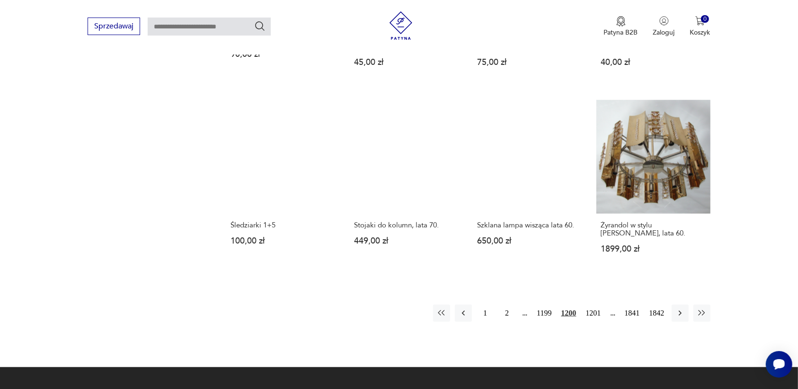
scroll to position [832, 0]
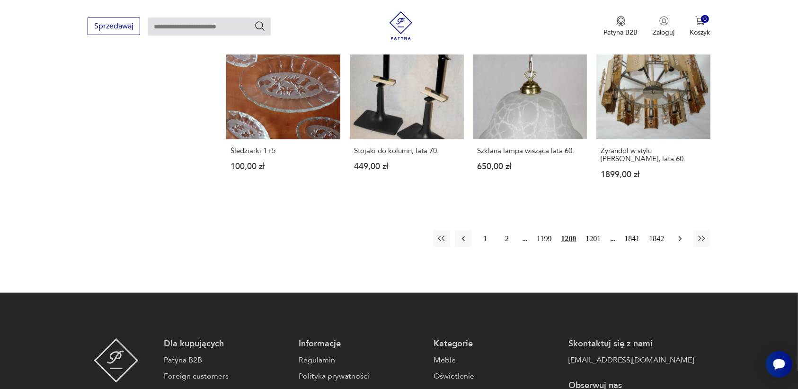
click at [676, 234] on icon "button" at bounding box center [679, 238] width 9 height 9
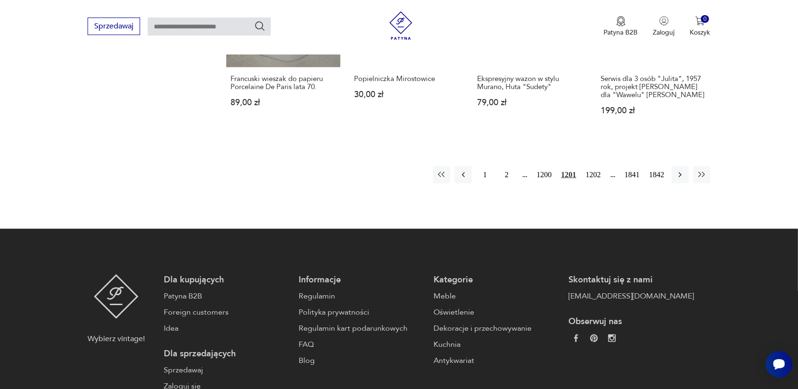
scroll to position [950, 0]
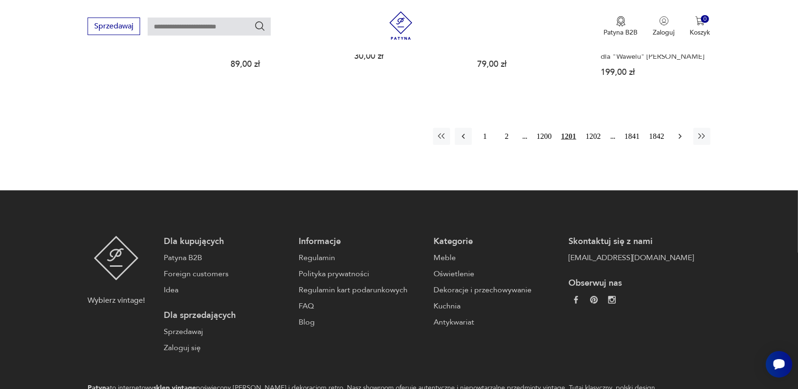
click at [676, 132] on icon "button" at bounding box center [679, 136] width 9 height 9
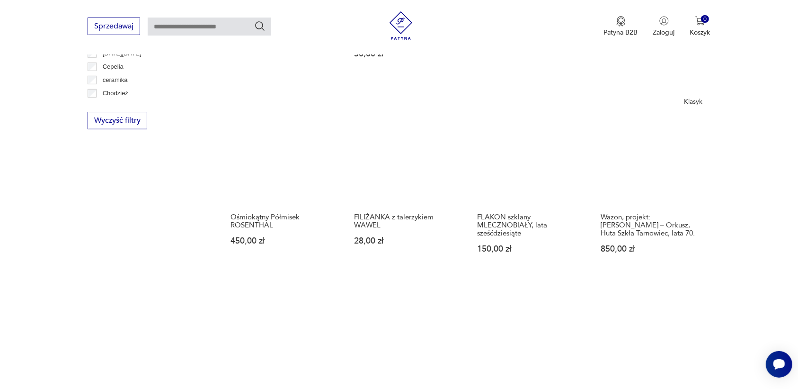
scroll to position [773, 0]
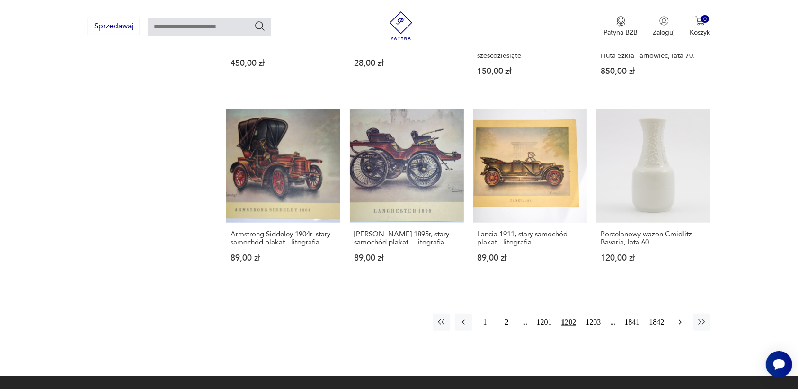
click at [682, 317] on icon "button" at bounding box center [679, 321] width 9 height 9
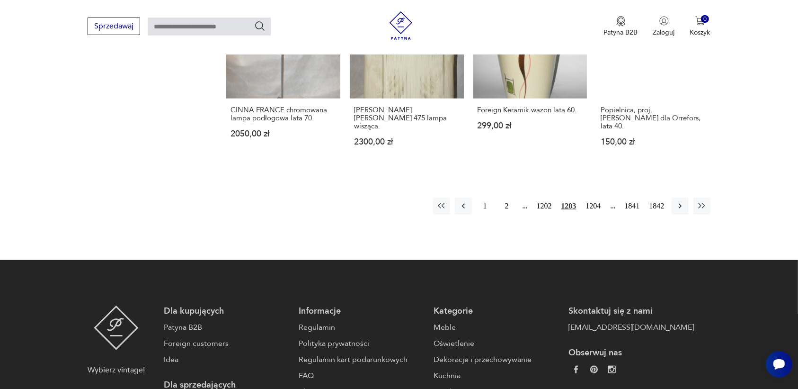
scroll to position [891, 0]
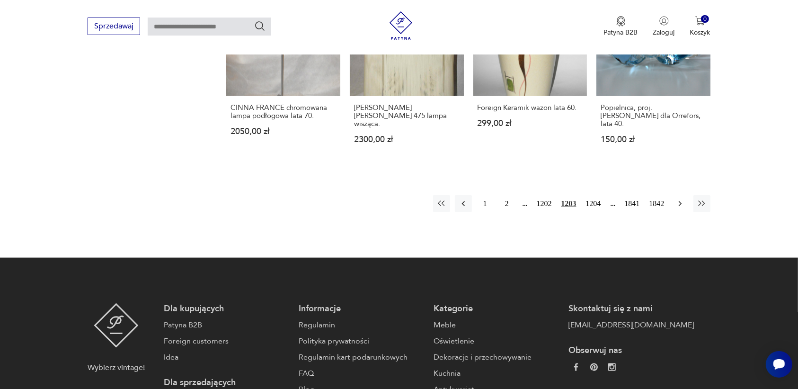
click at [677, 199] on icon "button" at bounding box center [679, 203] width 9 height 9
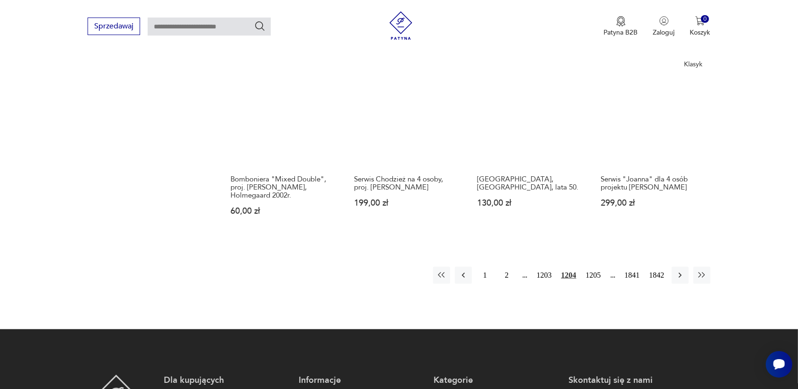
scroll to position [832, 0]
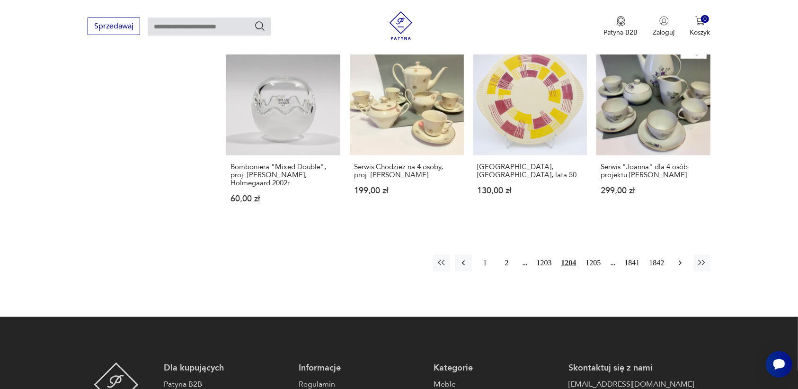
click at [679, 260] on icon "button" at bounding box center [679, 262] width 3 height 5
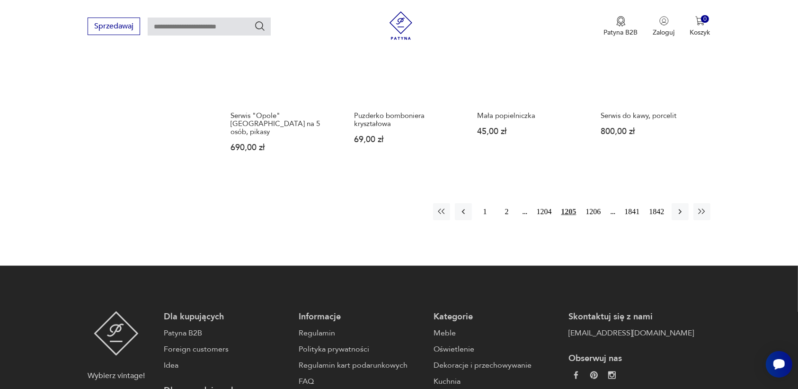
scroll to position [950, 0]
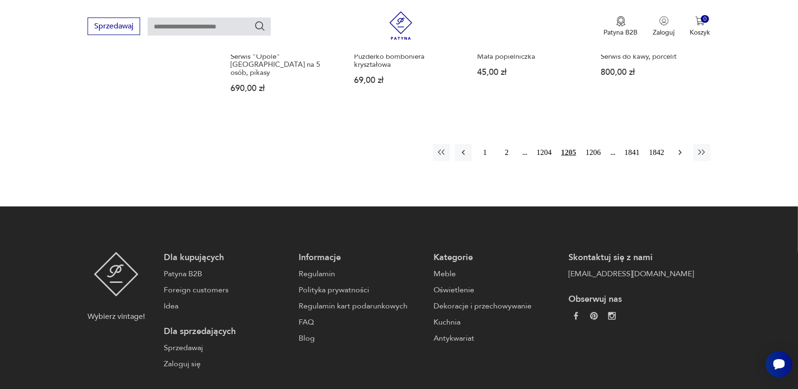
click at [678, 148] on icon "button" at bounding box center [679, 152] width 9 height 9
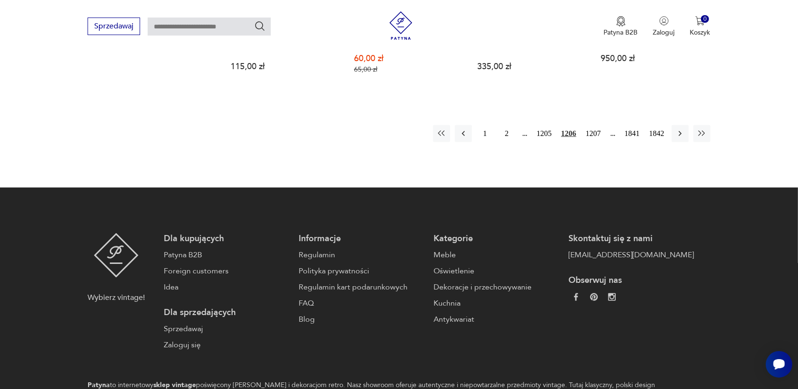
scroll to position [950, 0]
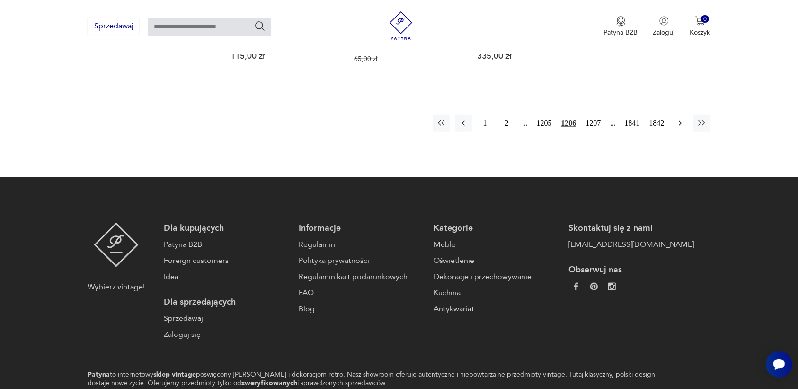
click at [680, 115] on button "button" at bounding box center [680, 123] width 17 height 17
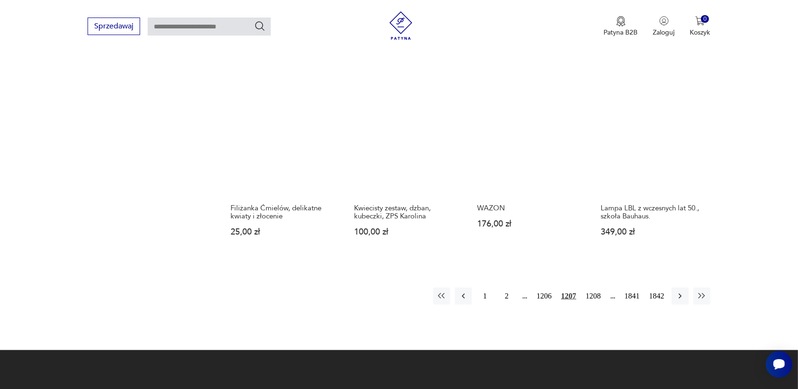
scroll to position [832, 0]
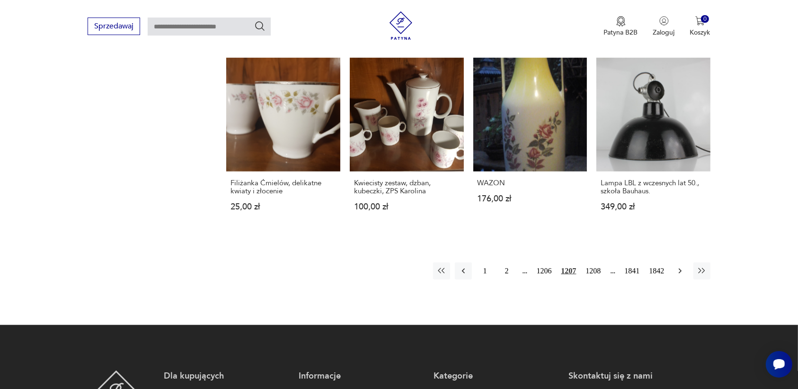
click at [679, 268] on icon "button" at bounding box center [679, 270] width 3 height 5
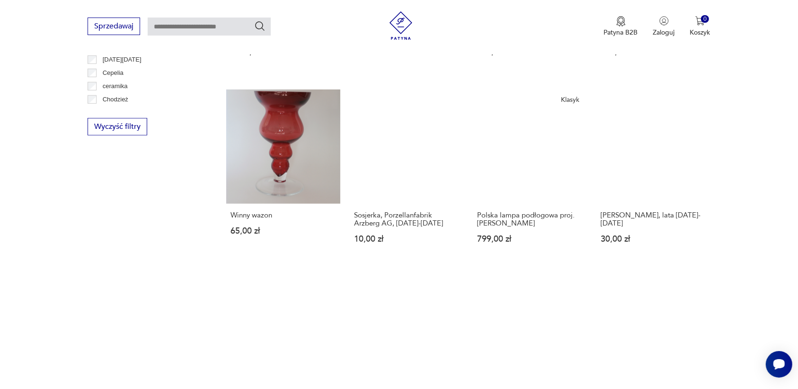
scroll to position [773, 0]
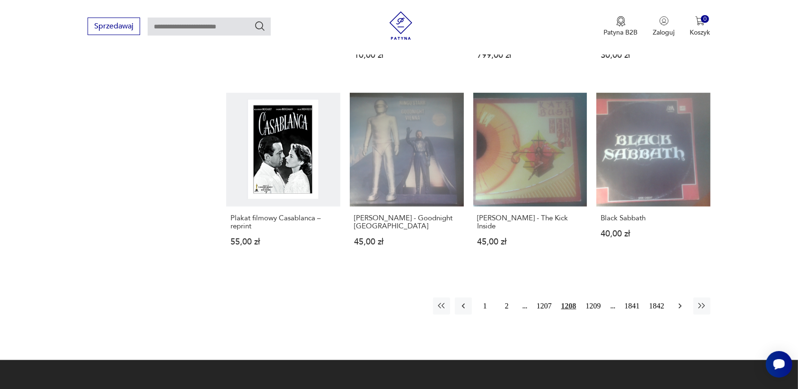
click at [681, 306] on icon "button" at bounding box center [679, 305] width 9 height 9
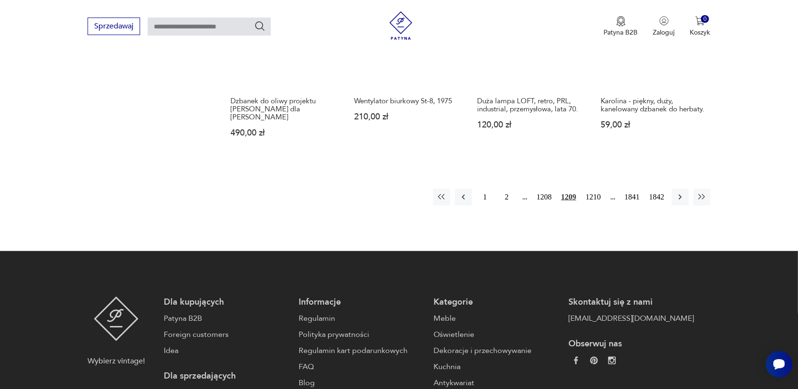
scroll to position [891, 0]
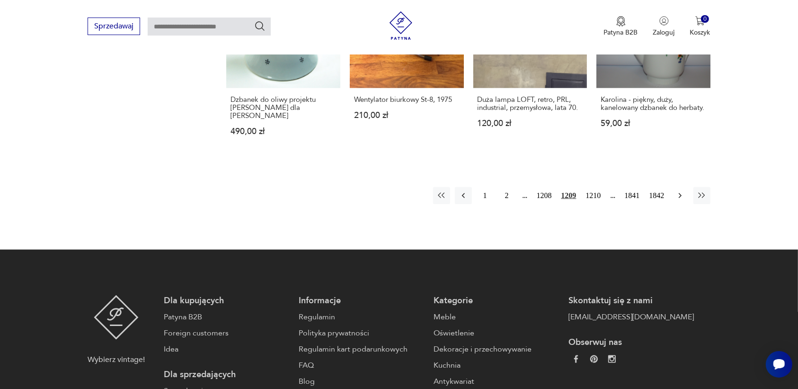
click at [681, 191] on icon "button" at bounding box center [679, 195] width 9 height 9
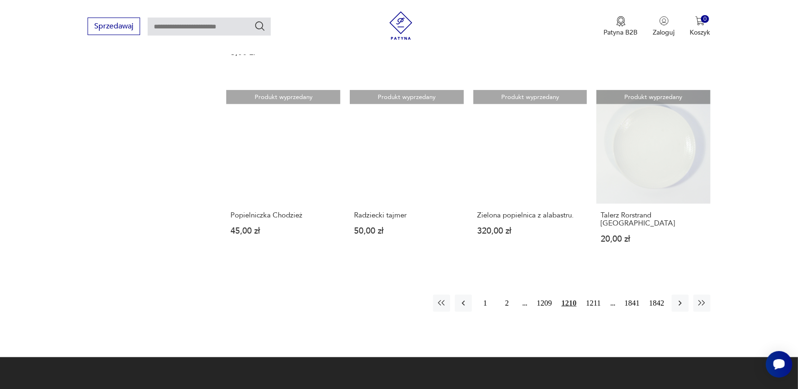
scroll to position [773, 0]
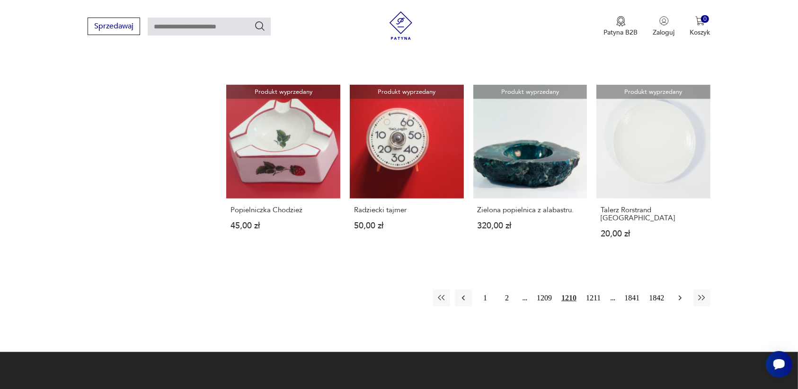
click at [680, 295] on icon "button" at bounding box center [679, 297] width 3 height 5
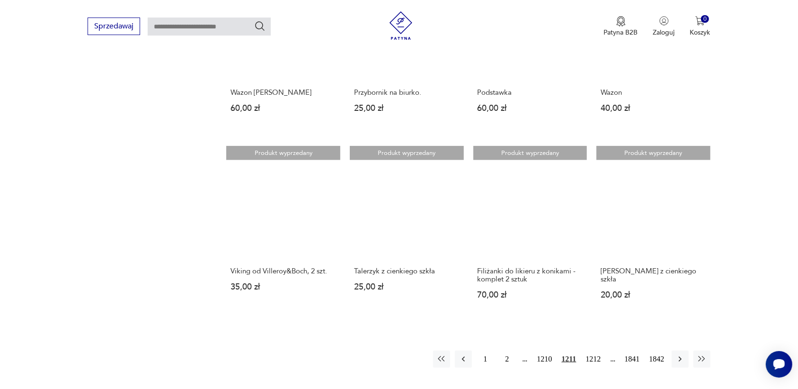
scroll to position [714, 0]
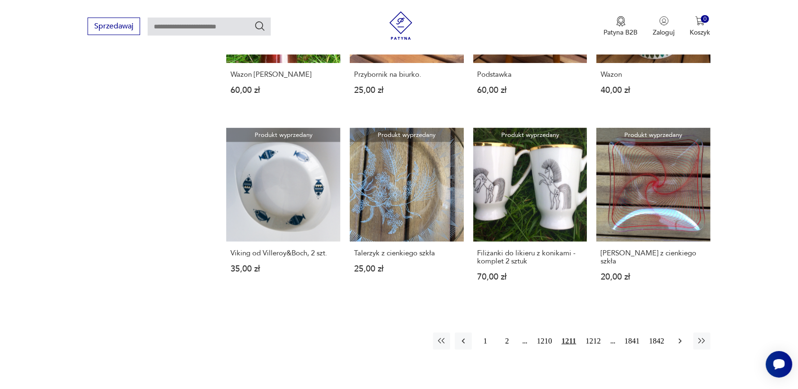
click at [678, 339] on icon "button" at bounding box center [679, 340] width 9 height 9
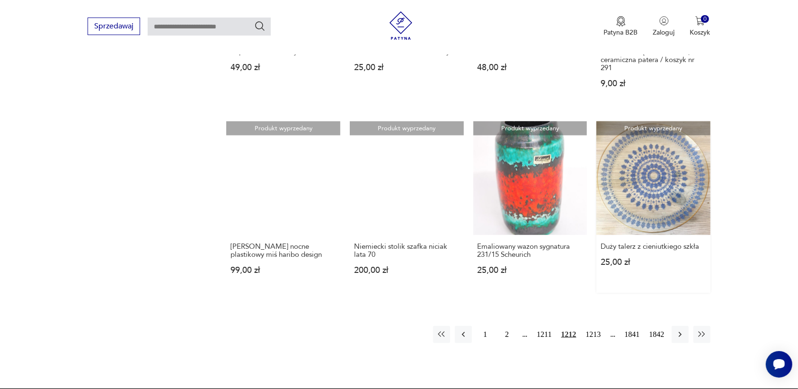
scroll to position [773, 0]
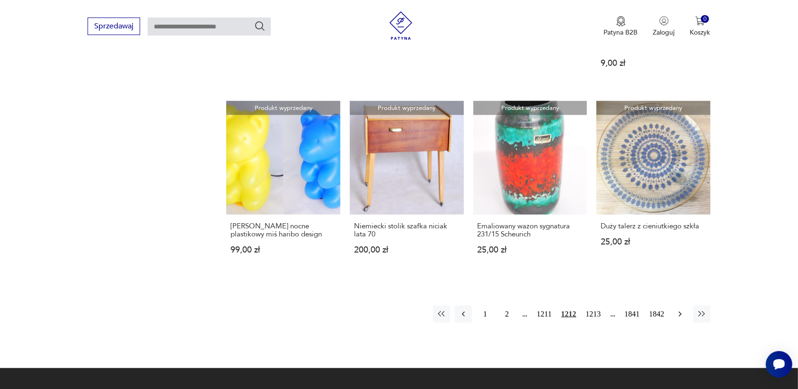
click at [678, 309] on icon "button" at bounding box center [679, 313] width 9 height 9
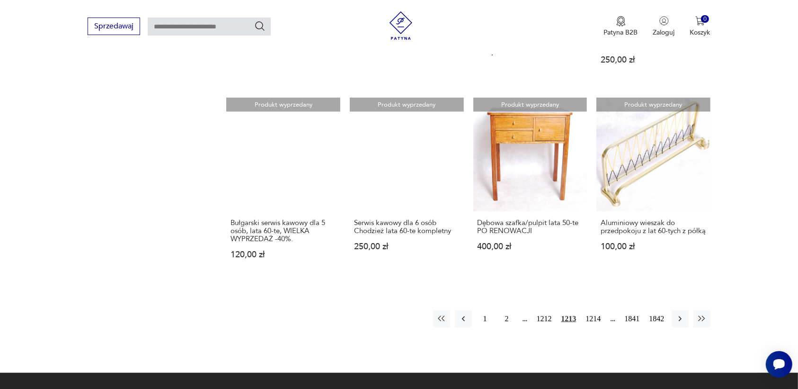
scroll to position [832, 0]
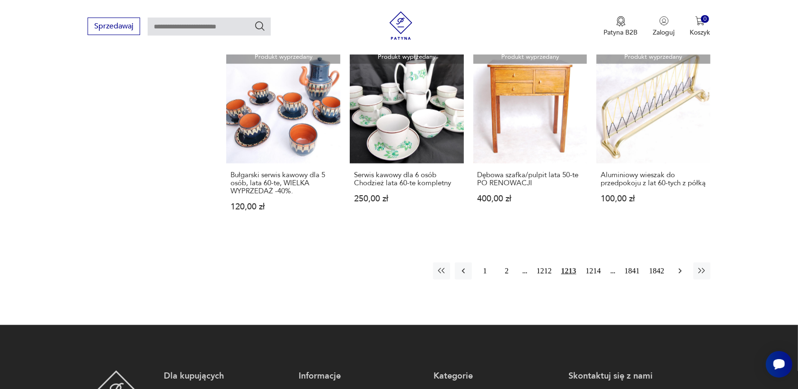
click at [680, 266] on icon "button" at bounding box center [679, 270] width 9 height 9
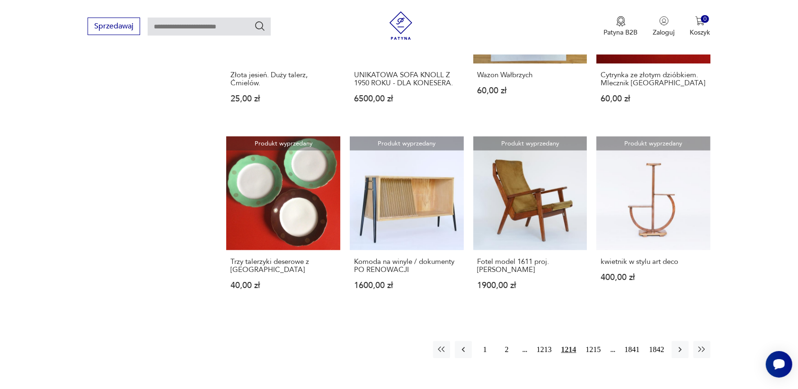
scroll to position [773, 0]
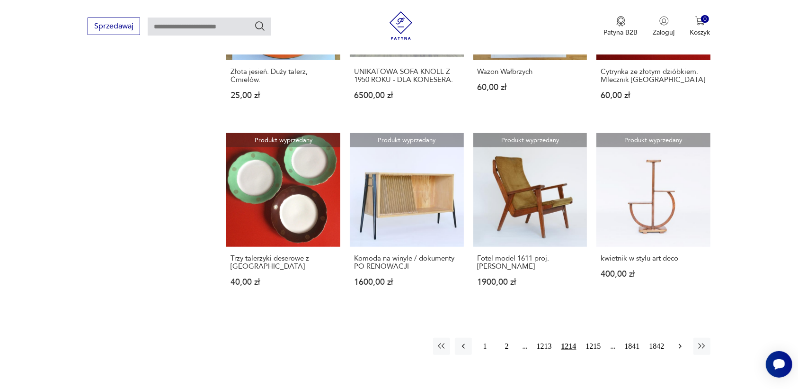
click at [677, 341] on icon "button" at bounding box center [679, 345] width 9 height 9
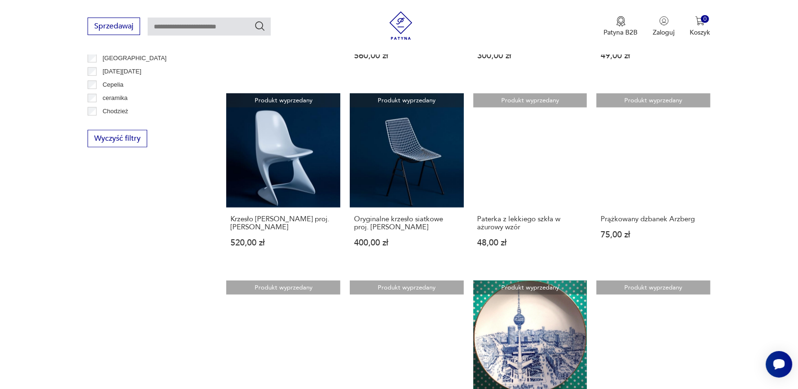
scroll to position [714, 0]
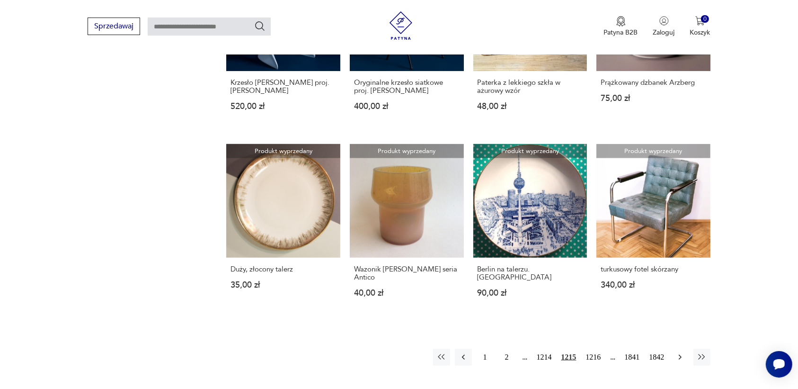
click at [678, 352] on icon "button" at bounding box center [679, 356] width 9 height 9
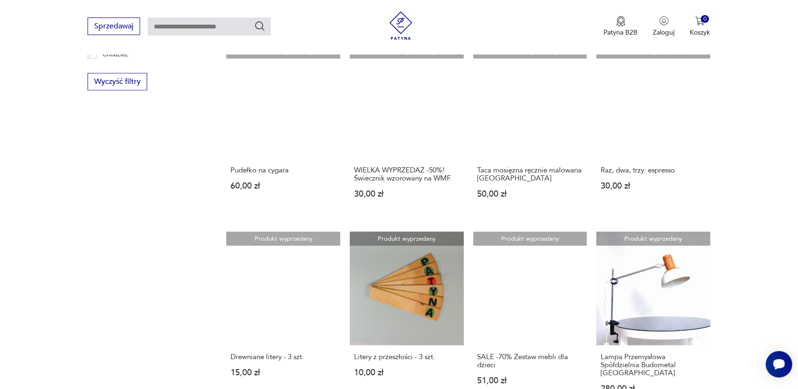
scroll to position [773, 0]
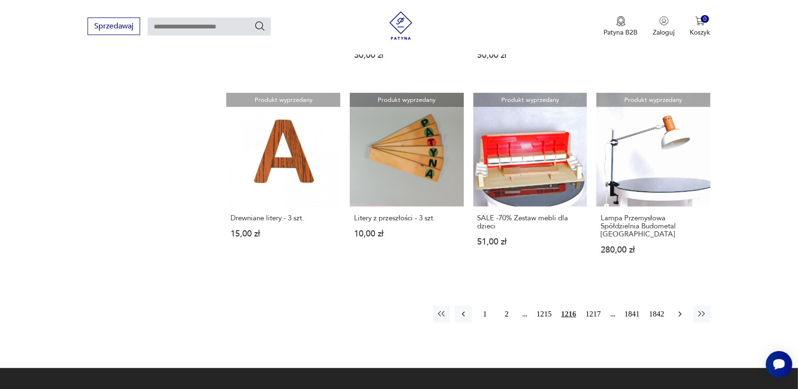
click at [679, 309] on icon "button" at bounding box center [679, 313] width 9 height 9
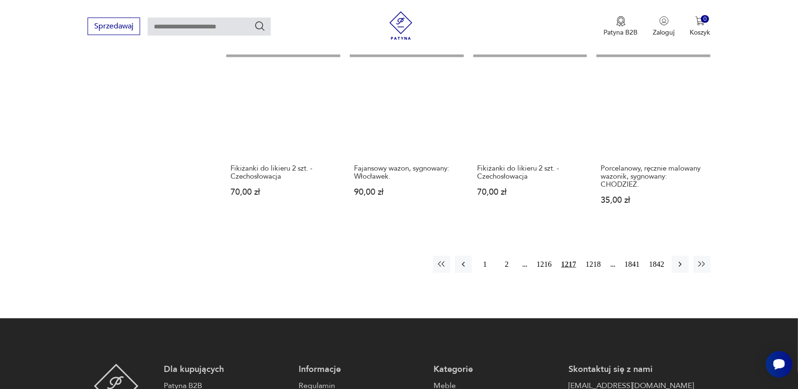
scroll to position [832, 0]
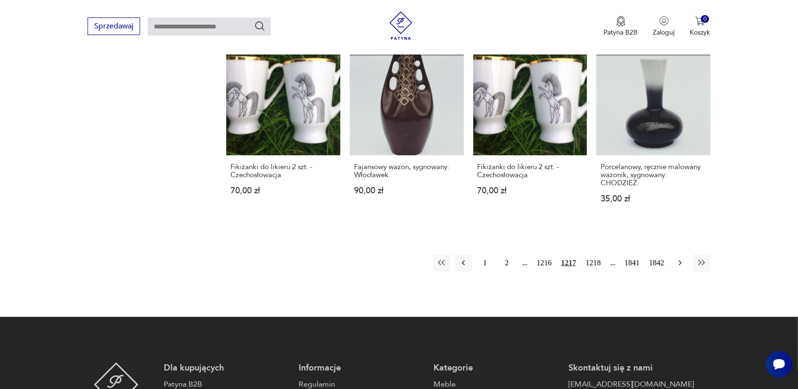
click at [680, 258] on icon "button" at bounding box center [679, 262] width 9 height 9
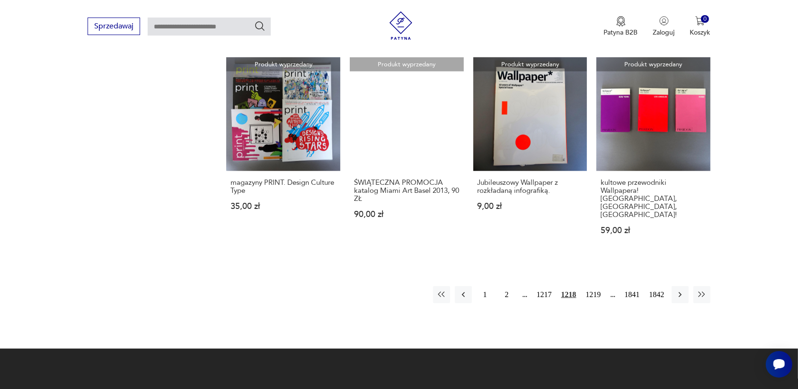
scroll to position [832, 0]
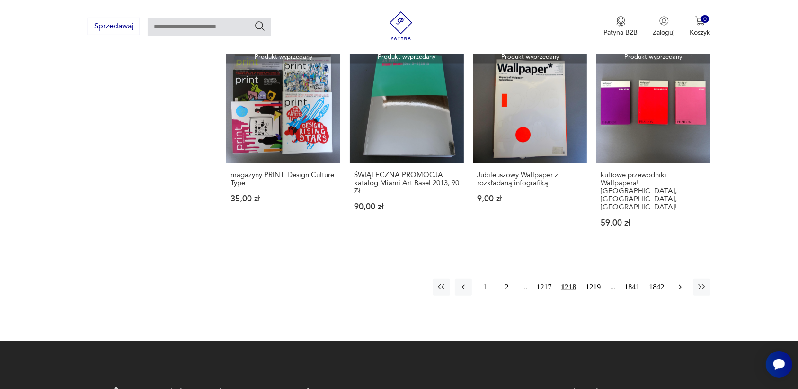
click at [682, 282] on icon "button" at bounding box center [679, 286] width 9 height 9
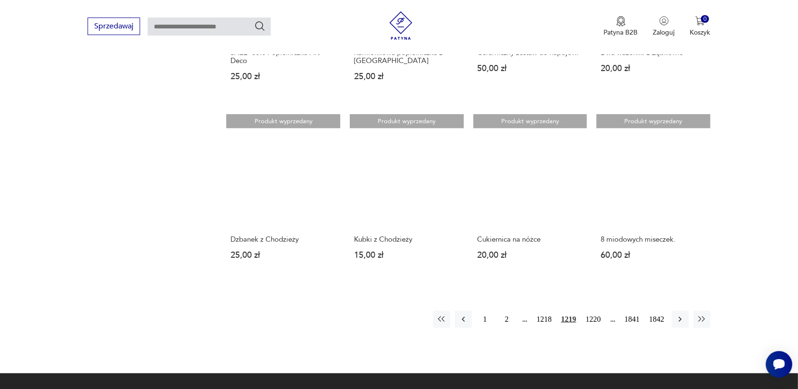
scroll to position [773, 0]
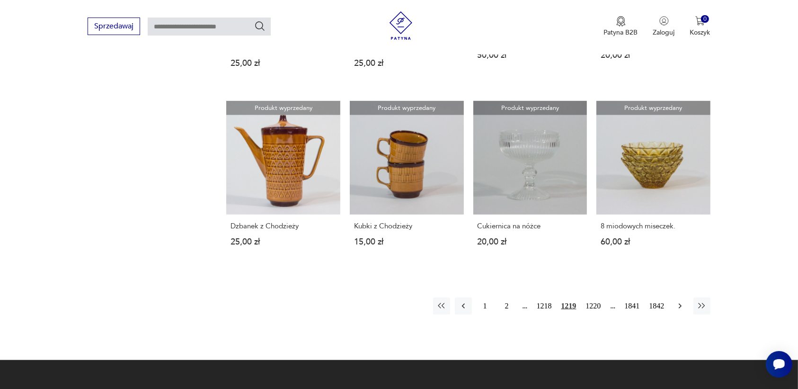
click at [676, 304] on icon "button" at bounding box center [679, 305] width 9 height 9
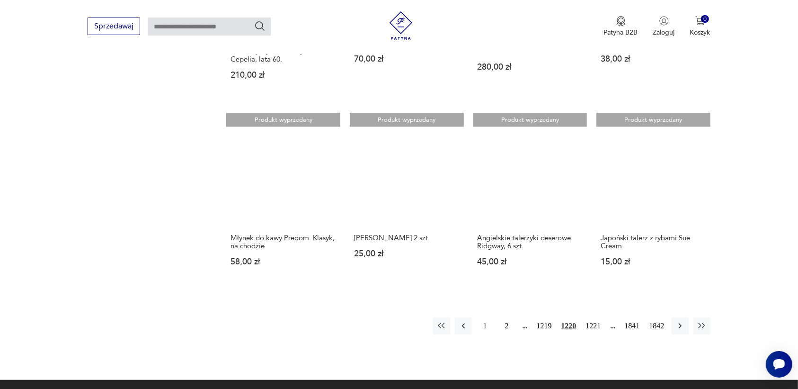
scroll to position [773, 0]
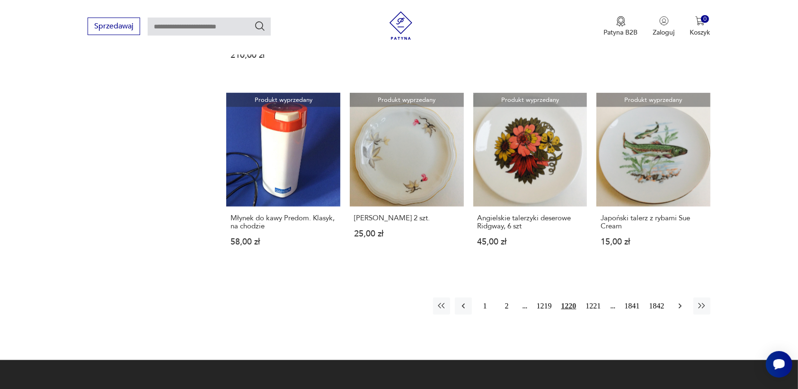
click at [677, 305] on icon "button" at bounding box center [679, 305] width 9 height 9
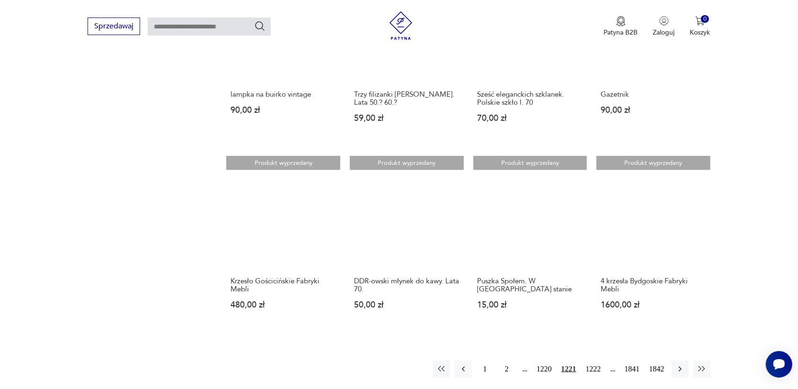
scroll to position [832, 0]
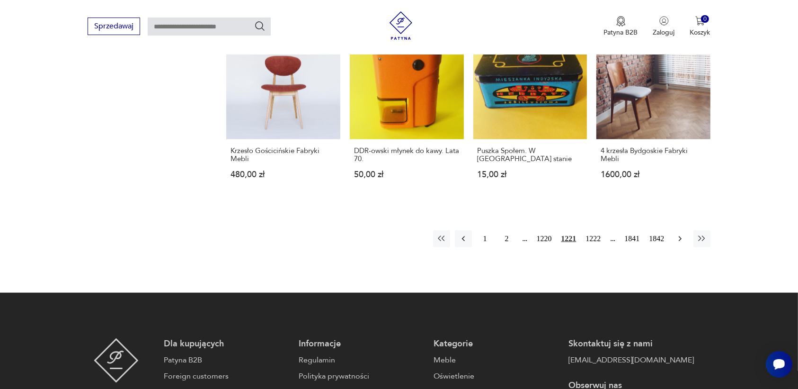
click at [680, 235] on icon "button" at bounding box center [679, 238] width 9 height 9
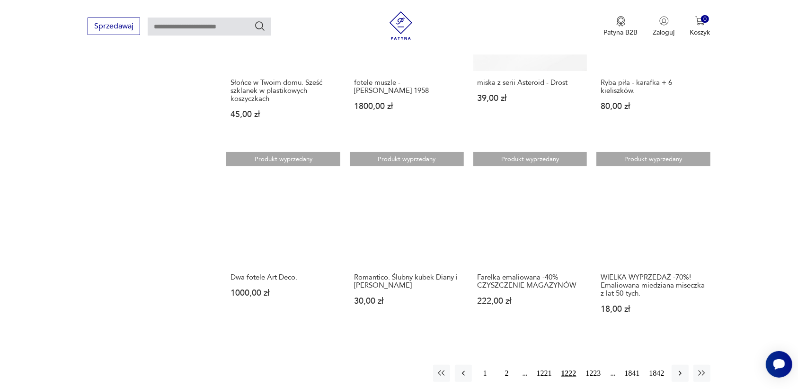
scroll to position [773, 0]
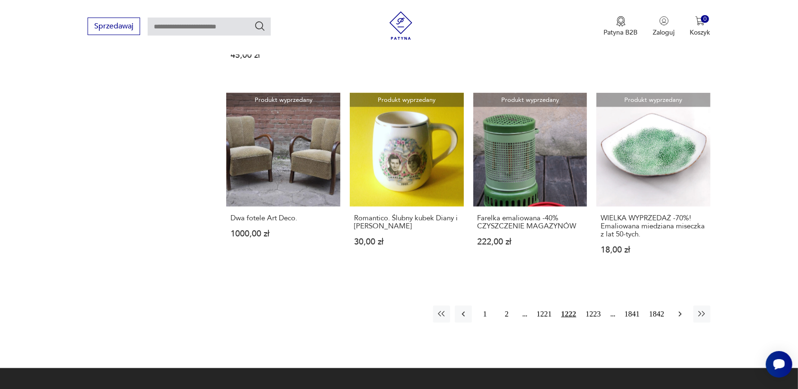
click at [683, 309] on icon "button" at bounding box center [679, 313] width 9 height 9
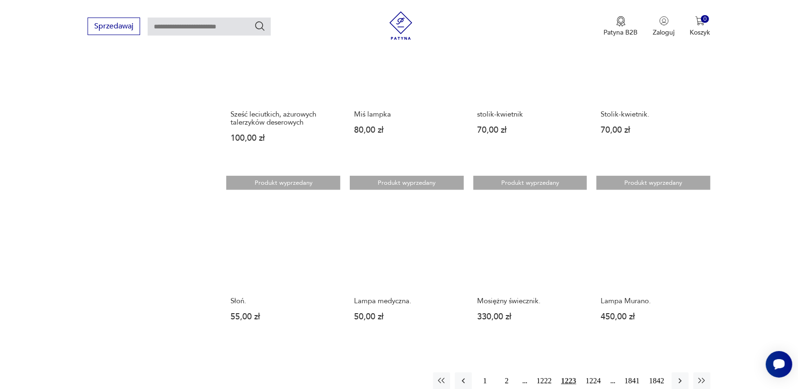
scroll to position [714, 0]
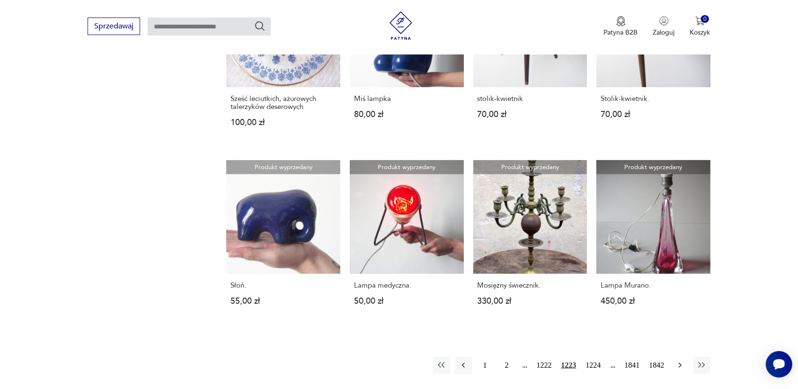
click at [680, 362] on icon "button" at bounding box center [679, 364] width 9 height 9
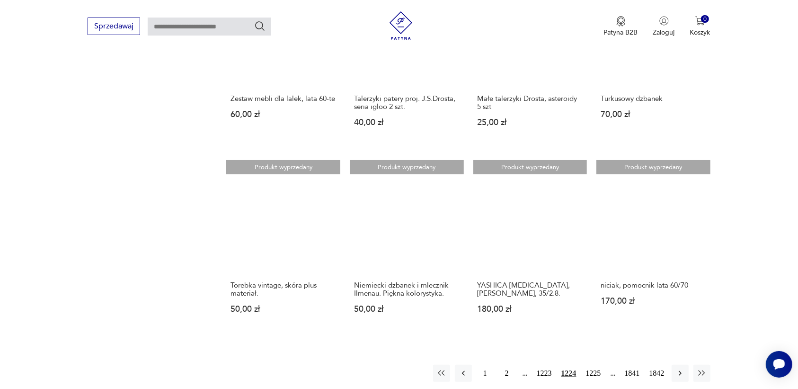
scroll to position [891, 0]
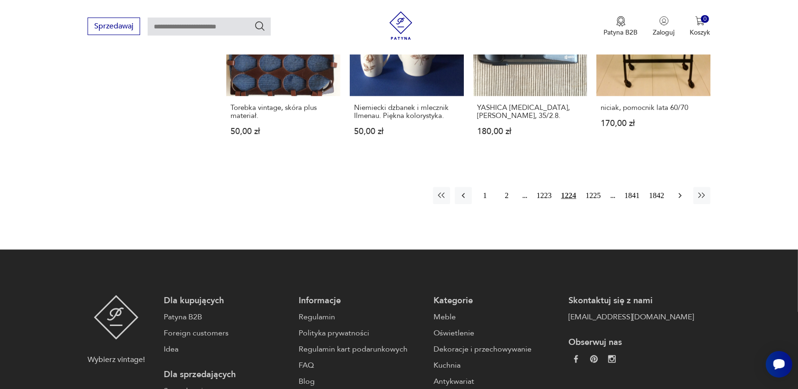
click at [680, 193] on icon "button" at bounding box center [679, 195] width 3 height 5
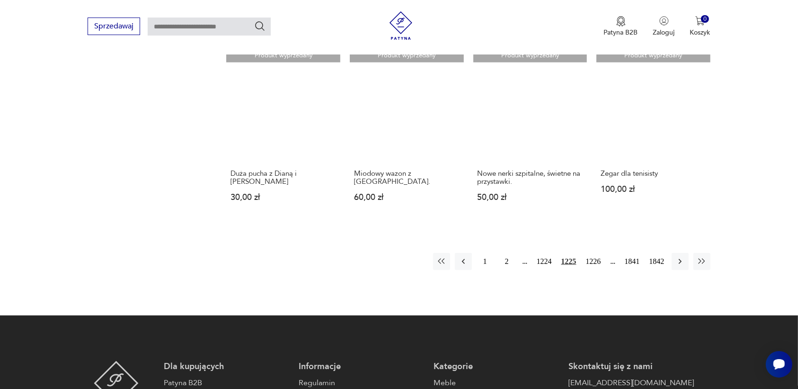
scroll to position [832, 0]
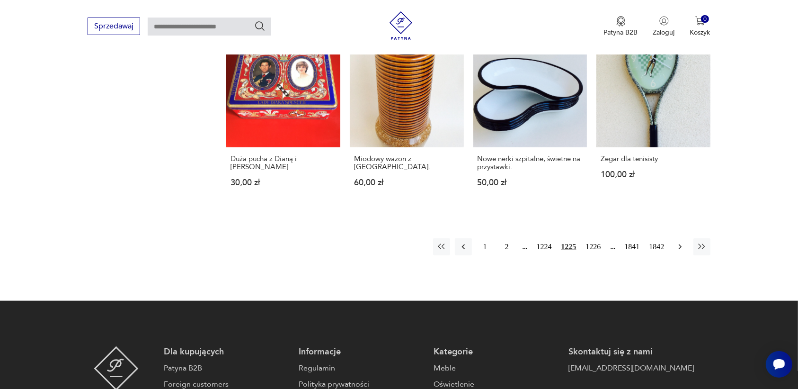
click at [682, 246] on icon "button" at bounding box center [679, 246] width 9 height 9
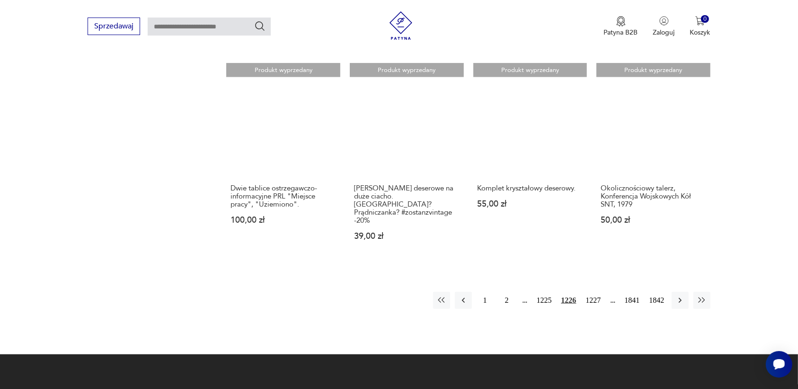
scroll to position [832, 0]
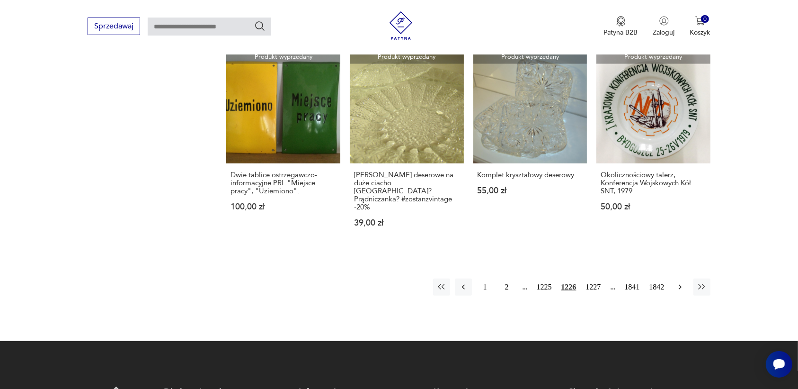
click at [679, 282] on icon "button" at bounding box center [679, 286] width 9 height 9
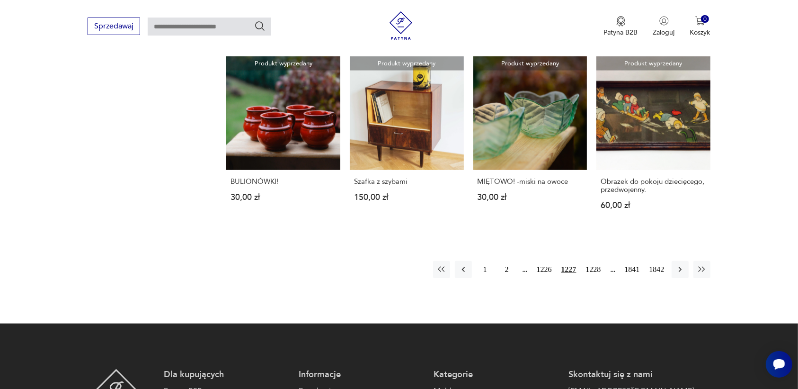
scroll to position [832, 0]
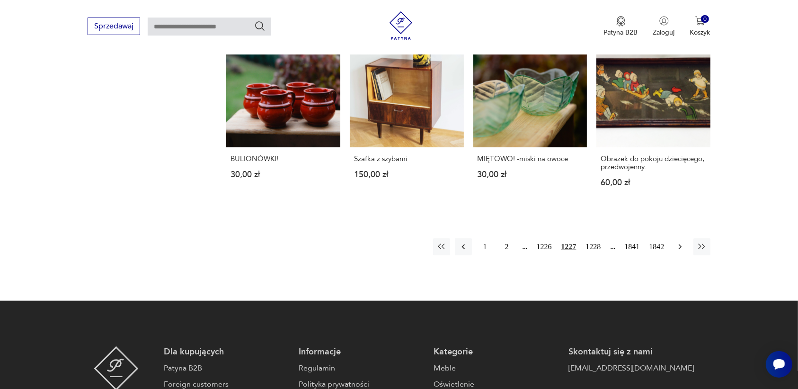
click at [679, 242] on icon "button" at bounding box center [679, 246] width 9 height 9
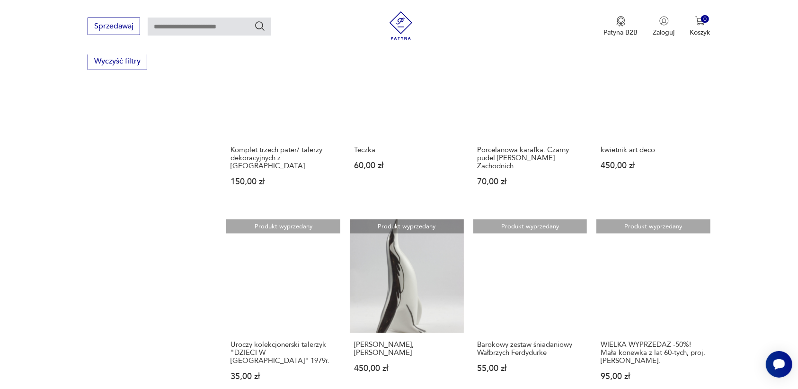
scroll to position [773, 0]
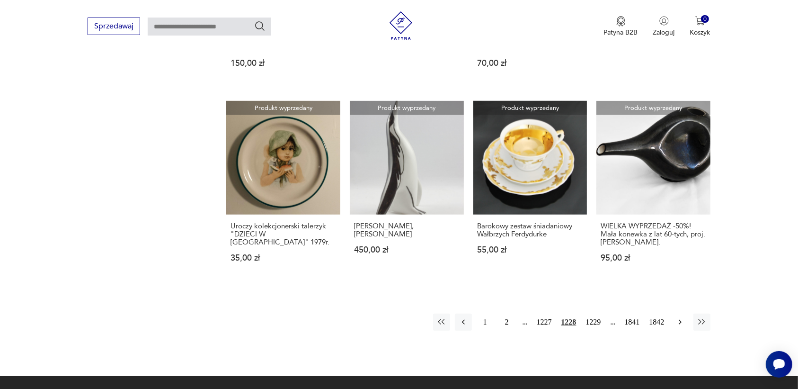
click at [684, 317] on icon "button" at bounding box center [679, 321] width 9 height 9
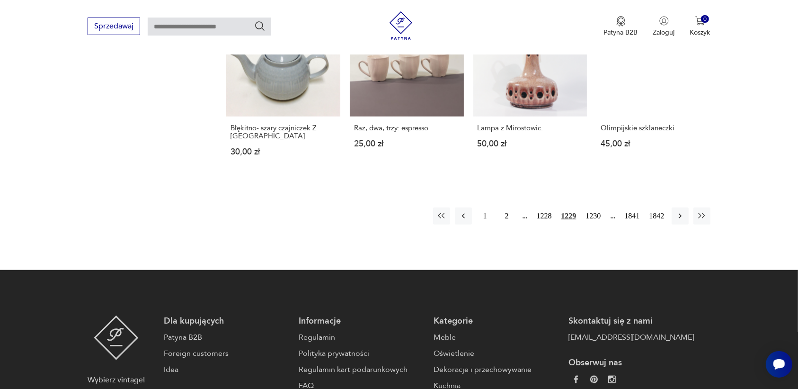
scroll to position [891, 0]
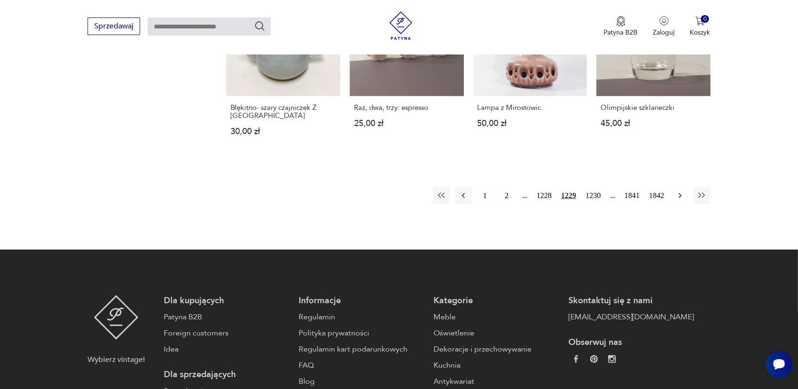
click at [676, 191] on icon "button" at bounding box center [679, 195] width 9 height 9
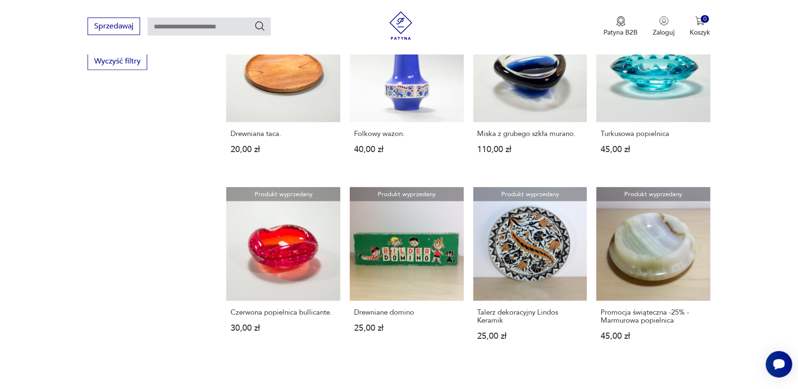
scroll to position [773, 0]
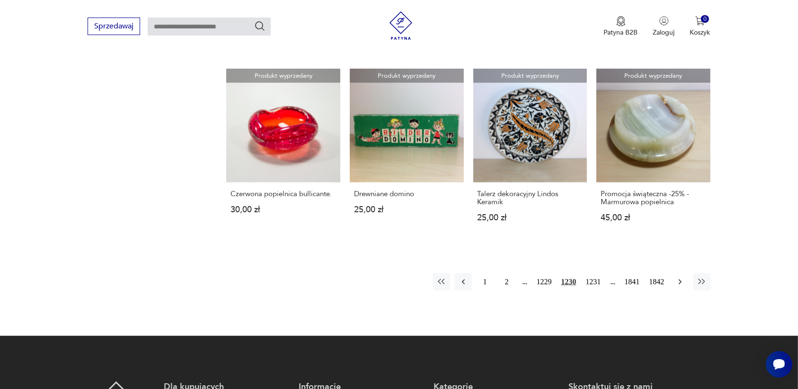
click at [677, 281] on icon "button" at bounding box center [679, 281] width 9 height 9
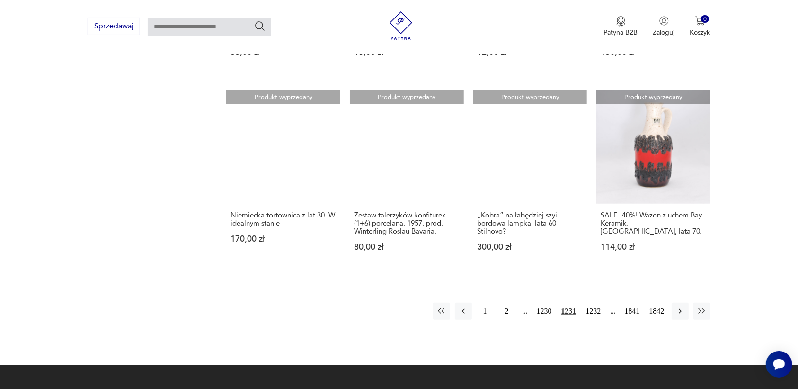
scroll to position [773, 0]
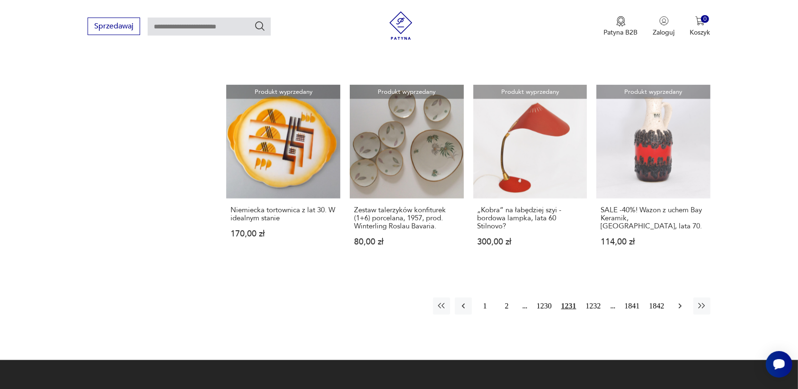
click at [682, 304] on icon "button" at bounding box center [679, 305] width 9 height 9
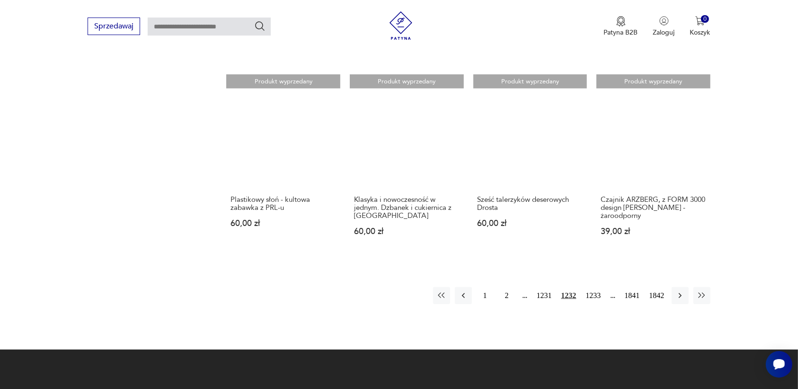
scroll to position [832, 0]
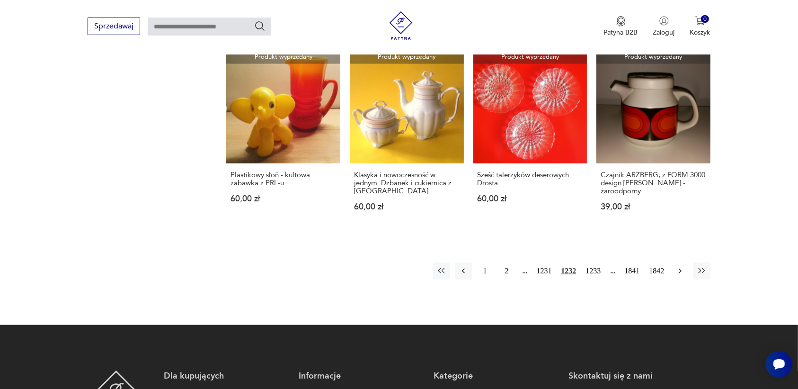
click at [680, 266] on icon "button" at bounding box center [679, 270] width 9 height 9
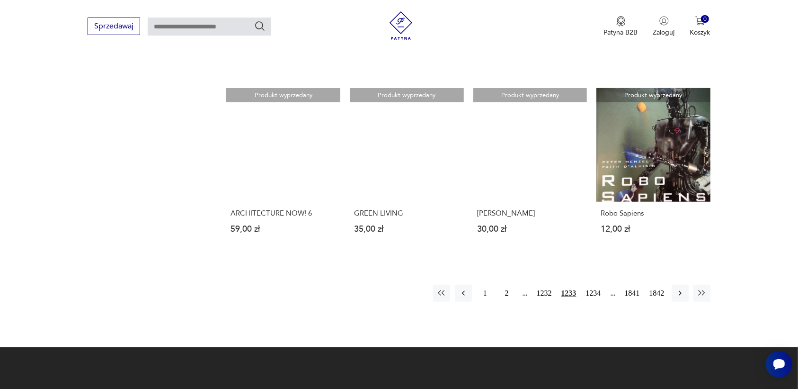
scroll to position [832, 0]
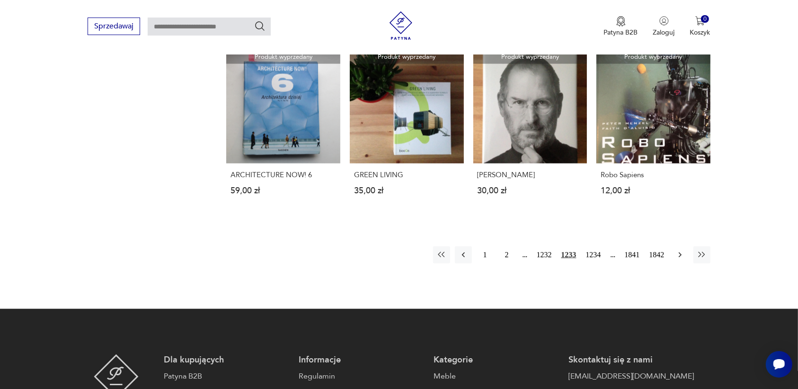
click at [680, 246] on button "button" at bounding box center [680, 254] width 17 height 17
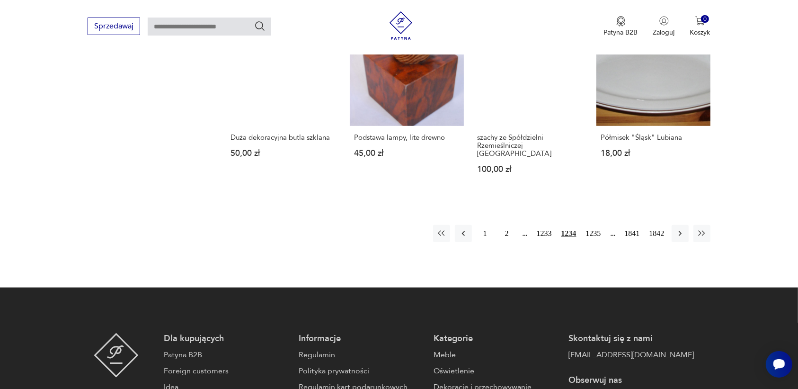
scroll to position [891, 0]
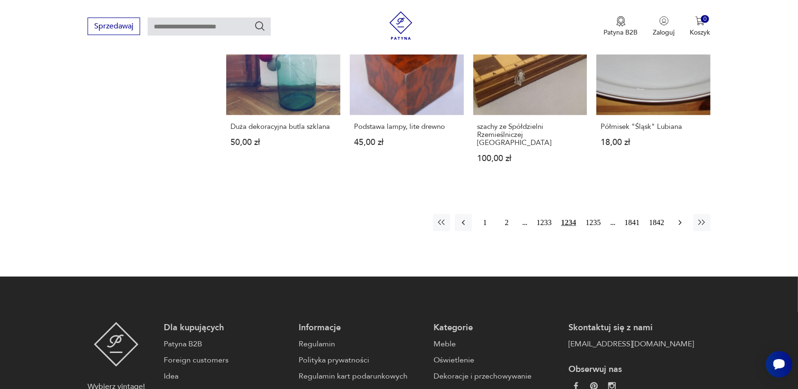
click at [684, 218] on icon "button" at bounding box center [679, 222] width 9 height 9
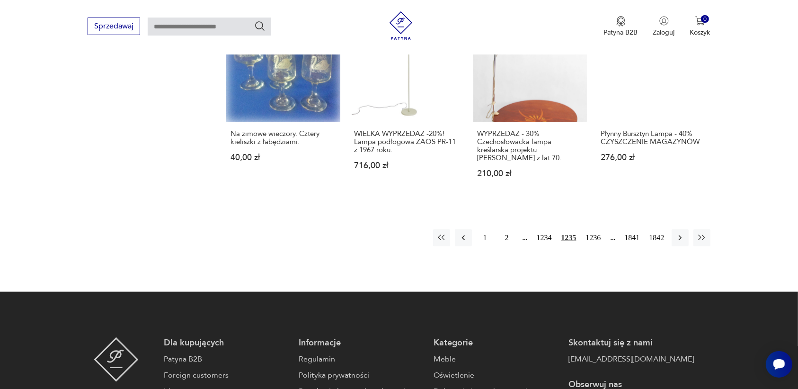
scroll to position [891, 0]
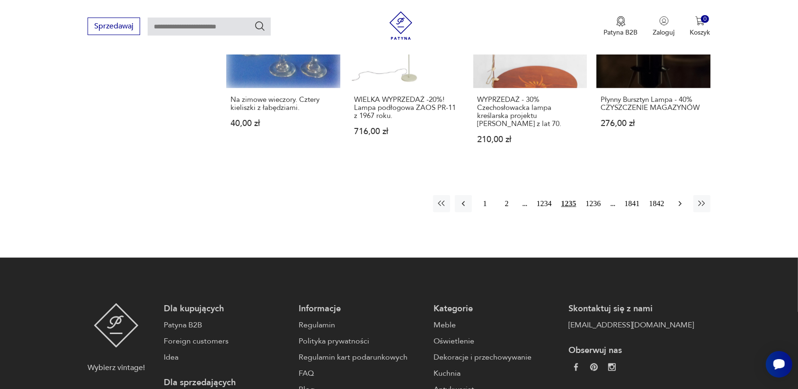
click at [678, 202] on icon "button" at bounding box center [679, 203] width 9 height 9
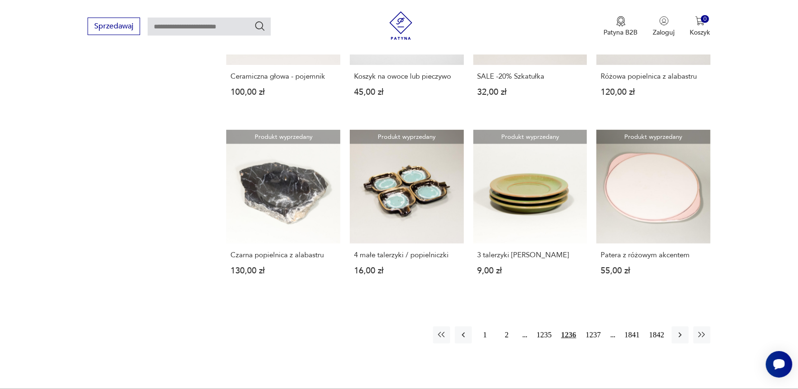
scroll to position [832, 0]
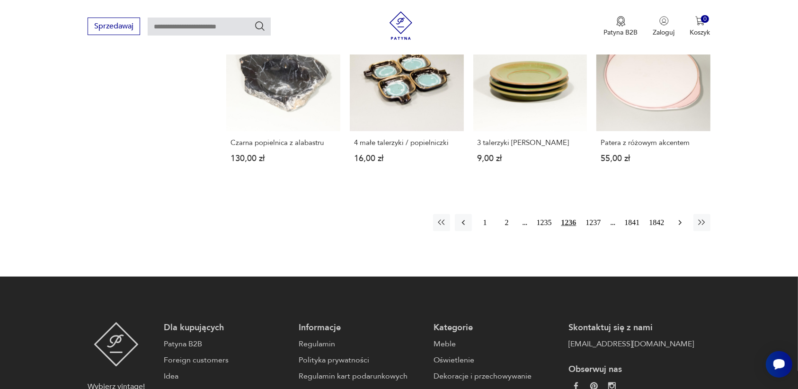
click at [678, 218] on icon "button" at bounding box center [679, 222] width 9 height 9
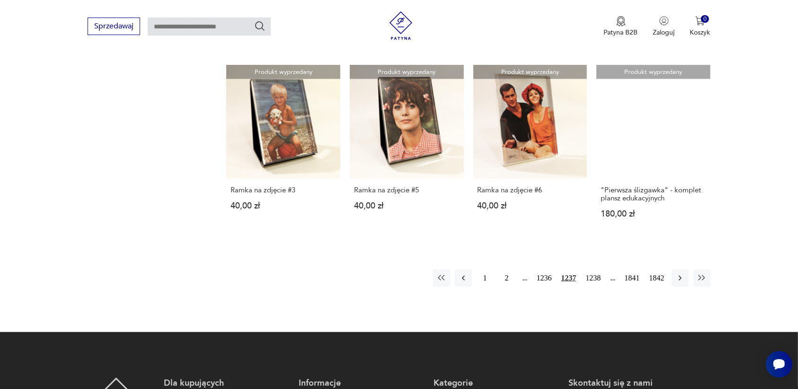
scroll to position [832, 0]
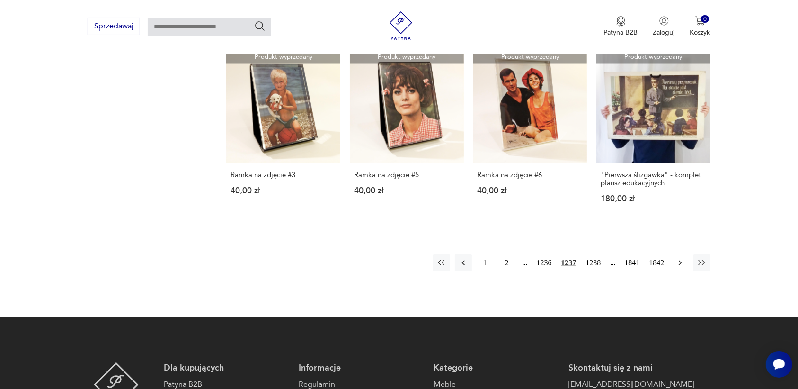
click at [678, 258] on icon "button" at bounding box center [679, 262] width 9 height 9
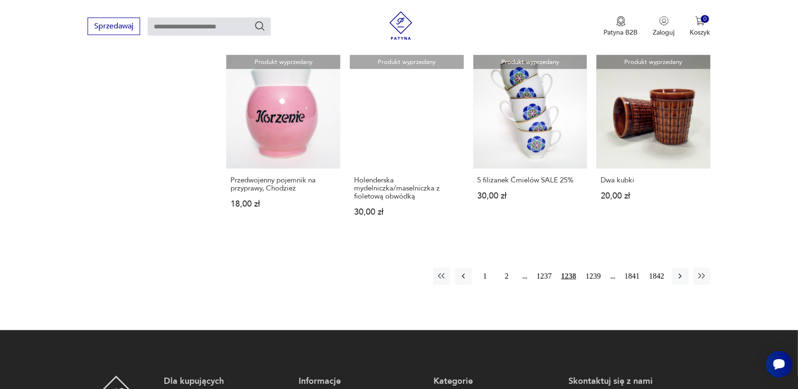
scroll to position [832, 0]
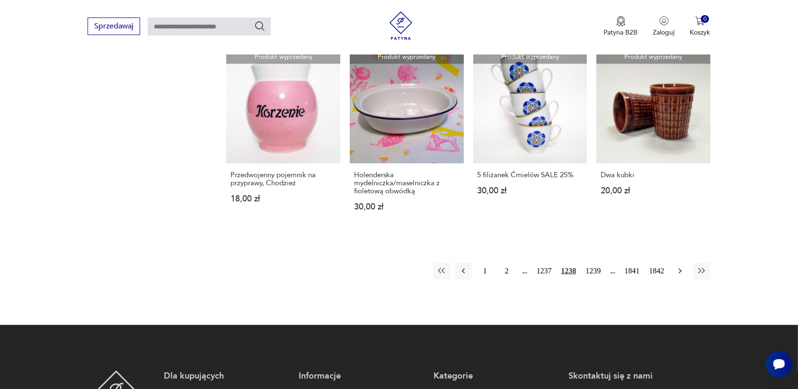
click at [680, 268] on icon "button" at bounding box center [679, 270] width 3 height 5
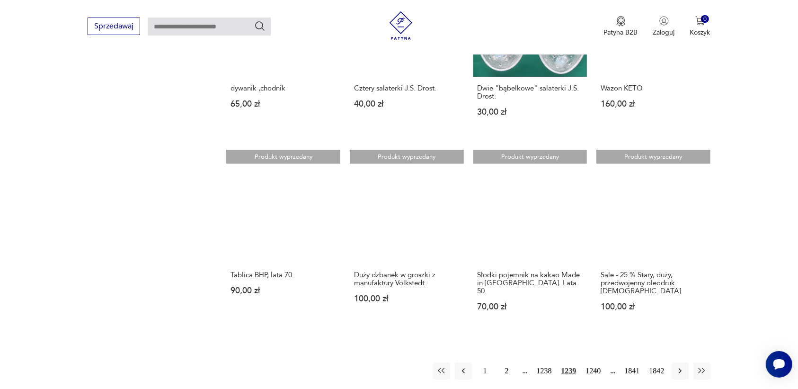
scroll to position [714, 0]
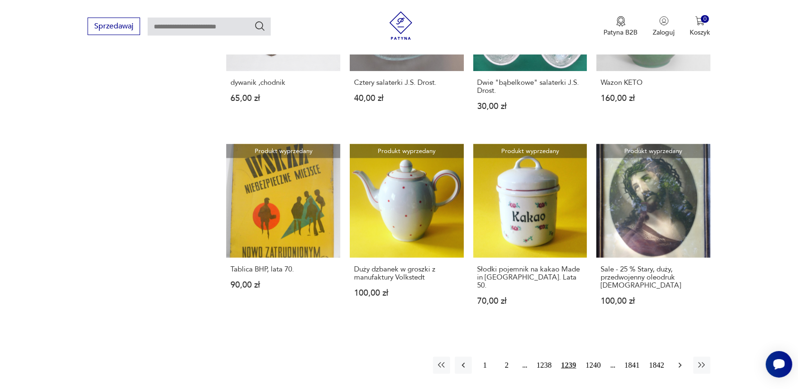
click at [678, 360] on icon "button" at bounding box center [679, 364] width 9 height 9
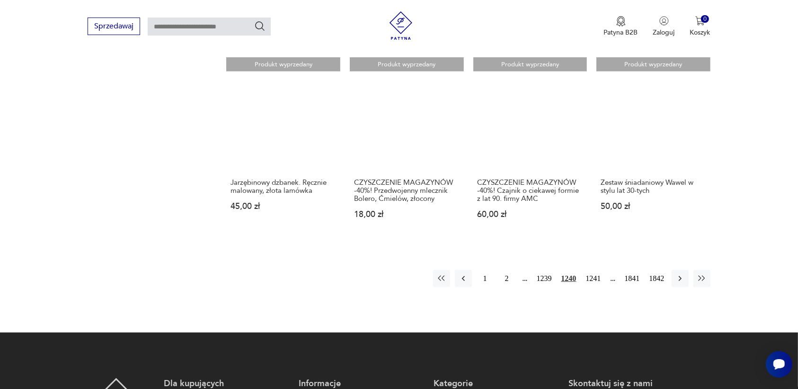
scroll to position [773, 0]
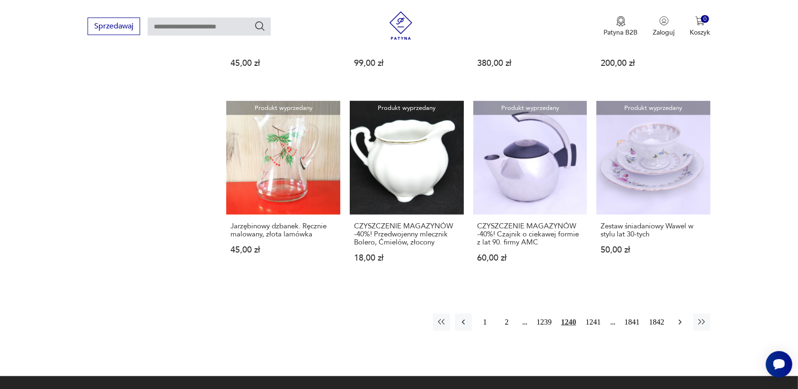
click at [678, 317] on icon "button" at bounding box center [679, 321] width 9 height 9
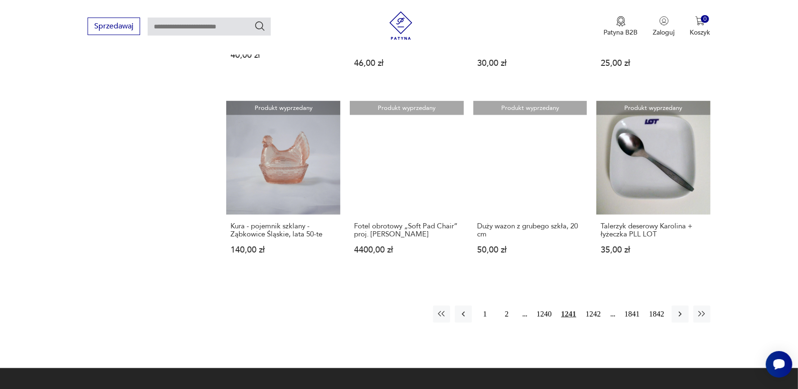
scroll to position [832, 0]
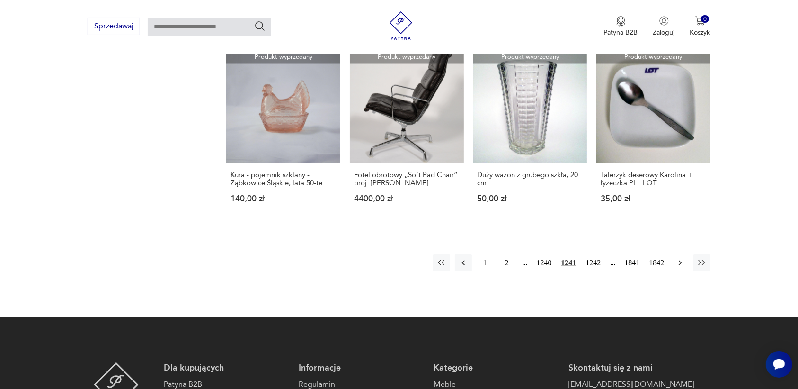
click at [681, 258] on icon "button" at bounding box center [679, 262] width 9 height 9
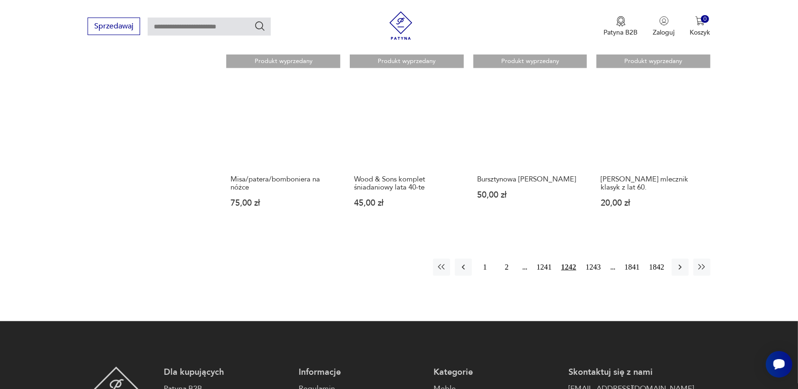
scroll to position [832, 0]
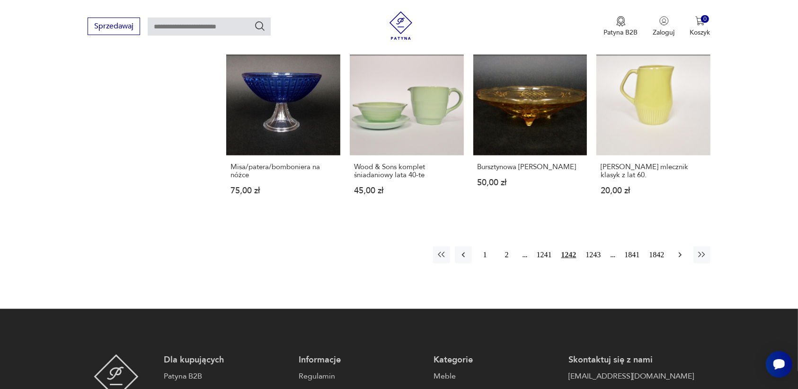
click at [681, 250] on icon "button" at bounding box center [679, 254] width 9 height 9
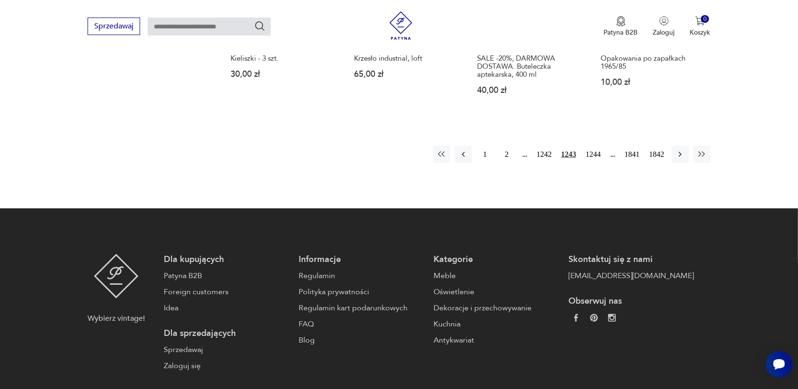
scroll to position [950, 0]
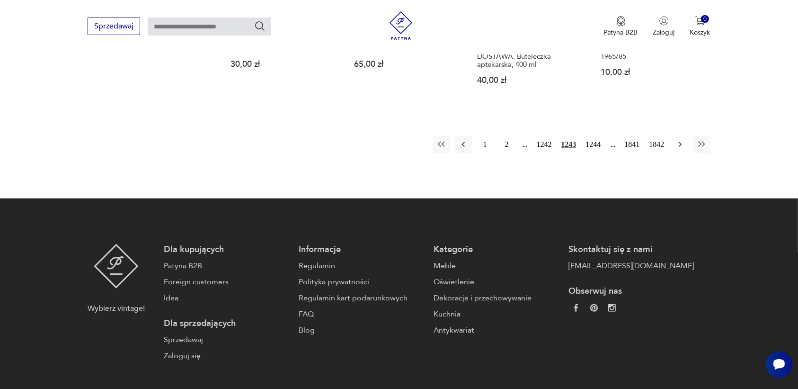
click at [682, 141] on icon "button" at bounding box center [679, 144] width 9 height 9
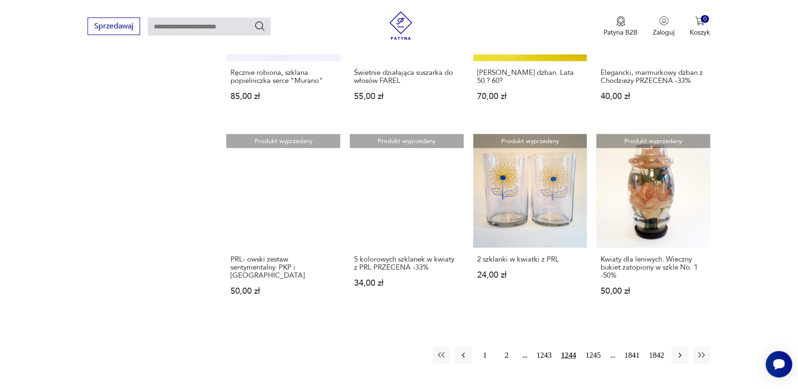
scroll to position [891, 0]
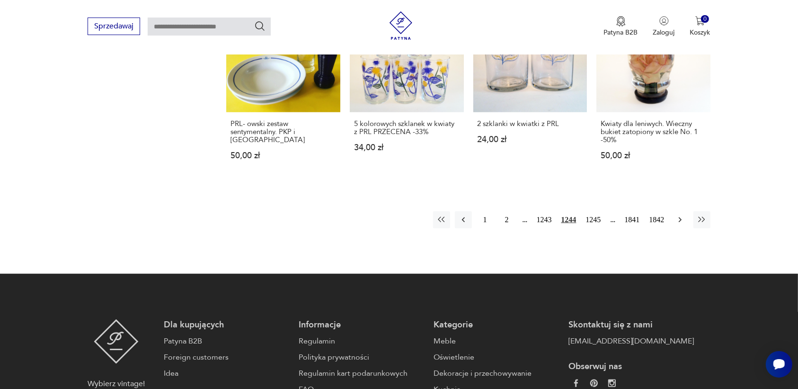
click at [678, 215] on icon "button" at bounding box center [679, 219] width 9 height 9
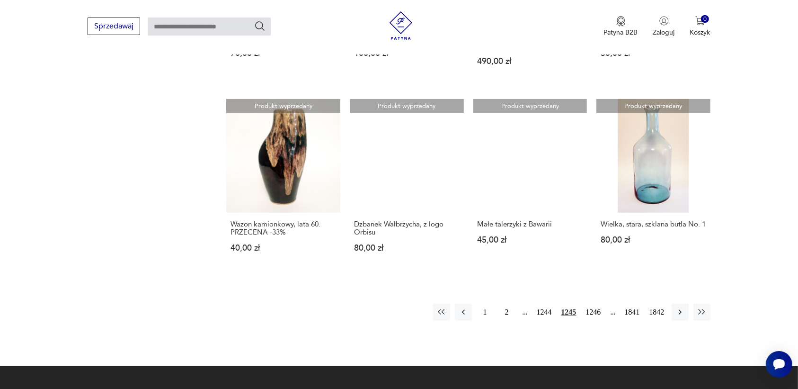
scroll to position [832, 0]
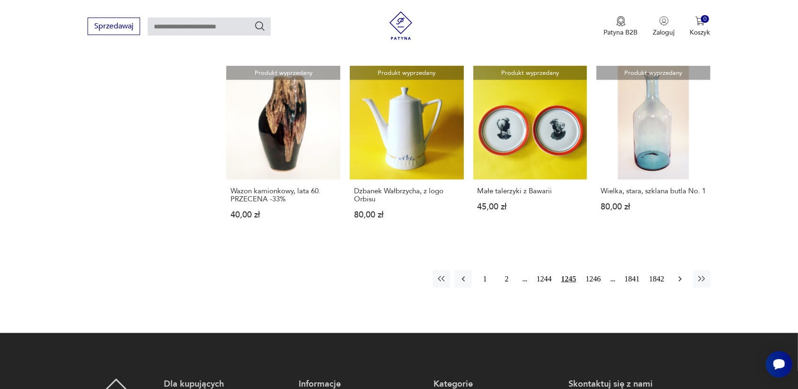
click at [680, 274] on icon "button" at bounding box center [679, 278] width 9 height 9
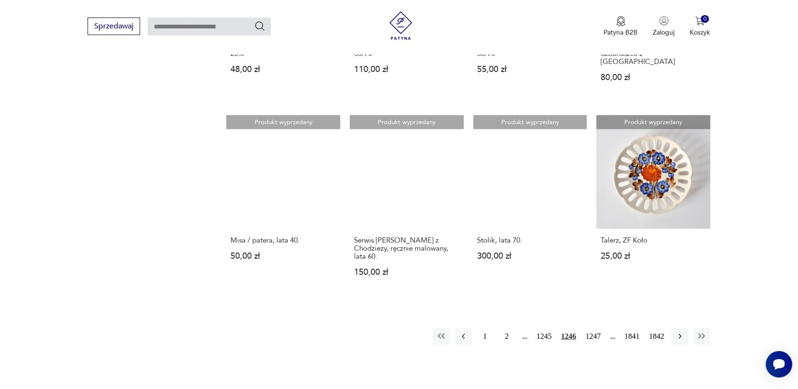
scroll to position [773, 0]
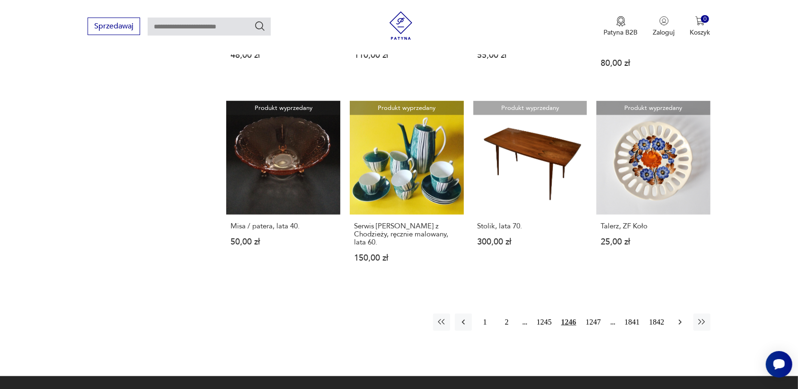
click at [679, 319] on icon "button" at bounding box center [679, 321] width 3 height 5
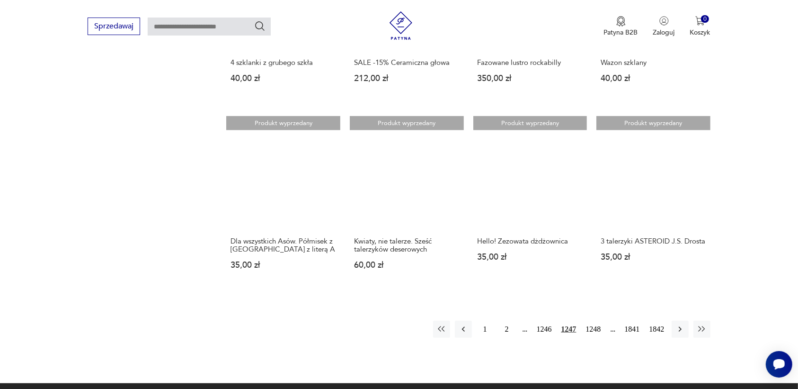
scroll to position [773, 0]
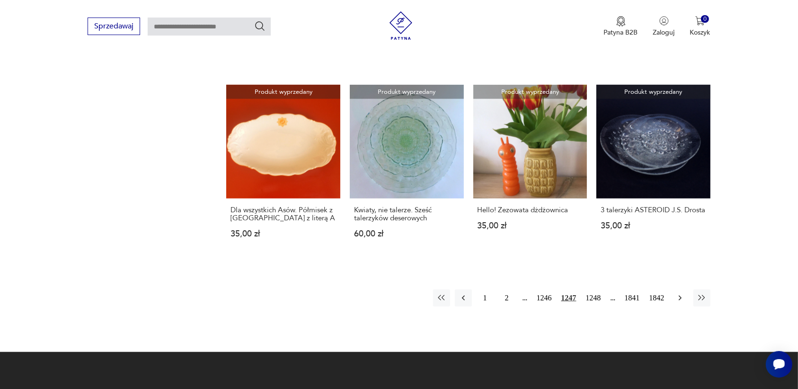
click at [676, 293] on icon "button" at bounding box center [679, 297] width 9 height 9
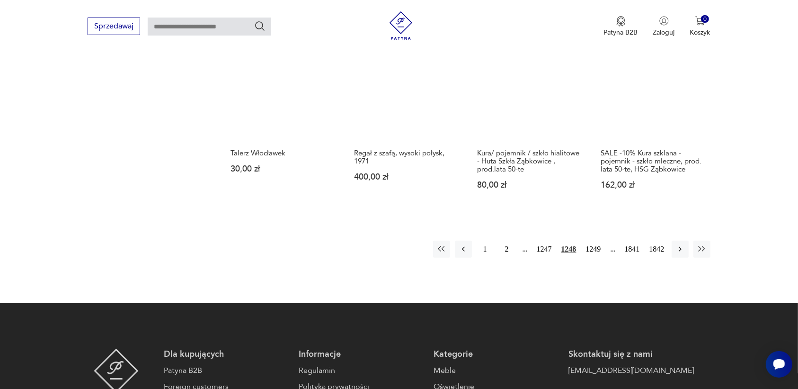
scroll to position [832, 0]
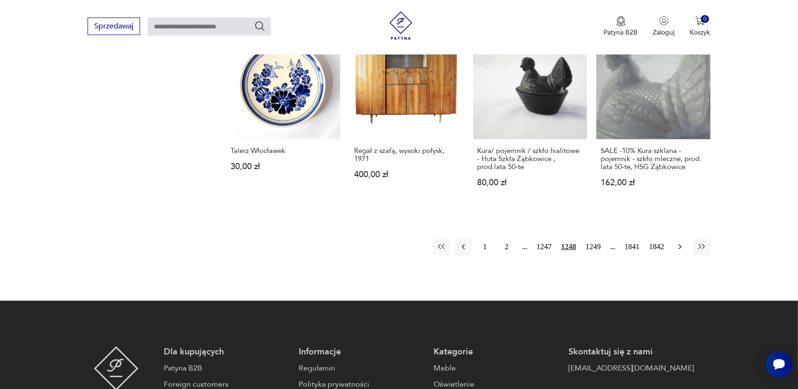
click at [681, 244] on icon "button" at bounding box center [679, 246] width 3 height 5
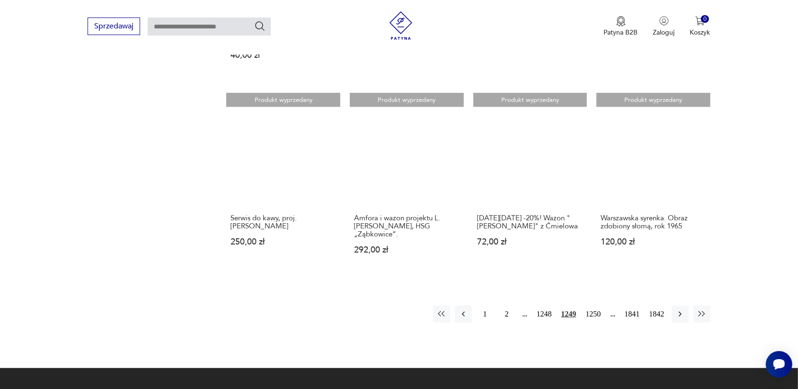
scroll to position [832, 0]
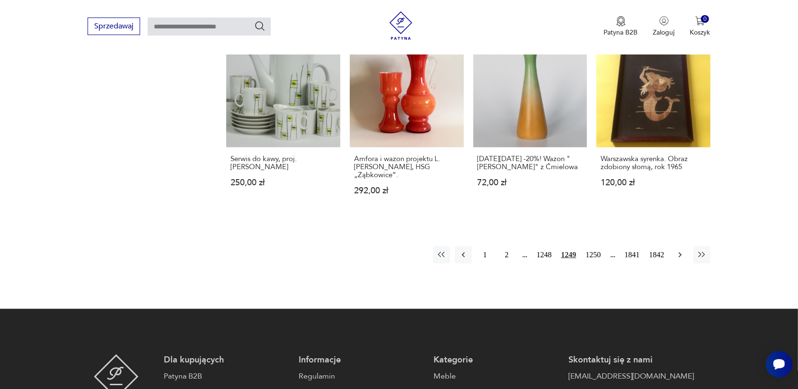
click at [678, 256] on icon "button" at bounding box center [679, 254] width 9 height 9
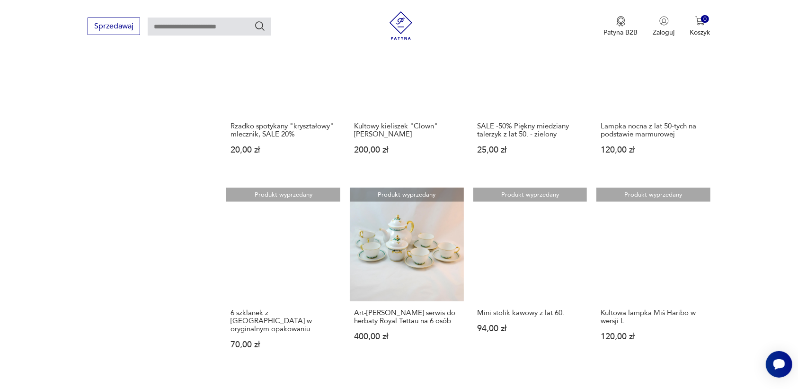
scroll to position [714, 0]
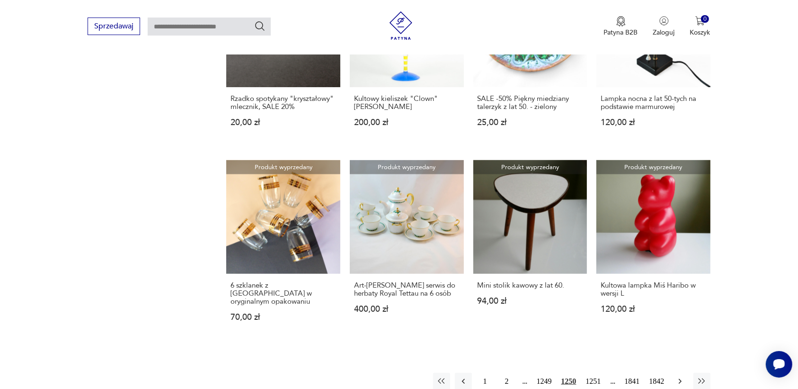
click at [676, 376] on icon "button" at bounding box center [679, 380] width 9 height 9
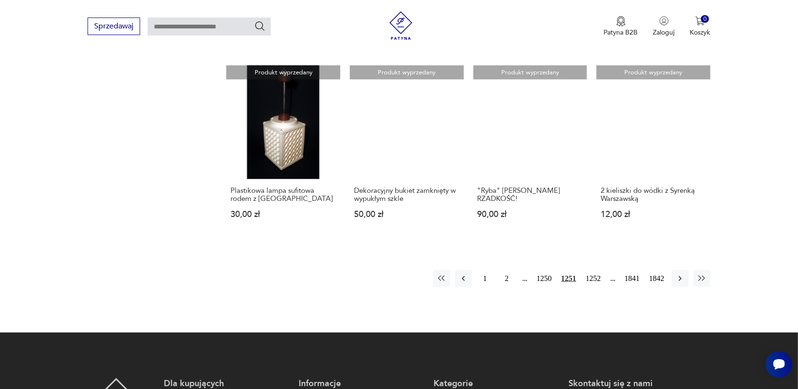
scroll to position [832, 0]
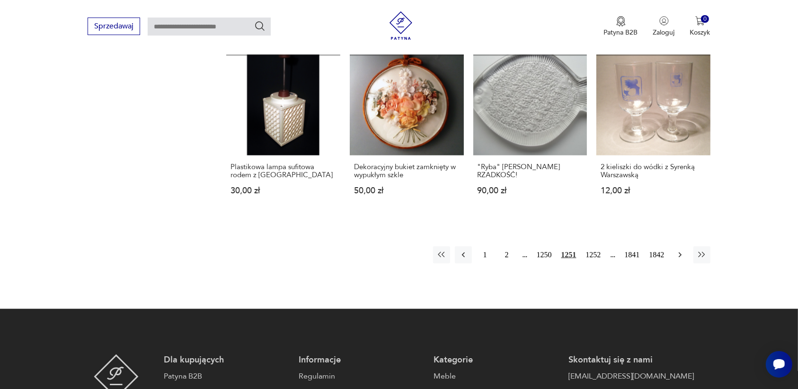
click at [678, 250] on icon "button" at bounding box center [679, 254] width 9 height 9
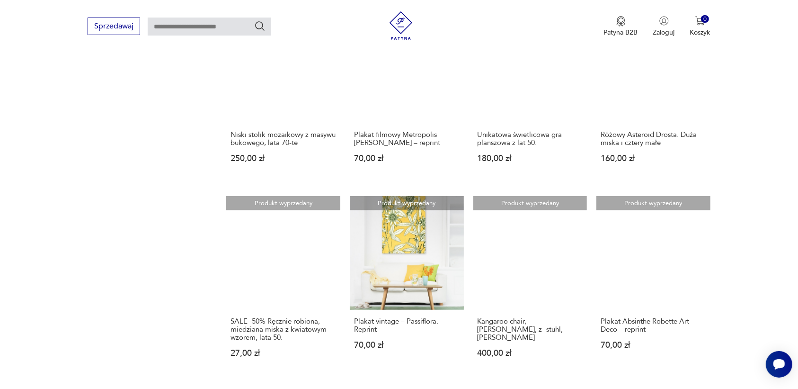
scroll to position [714, 0]
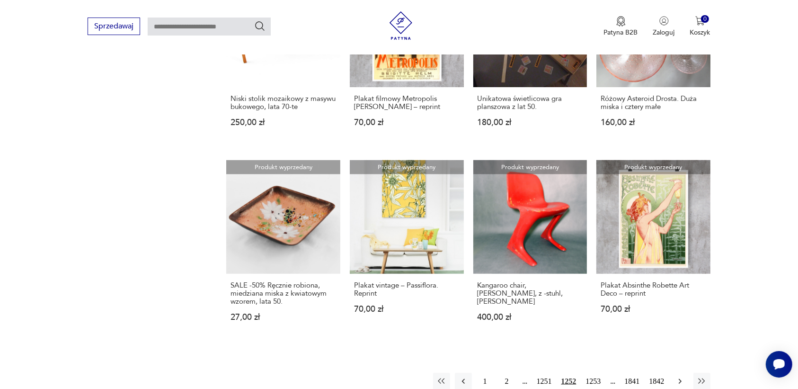
click at [678, 376] on icon "button" at bounding box center [679, 380] width 9 height 9
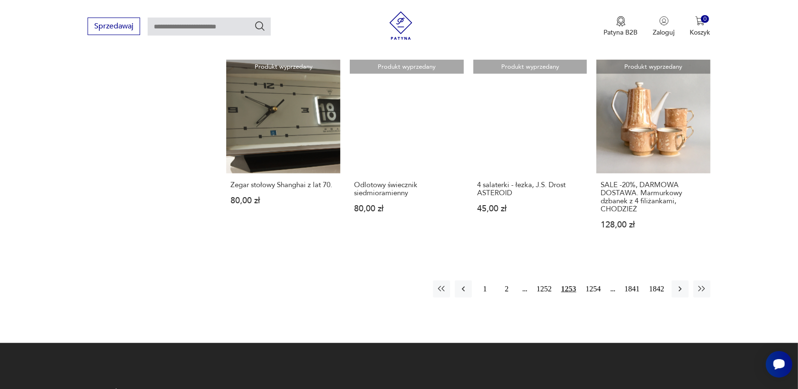
scroll to position [832, 0]
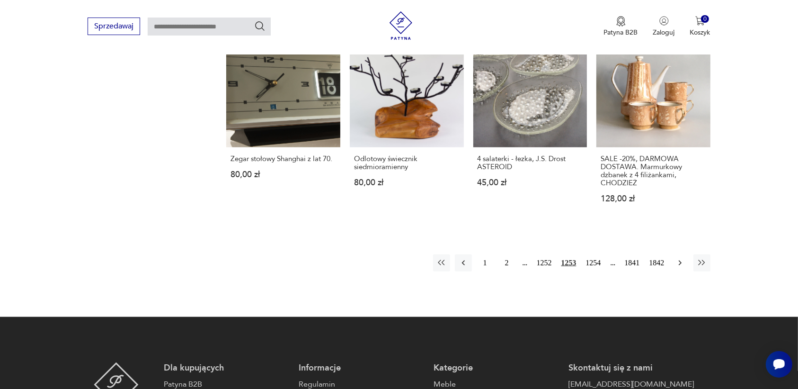
click at [678, 263] on icon "button" at bounding box center [679, 262] width 9 height 9
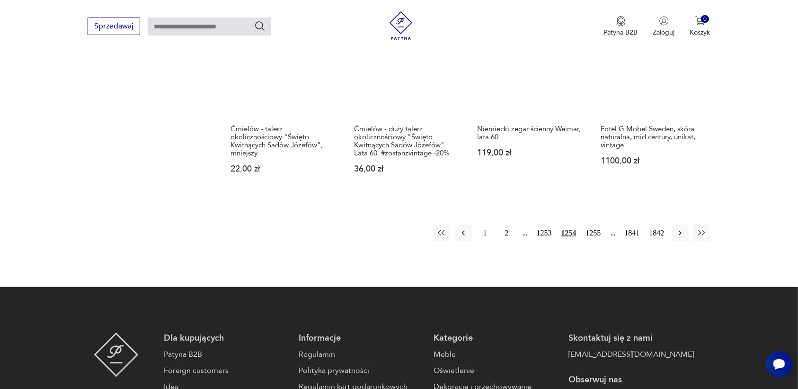
scroll to position [950, 0]
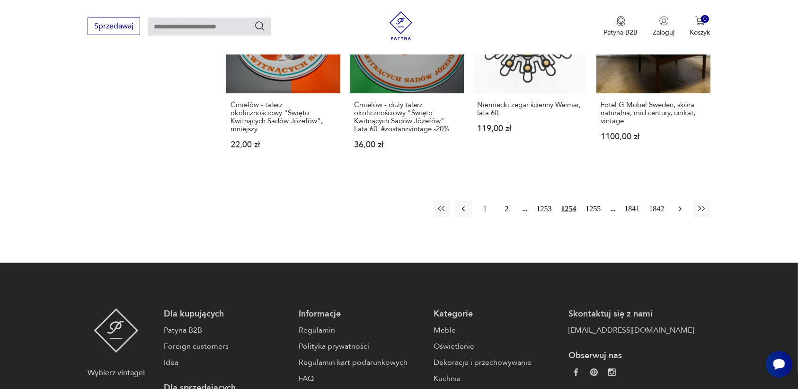
click at [679, 206] on icon "button" at bounding box center [679, 208] width 3 height 5
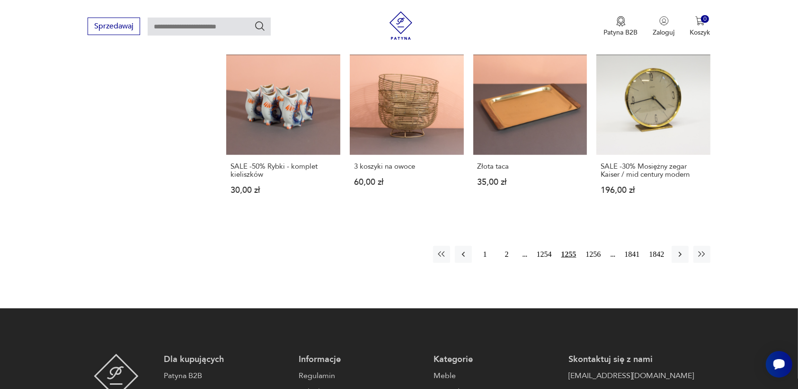
scroll to position [832, 0]
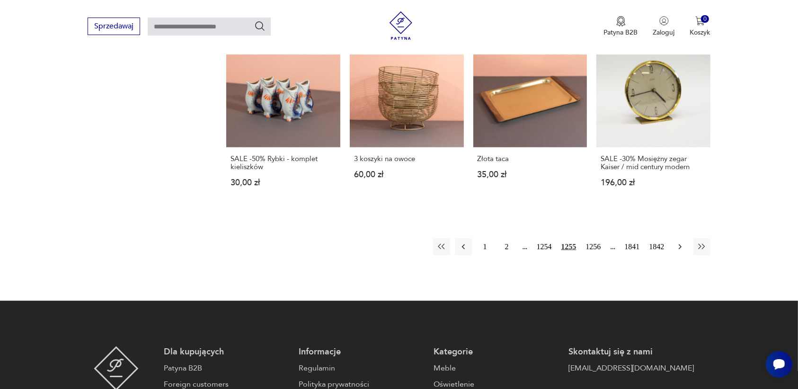
click at [676, 243] on icon "button" at bounding box center [679, 246] width 9 height 9
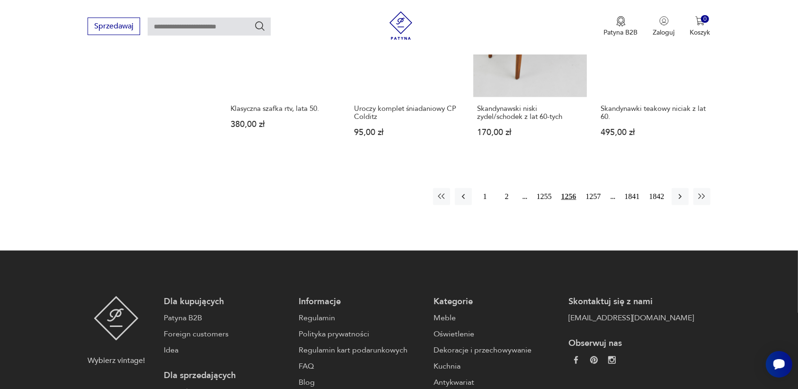
scroll to position [891, 0]
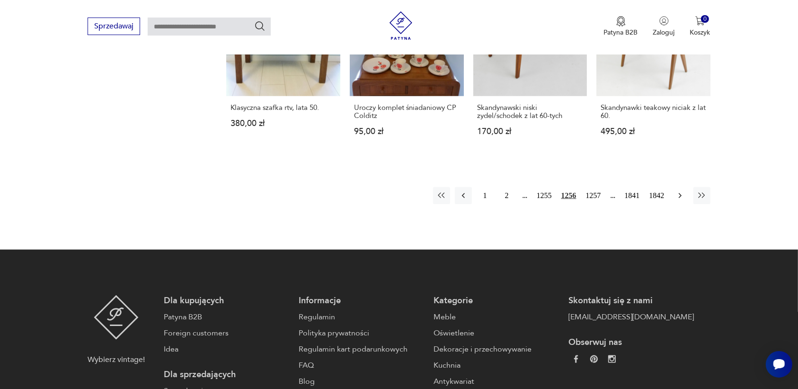
click at [680, 191] on icon "button" at bounding box center [679, 195] width 9 height 9
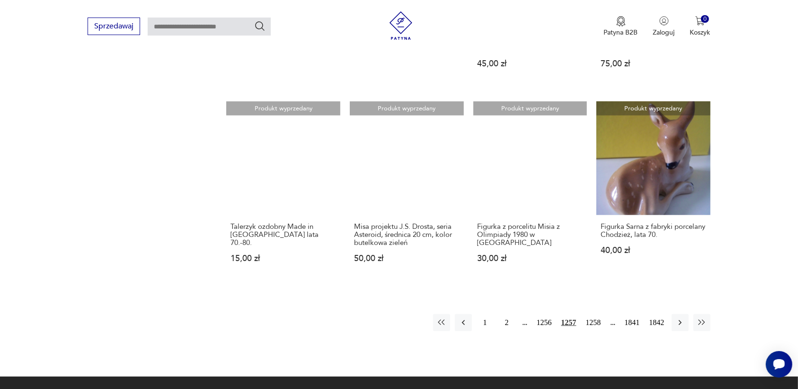
scroll to position [773, 0]
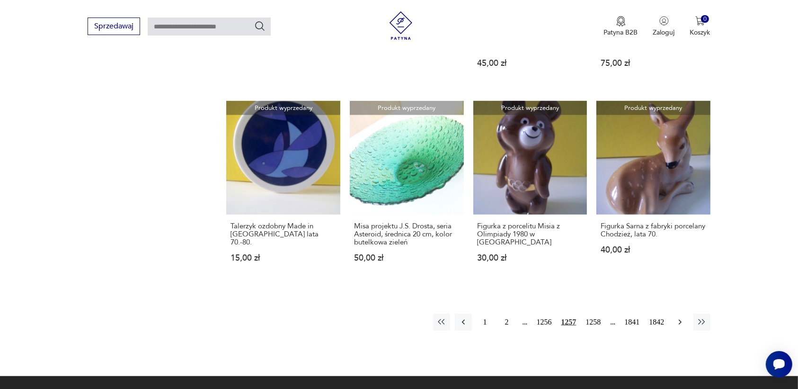
click at [679, 317] on icon "button" at bounding box center [679, 321] width 9 height 9
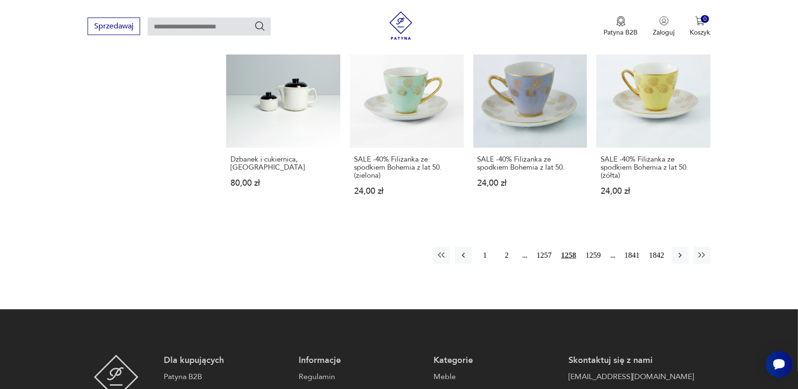
scroll to position [832, 0]
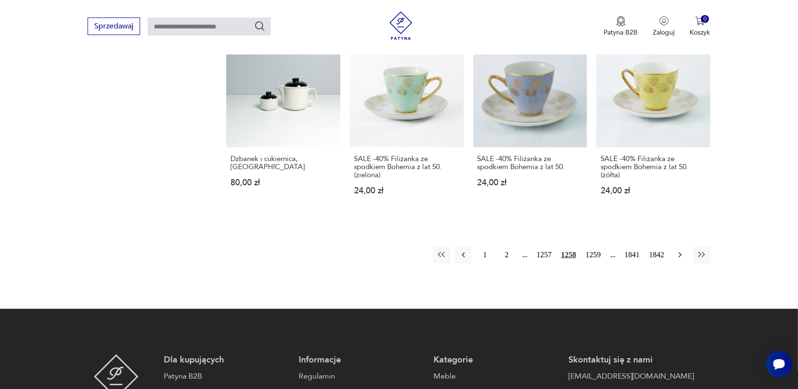
click at [678, 251] on icon "button" at bounding box center [679, 254] width 9 height 9
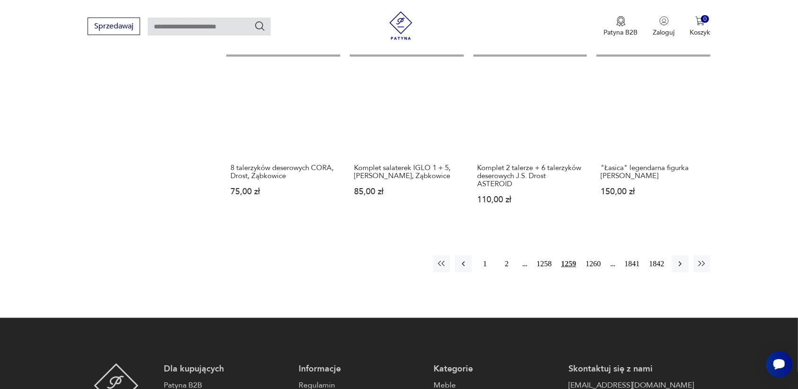
scroll to position [832, 0]
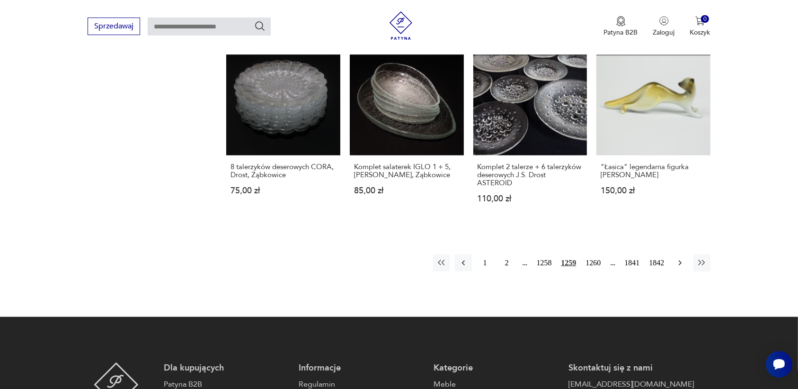
click at [678, 258] on icon "button" at bounding box center [679, 262] width 9 height 9
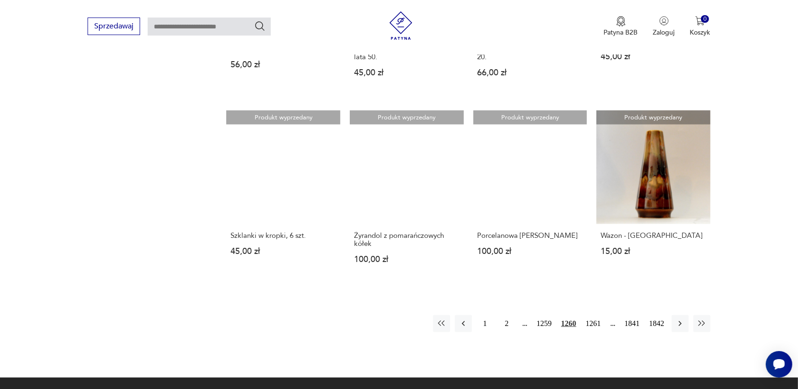
scroll to position [773, 0]
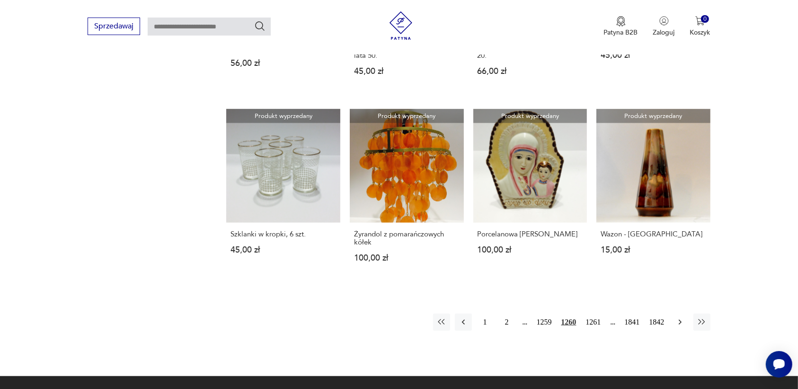
click at [677, 317] on icon "button" at bounding box center [679, 321] width 9 height 9
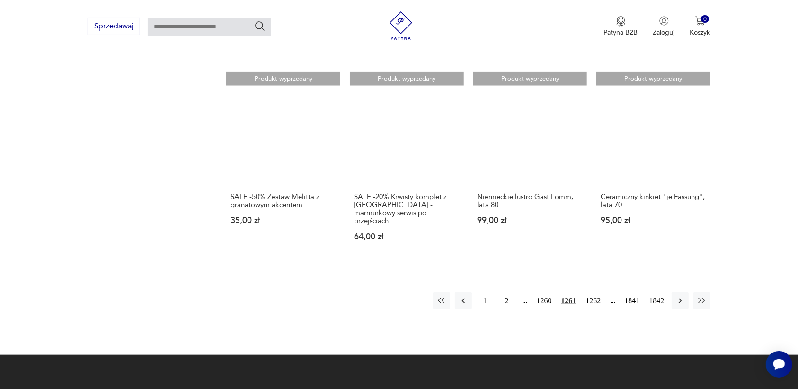
scroll to position [832, 0]
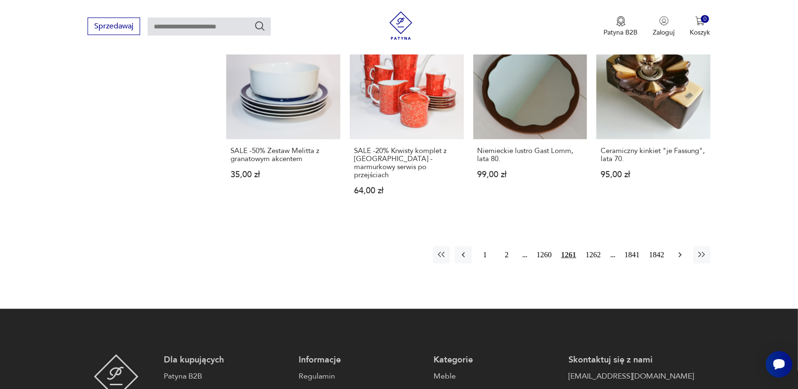
click at [679, 250] on icon "button" at bounding box center [679, 254] width 9 height 9
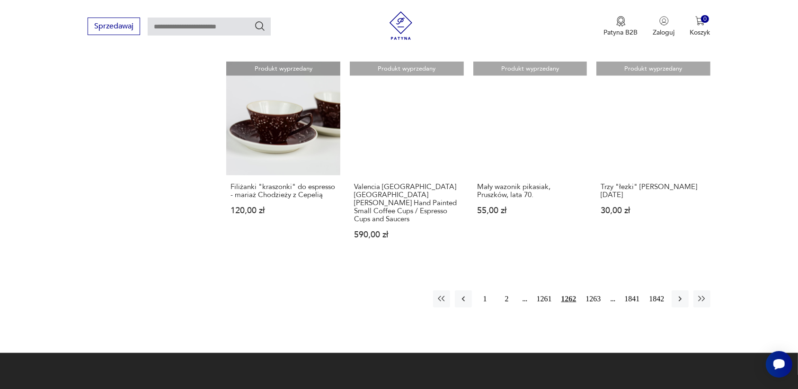
scroll to position [832, 0]
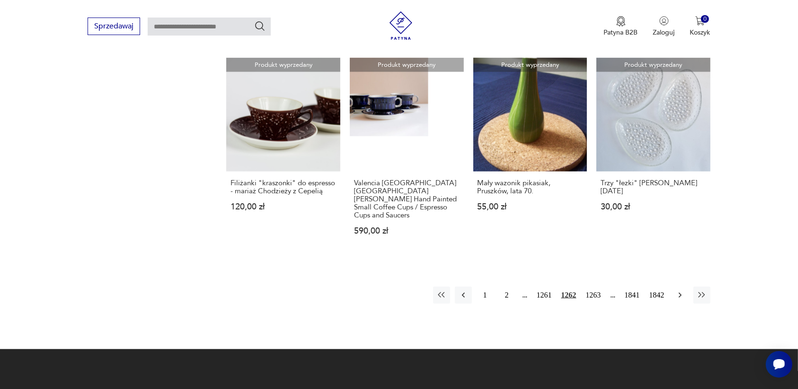
click at [682, 286] on button "button" at bounding box center [680, 294] width 17 height 17
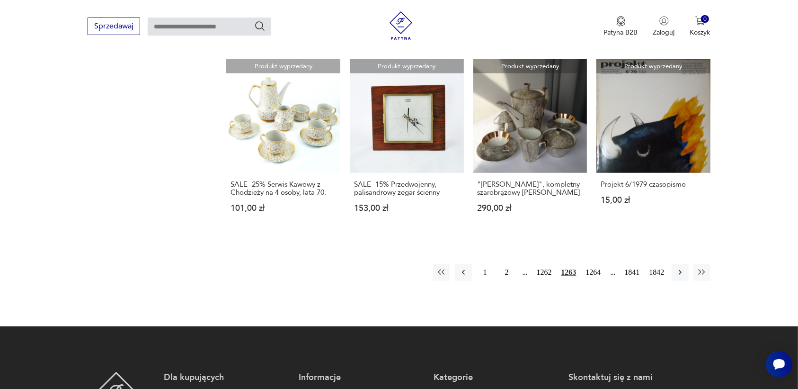
scroll to position [832, 0]
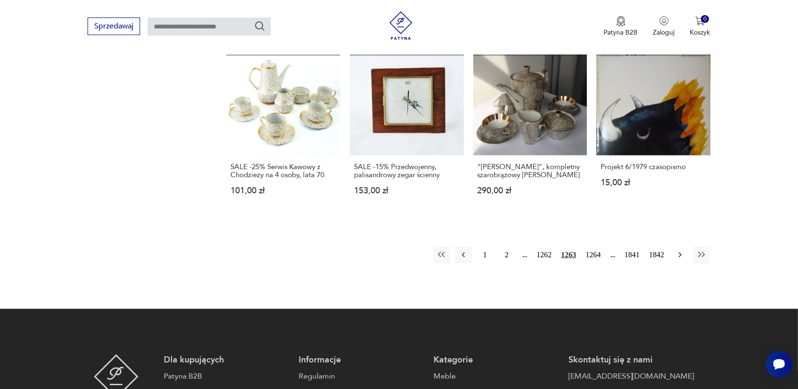
click at [674, 253] on button "button" at bounding box center [680, 254] width 17 height 17
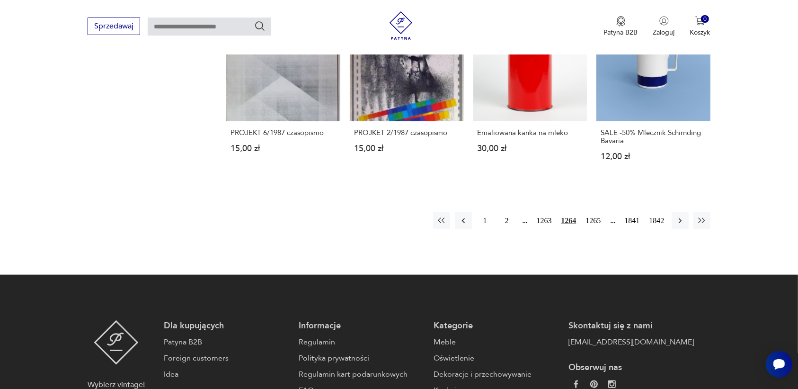
scroll to position [891, 0]
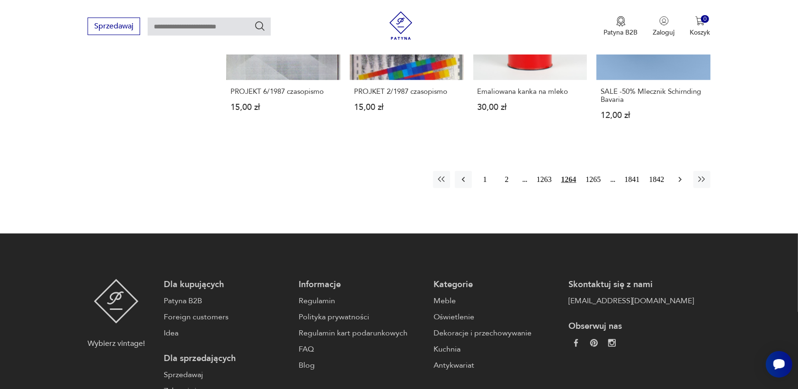
click at [675, 175] on icon "button" at bounding box center [679, 179] width 9 height 9
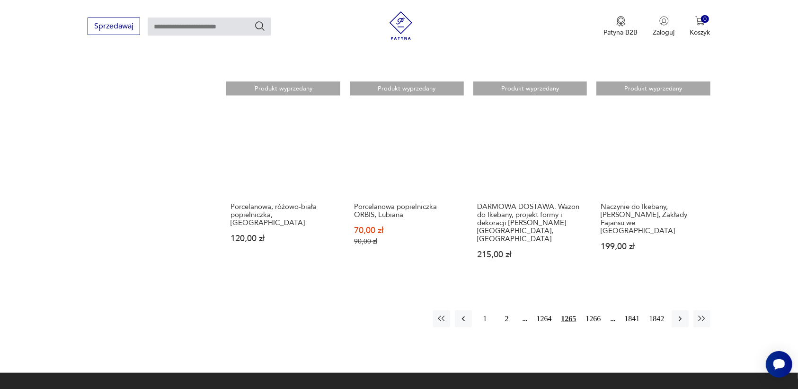
scroll to position [891, 0]
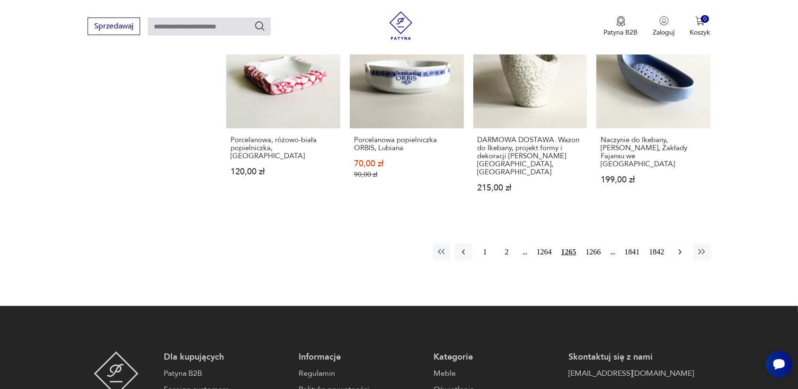
click at [684, 247] on icon "button" at bounding box center [679, 251] width 9 height 9
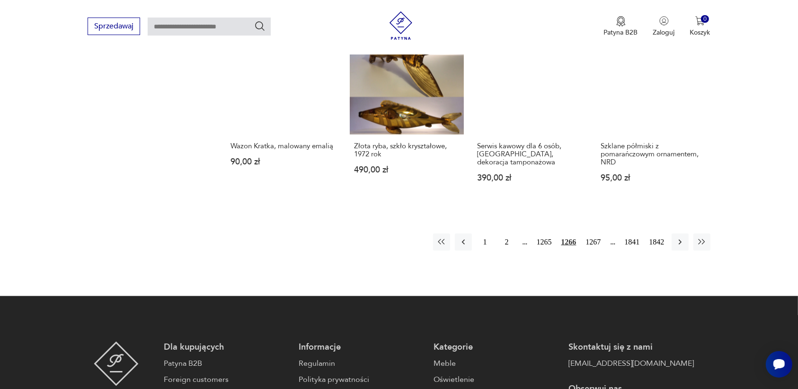
scroll to position [891, 0]
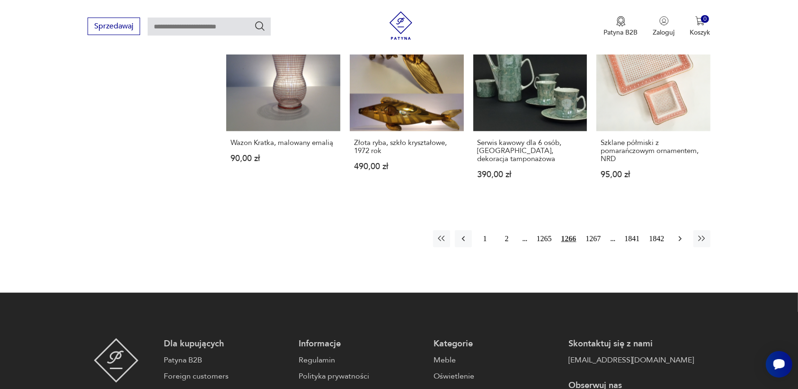
click at [677, 234] on icon "button" at bounding box center [679, 238] width 9 height 9
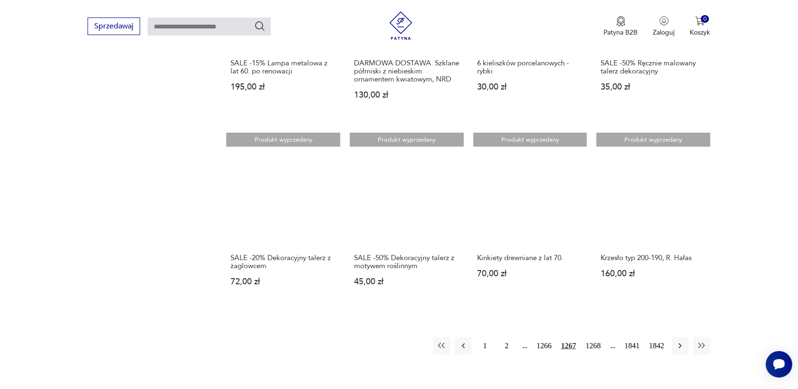
scroll to position [832, 0]
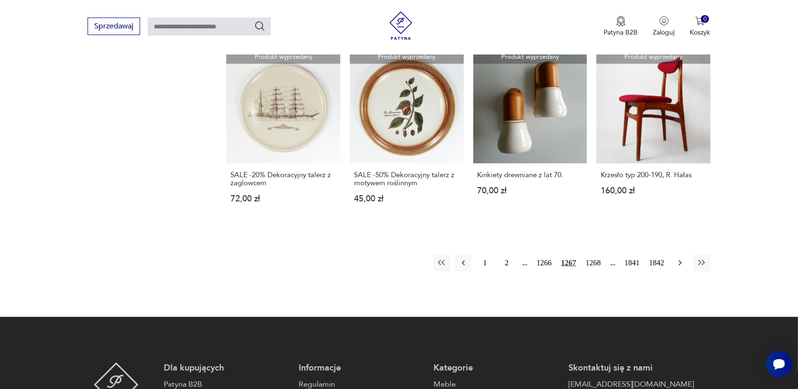
click at [680, 258] on icon "button" at bounding box center [679, 262] width 9 height 9
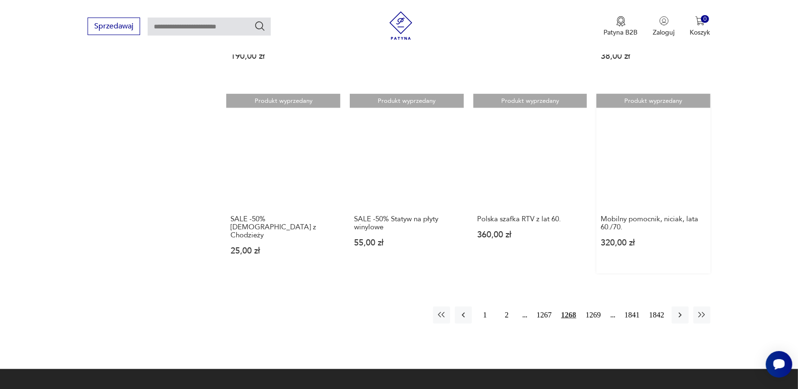
scroll to position [832, 0]
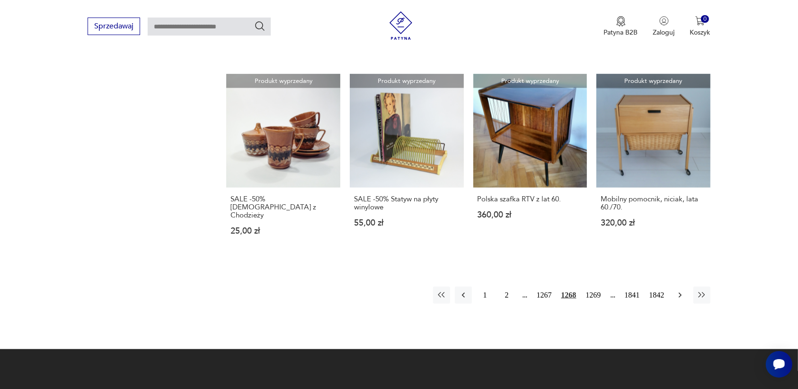
click at [678, 290] on icon "button" at bounding box center [679, 294] width 9 height 9
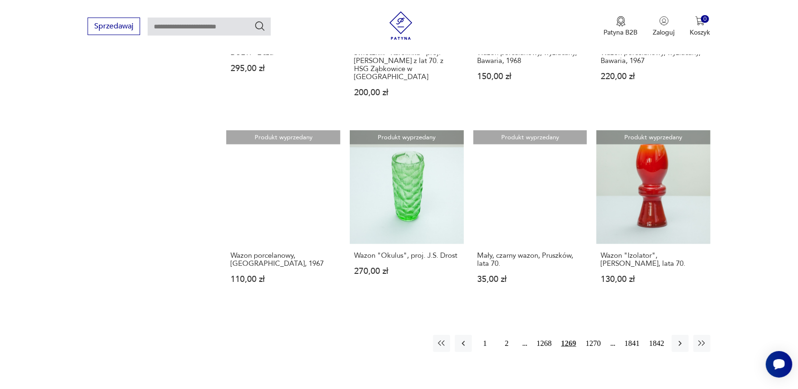
scroll to position [832, 0]
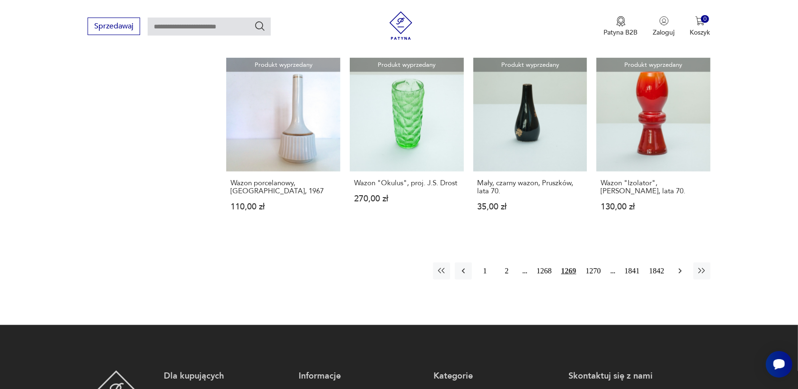
click at [677, 262] on button "button" at bounding box center [680, 270] width 17 height 17
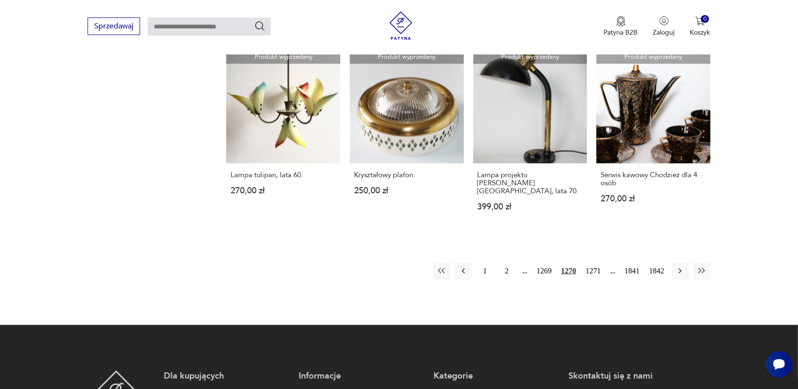
scroll to position [832, 0]
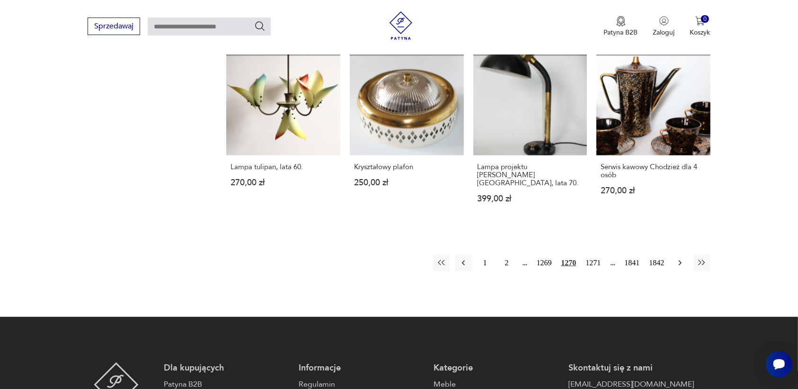
click at [678, 258] on icon "button" at bounding box center [679, 262] width 9 height 9
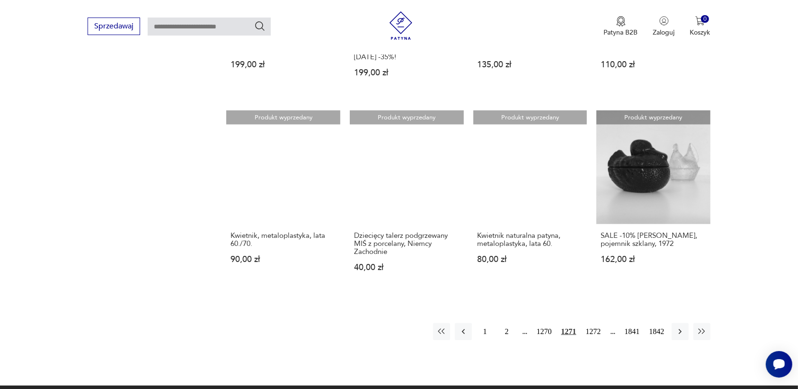
scroll to position [773, 0]
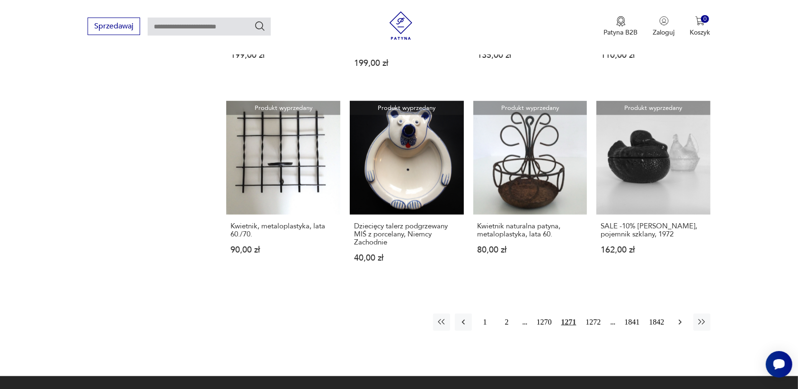
click at [679, 319] on icon "button" at bounding box center [679, 321] width 3 height 5
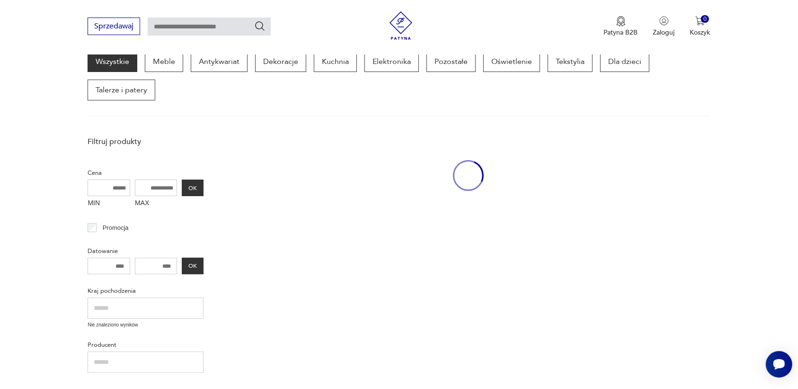
scroll to position [122, 0]
